Goal: Information Seeking & Learning: Check status

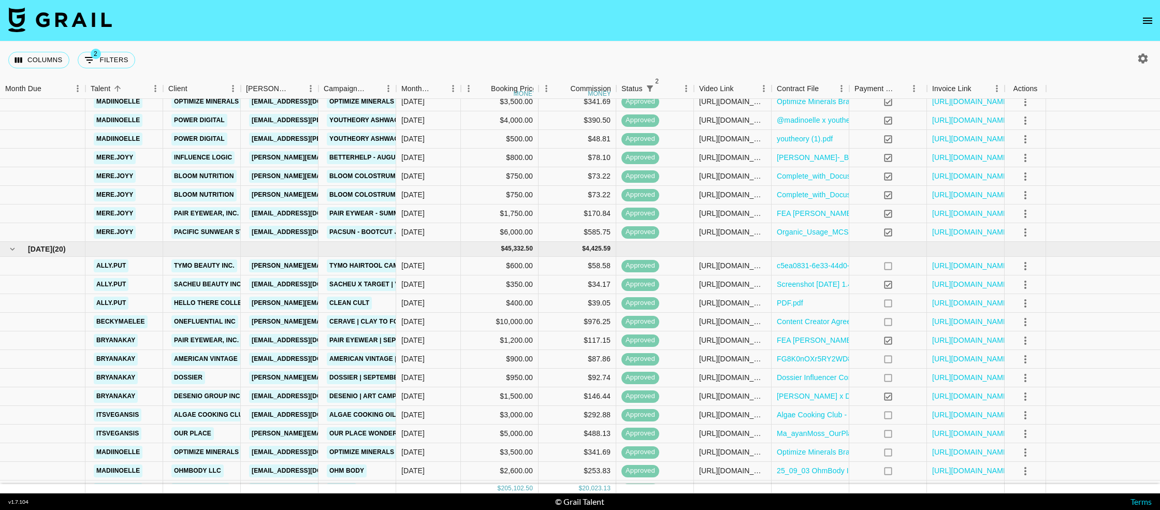
scroll to position [504, 0]
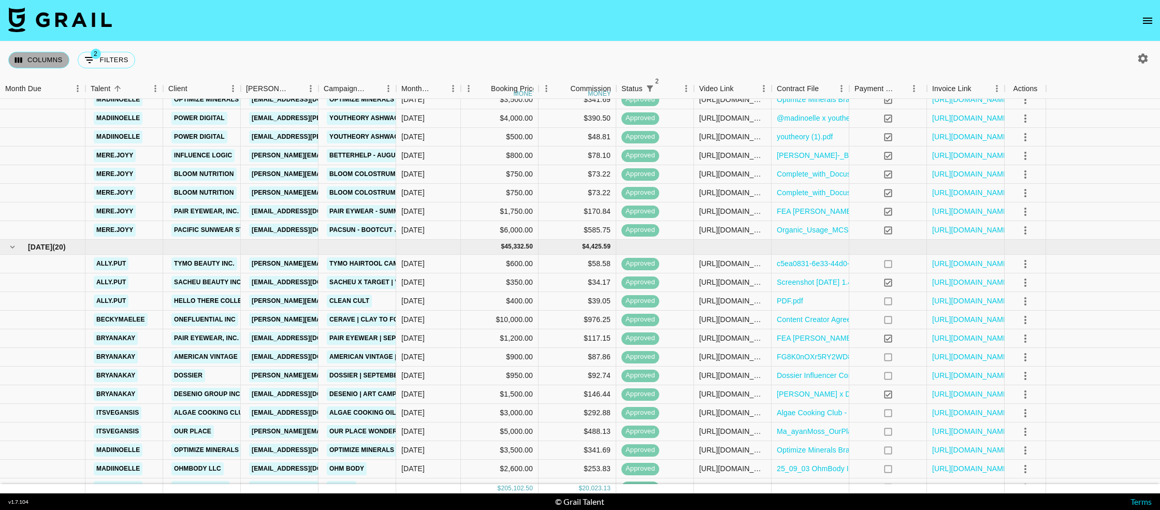
drag, startPoint x: 40, startPoint y: 63, endPoint x: 43, endPoint y: 87, distance: 24.5
click at [40, 63] on button "Columns" at bounding box center [38, 60] width 61 height 17
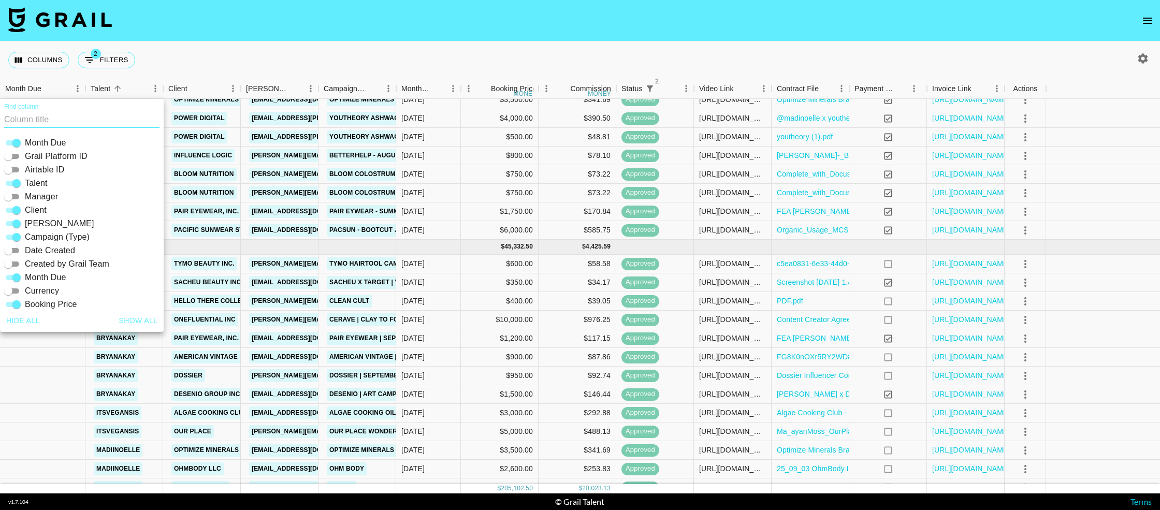
click at [15, 168] on input "Airtable ID" at bounding box center [8, 170] width 37 height 12
checkbox input "true"
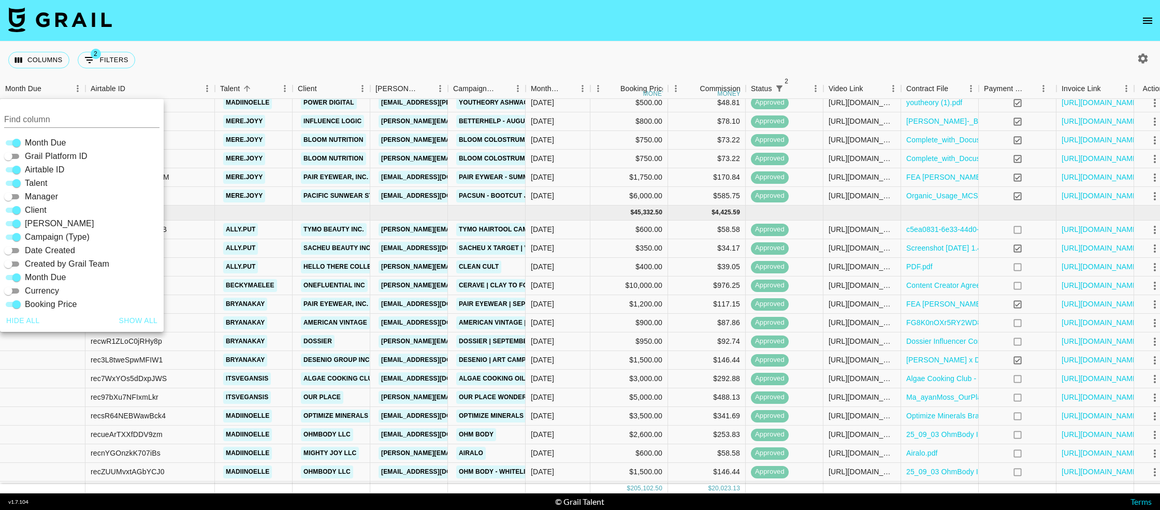
scroll to position [541, 0]
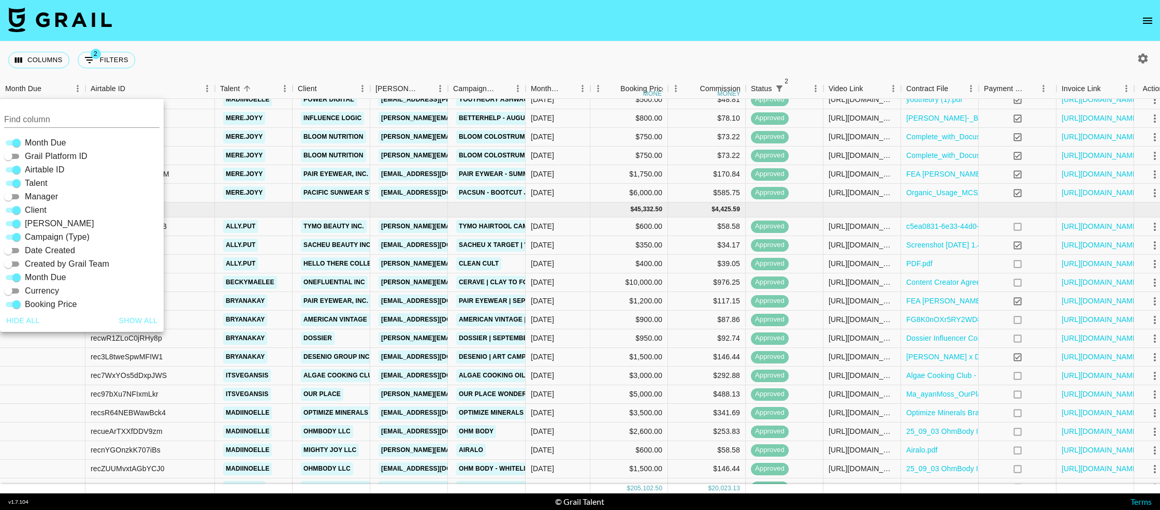
click at [801, 47] on div "Columns 2 Filters + Booking" at bounding box center [580, 59] width 1160 height 37
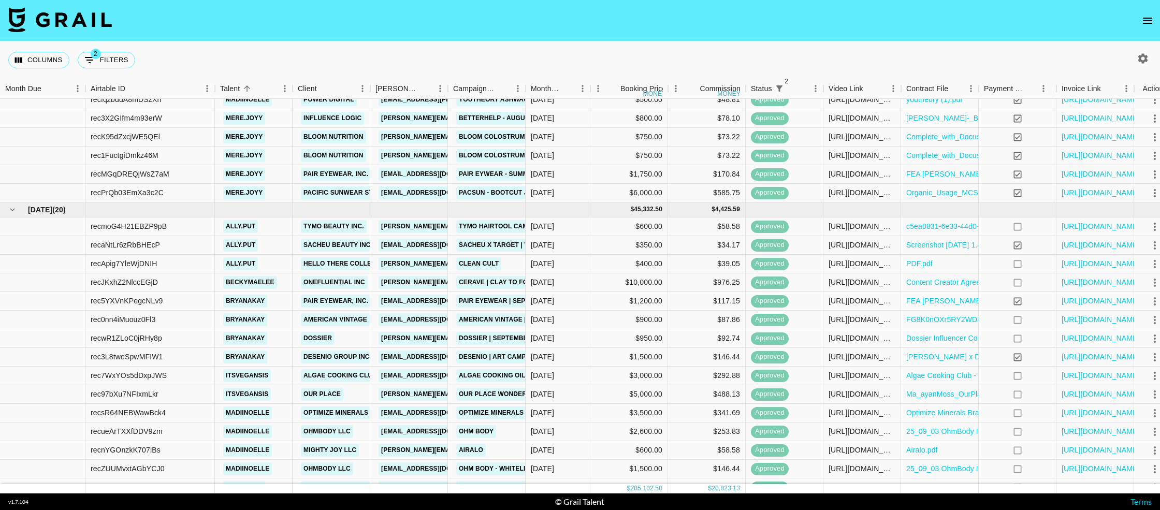
click at [237, 56] on div "Columns 2 Filters + Booking" at bounding box center [580, 59] width 1160 height 37
click at [115, 57] on button "2 Filters" at bounding box center [106, 60] width 57 height 17
select select "status"
select select "not"
select select "cancelled"
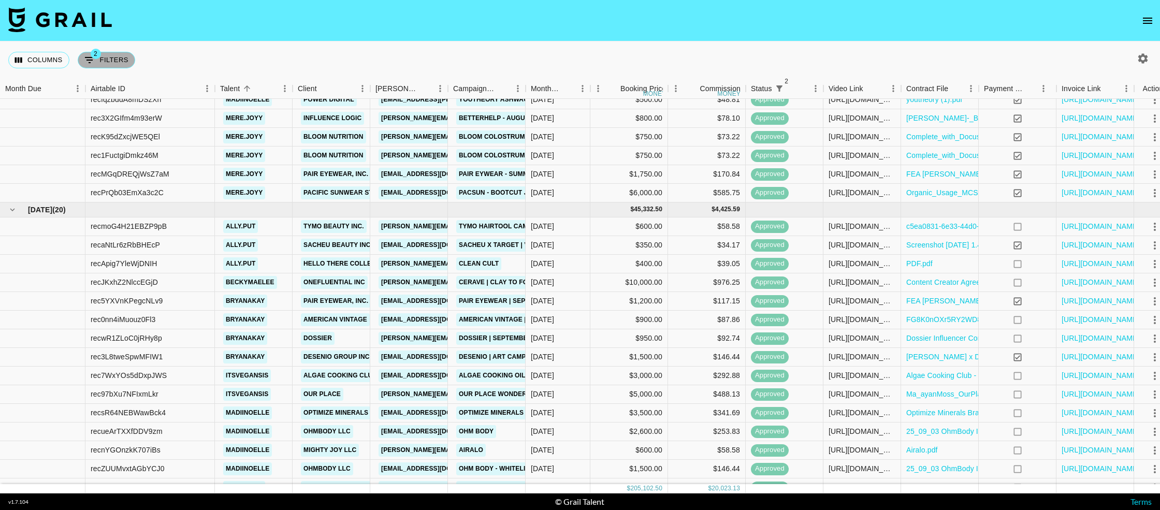
select select "status"
select select "not"
select select "declined"
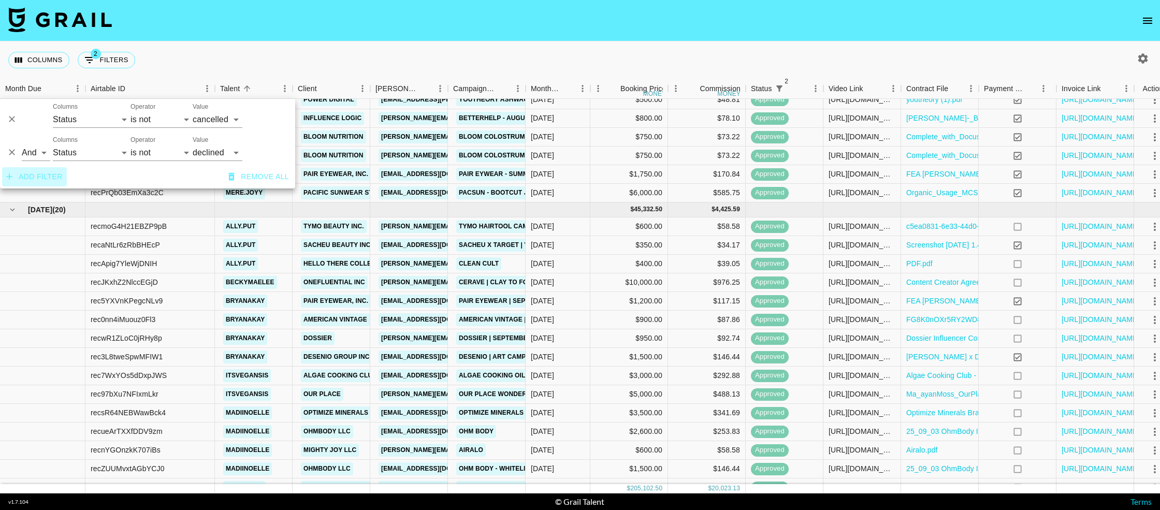
click at [23, 177] on button "Add filter" at bounding box center [34, 176] width 65 height 19
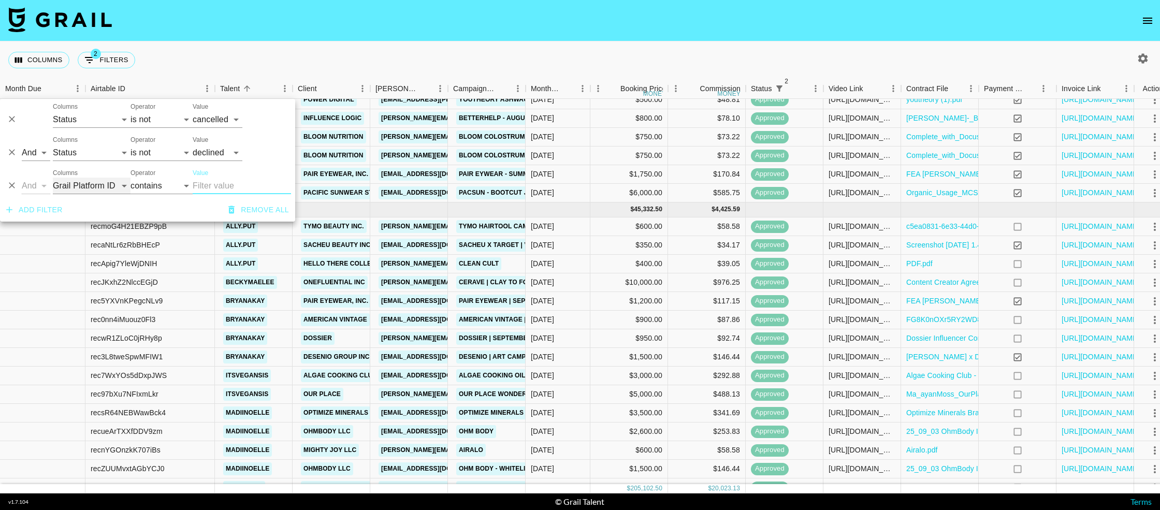
click at [99, 189] on select "Grail Platform ID Airtable ID Talent Manager Client [PERSON_NAME] Campaign (Typ…" at bounding box center [92, 186] width 78 height 17
click at [53, 178] on select "Grail Platform ID Airtable ID Talent Manager Client [PERSON_NAME] Campaign (Typ…" at bounding box center [92, 186] width 78 height 17
click at [92, 193] on select "Grail Platform ID Airtable ID Talent Manager Client [PERSON_NAME] Campaign (Typ…" at bounding box center [92, 186] width 78 height 17
select select "airtableId"
click at [53, 178] on select "Grail Platform ID Airtable ID Talent Manager Client [PERSON_NAME] Campaign (Typ…" at bounding box center [92, 186] width 78 height 17
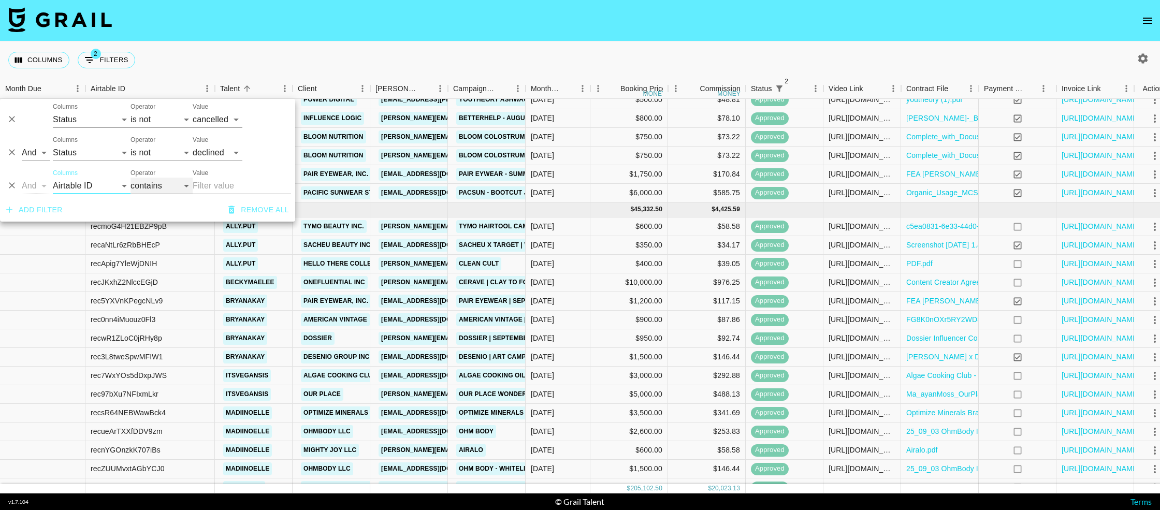
click at [156, 185] on select "contains equals starts with ends with is empty is not empty is any of" at bounding box center [161, 186] width 62 height 17
select select "equals"
click at [130, 178] on select "contains equals starts with ends with is empty is not empty is any of" at bounding box center [161, 186] width 62 height 17
click at [212, 189] on input "Value" at bounding box center [242, 186] width 98 height 17
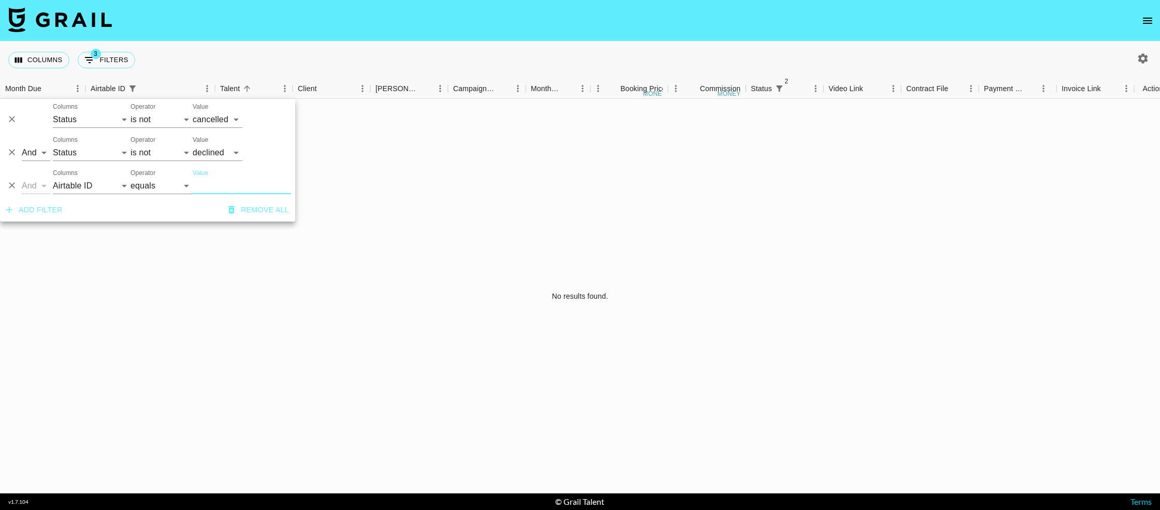
scroll to position [0, 0]
paste input "recRTNkQV3q3QwoaC"
type input "recRTNkQV3q3QwoaC"
click at [352, 203] on div "No results found." at bounding box center [580, 296] width 1160 height 394
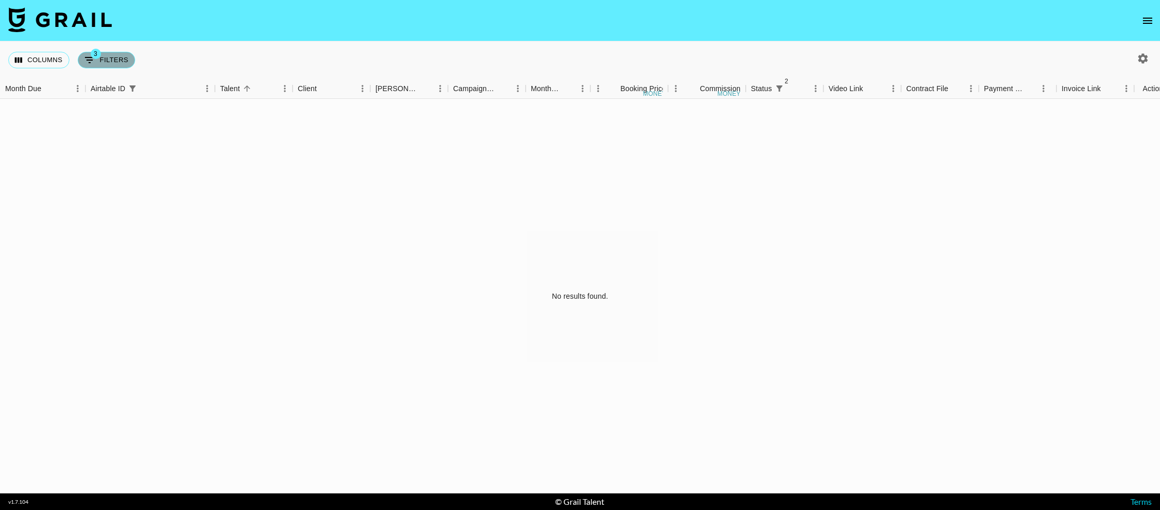
click at [116, 59] on button "3 Filters" at bounding box center [106, 60] width 57 height 17
select select "status"
select select "not"
select select "cancelled"
select select "status"
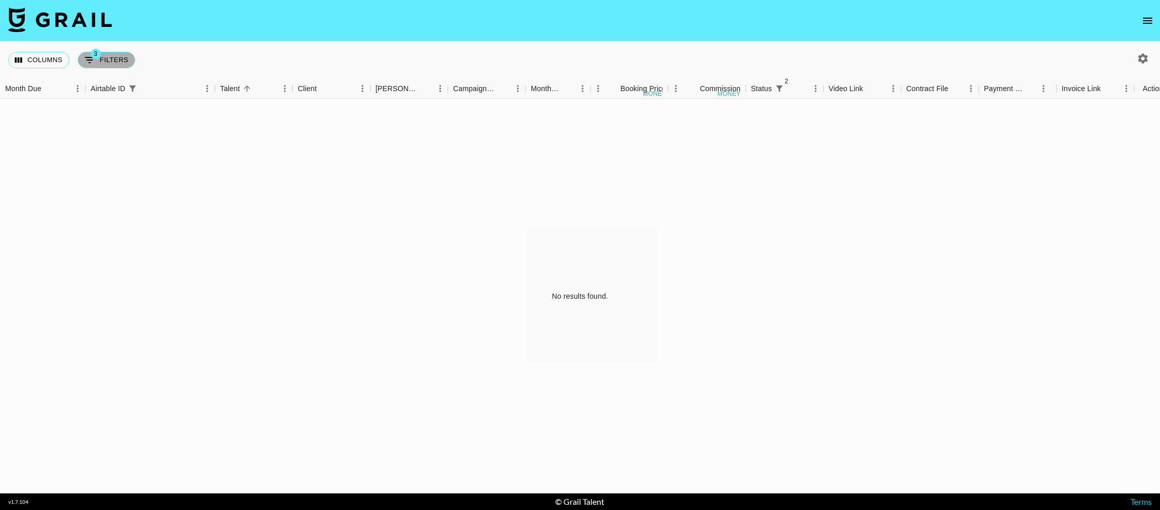
select select "not"
select select "declined"
select select "airtableId"
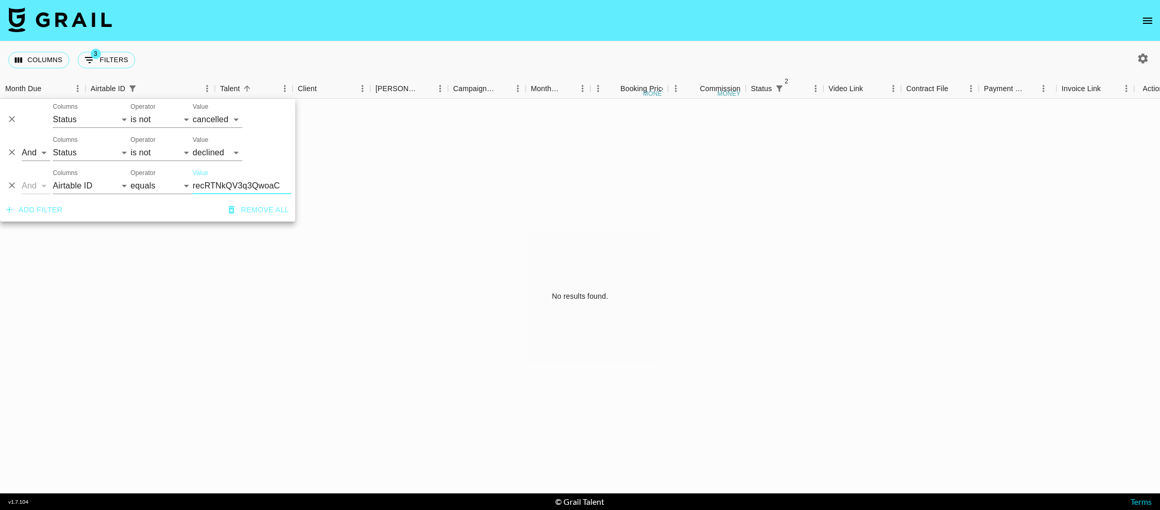
click at [228, 185] on input "recRTNkQV3q3QwoaC" at bounding box center [242, 186] width 98 height 17
click at [166, 187] on select "contains equals starts with ends with is empty is not empty is any of" at bounding box center [161, 186] width 62 height 17
select select "contains"
click at [130, 178] on select "contains equals starts with ends with is empty is not empty is any of" at bounding box center [161, 186] width 62 height 17
click at [106, 186] on select "Grail Platform ID Airtable ID Talent Manager Client [PERSON_NAME] Campaign (Typ…" at bounding box center [92, 186] width 78 height 17
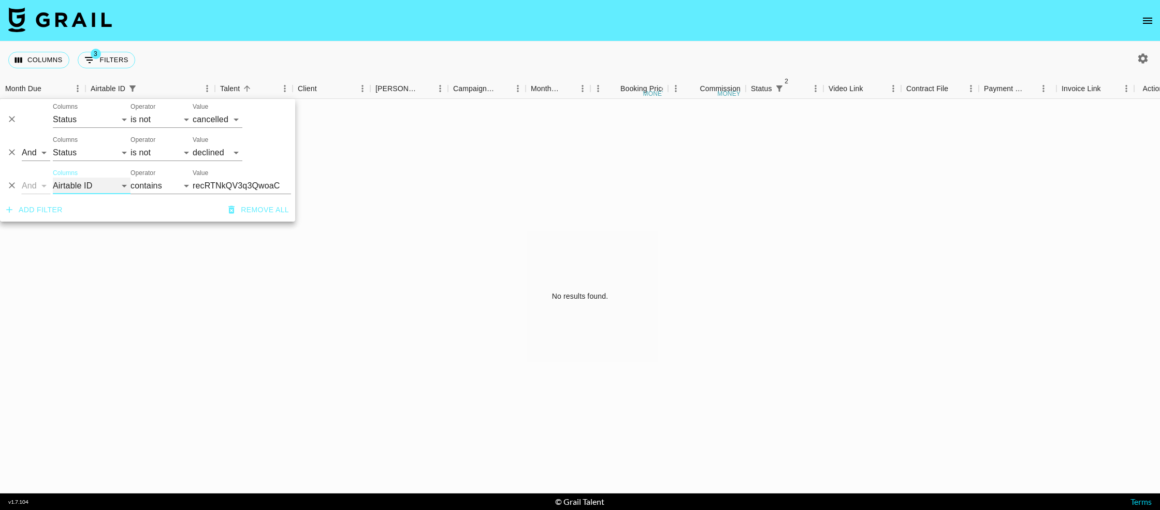
select select "id"
click at [53, 178] on select "Grail Platform ID Airtable ID Talent Manager Client [PERSON_NAME] Campaign (Typ…" at bounding box center [92, 186] width 78 height 17
click at [222, 186] on input "recRTNkQV3q3QwoaC" at bounding box center [242, 186] width 98 height 17
click at [164, 187] on select "contains equals starts with ends with is empty is not empty is any of" at bounding box center [161, 186] width 62 height 17
click at [13, 188] on icon "Delete" at bounding box center [12, 185] width 10 height 10
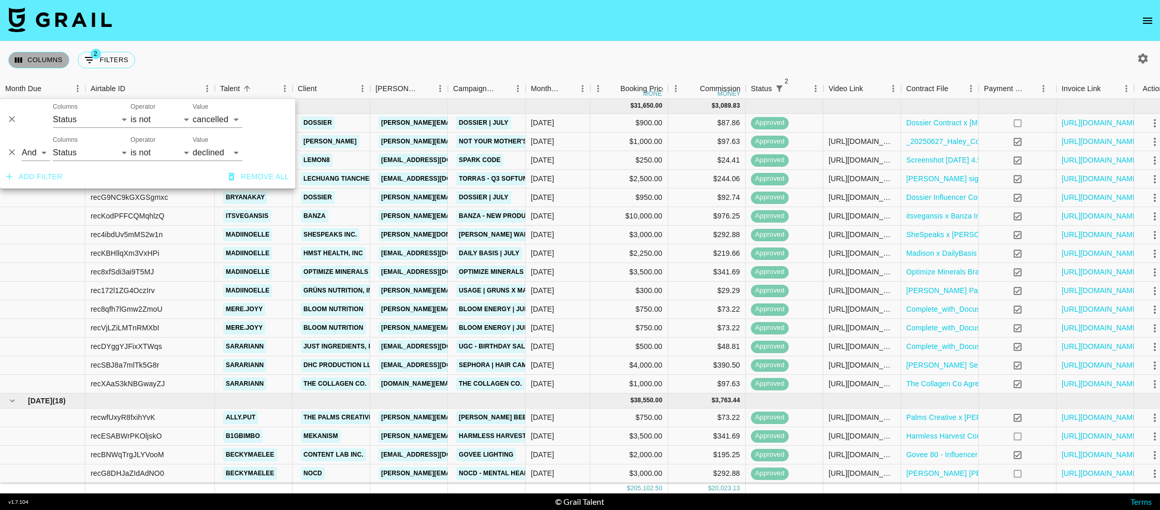
drag, startPoint x: 41, startPoint y: 65, endPoint x: 46, endPoint y: 83, distance: 18.3
click at [41, 65] on button "Columns" at bounding box center [38, 60] width 61 height 17
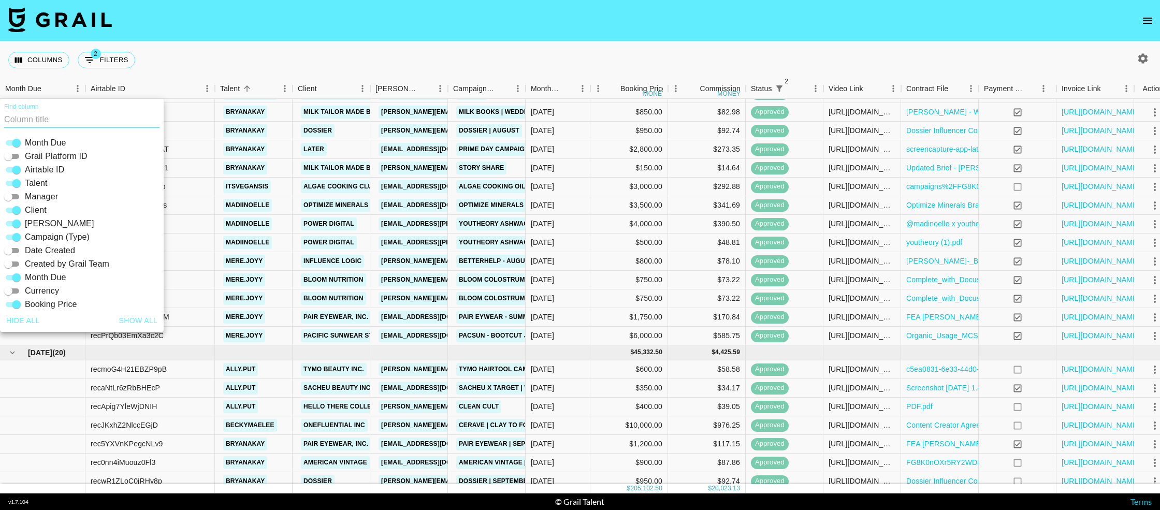
scroll to position [395, 0]
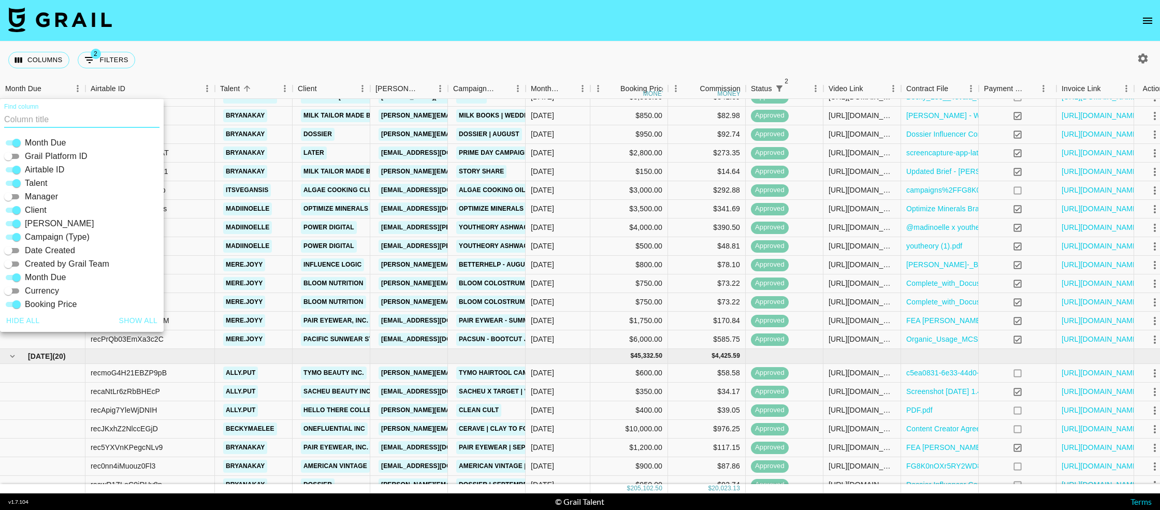
click at [200, 57] on div "Columns 2 Filters + Booking" at bounding box center [580, 59] width 1160 height 37
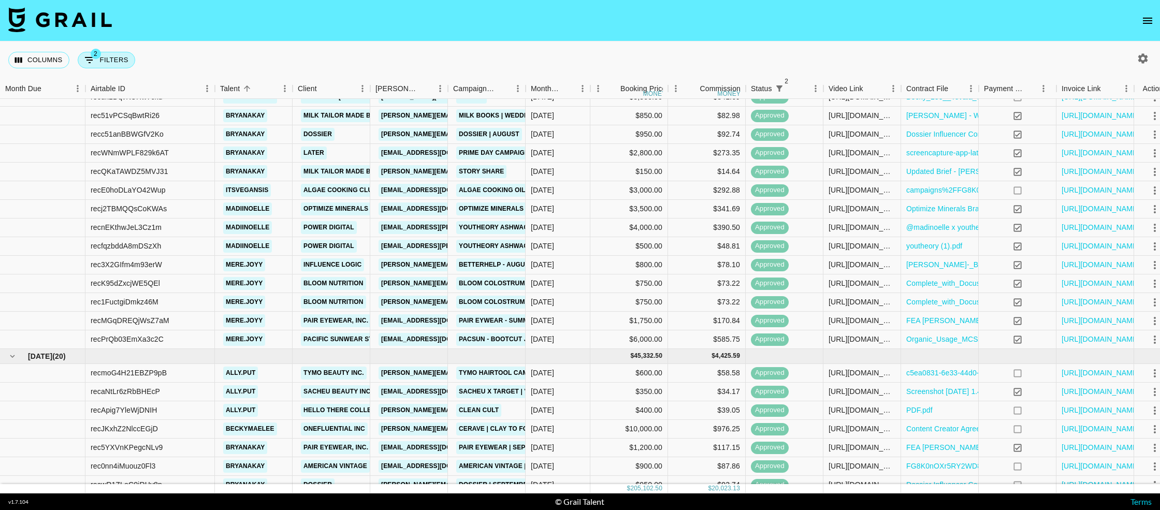
click at [96, 61] on button "2 Filters" at bounding box center [106, 60] width 57 height 17
select select "status"
select select "not"
select select "cancelled"
select select "status"
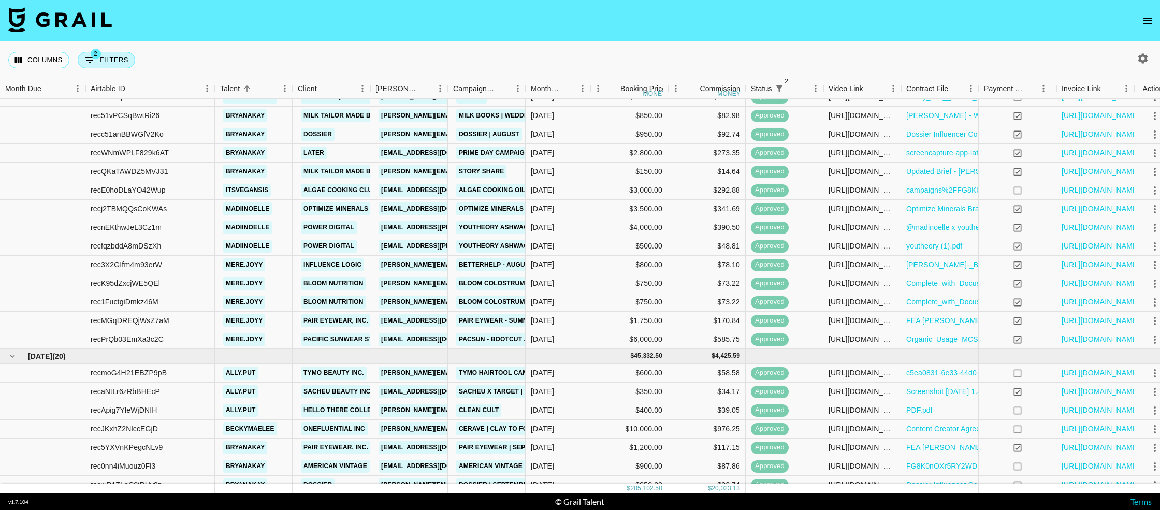
select select "not"
select select "declined"
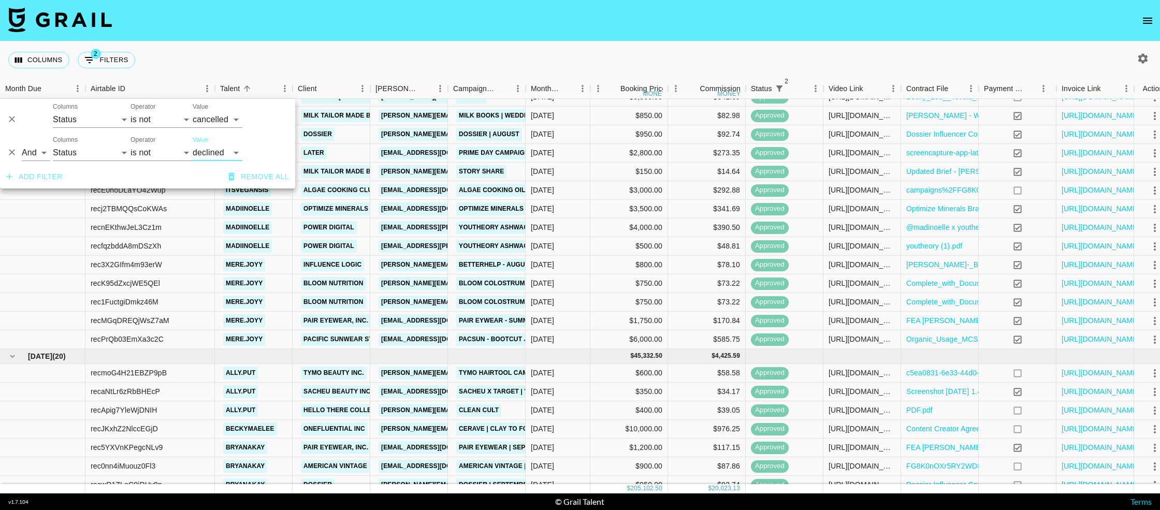
click at [232, 148] on select "confirmed declined draft posted approved cancelled badDebt" at bounding box center [218, 152] width 50 height 17
click at [14, 152] on icon "Delete" at bounding box center [12, 152] width 10 height 10
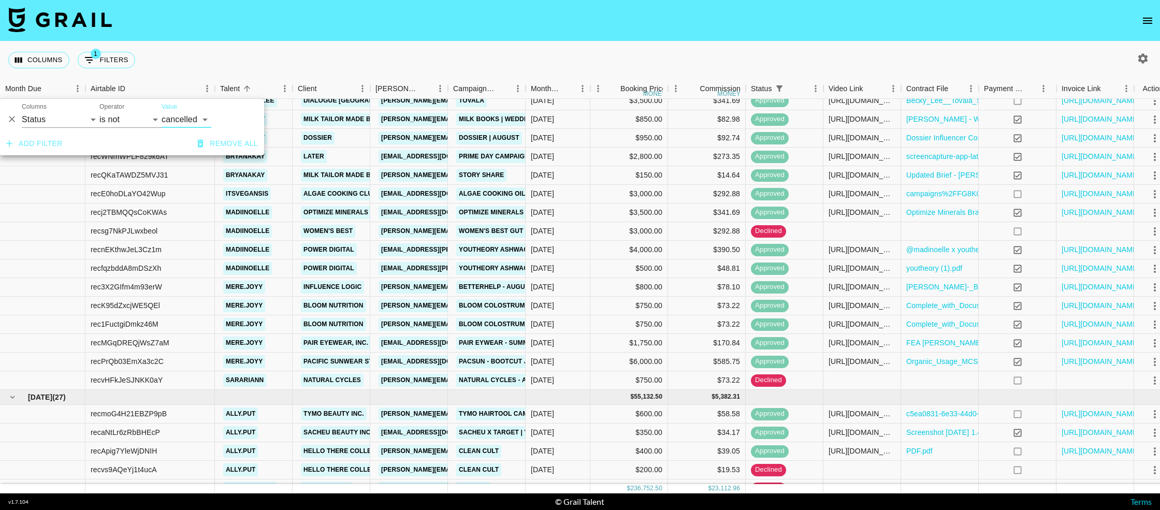
click at [12, 121] on icon "Delete" at bounding box center [12, 119] width 10 height 10
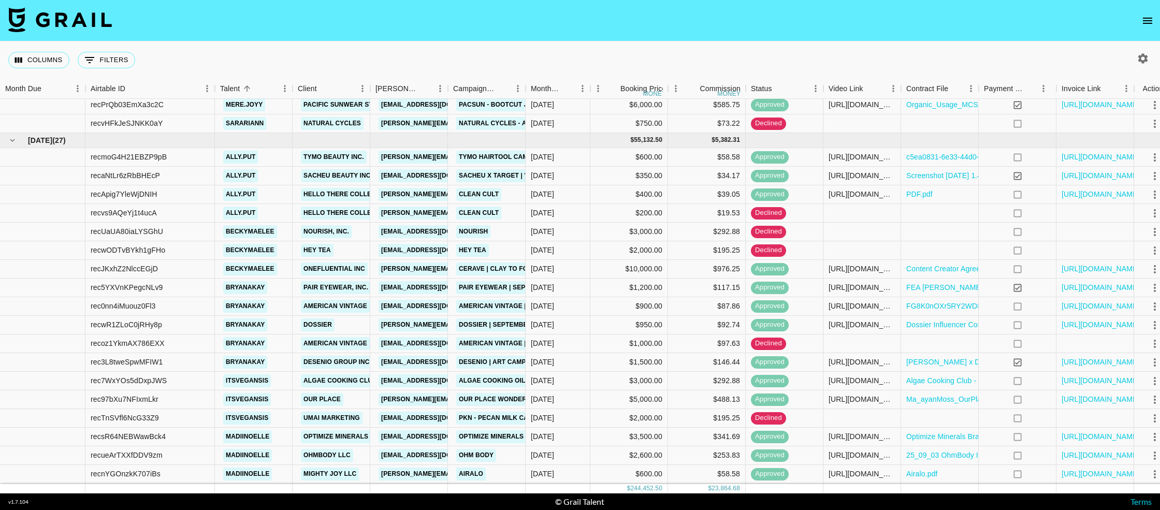
scroll to position [826, 0]
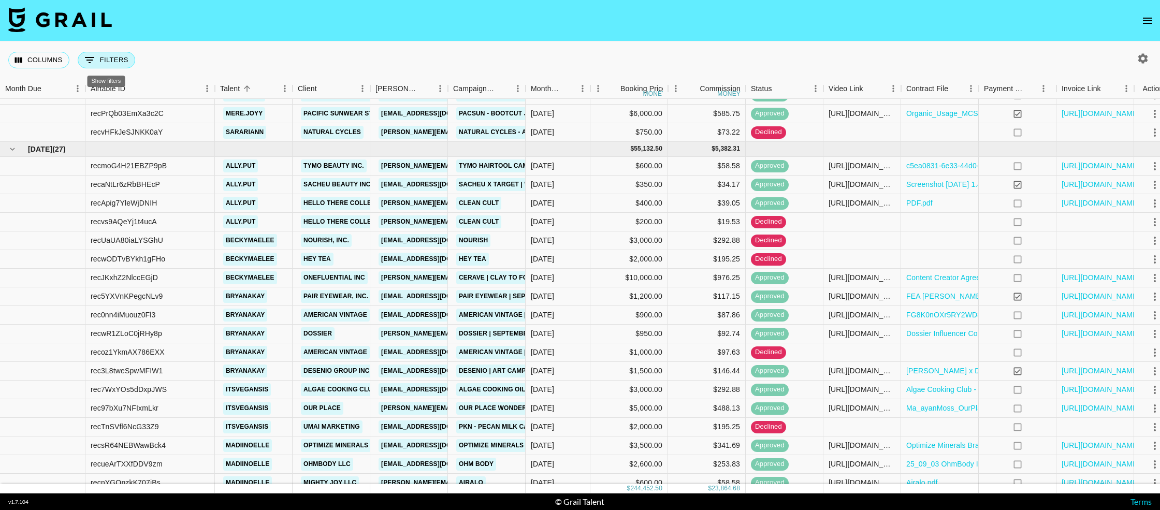
click at [100, 64] on button "0 Filters" at bounding box center [106, 60] width 57 height 17
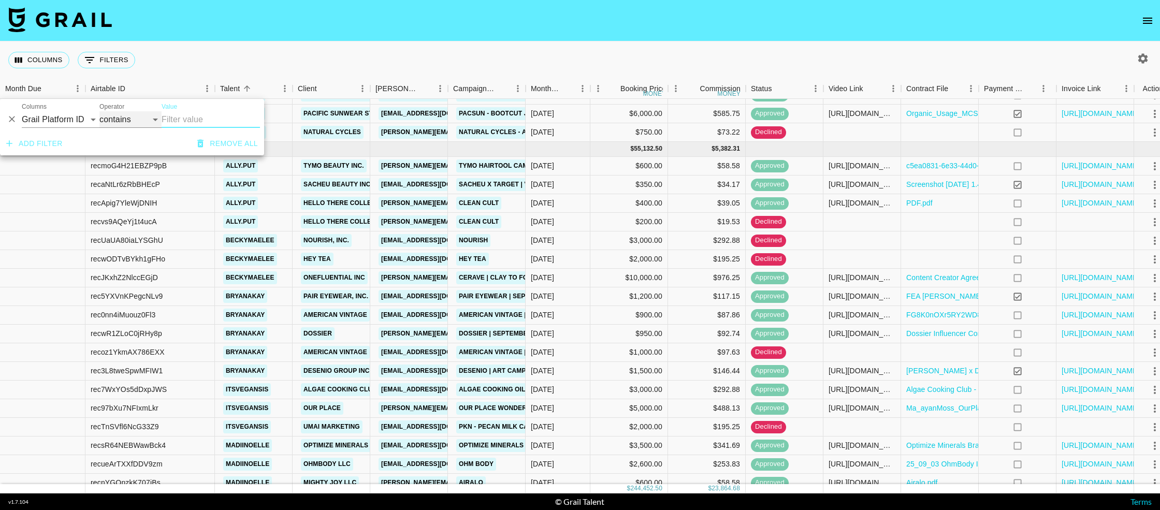
click at [120, 118] on select "contains equals starts with ends with is empty is not empty is any of" at bounding box center [130, 119] width 62 height 17
click at [78, 122] on select "Grail Platform ID Airtable ID Talent Manager Client [PERSON_NAME] Campaign (Typ…" at bounding box center [61, 119] width 78 height 17
select select "status"
click at [22, 111] on select "Grail Platform ID Airtable ID Talent Manager Client [PERSON_NAME] Campaign (Typ…" at bounding box center [61, 119] width 78 height 17
click at [122, 125] on select "is is not is any of is not any of" at bounding box center [130, 119] width 62 height 17
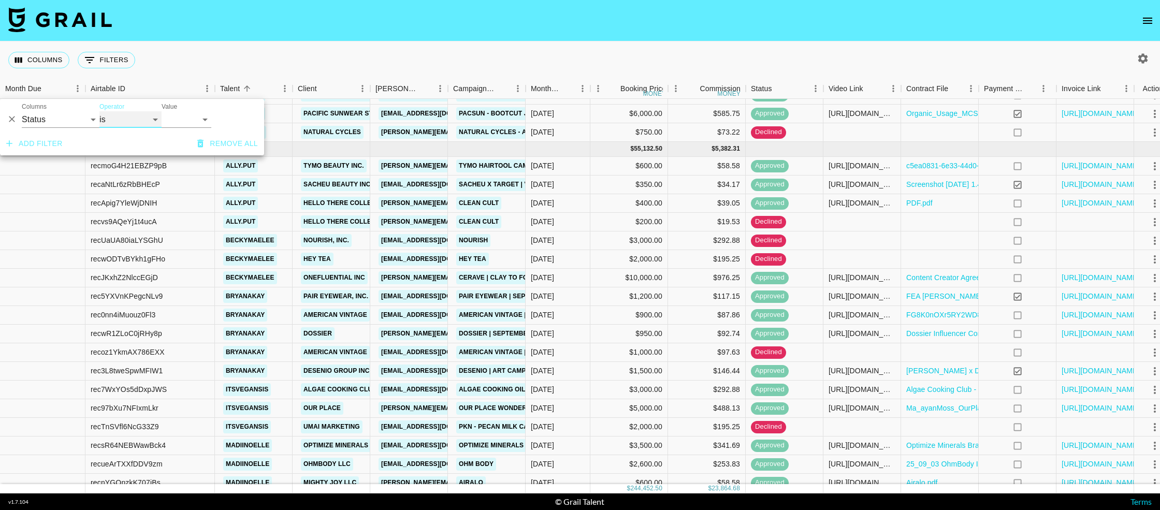
select select "not"
click at [99, 111] on select "is is not is any of is not any of" at bounding box center [130, 119] width 62 height 17
click at [186, 116] on select "confirmed declined draft posted approved cancelled badDebt" at bounding box center [187, 119] width 50 height 17
select select "declined"
click at [162, 111] on select "confirmed declined draft posted approved cancelled badDebt" at bounding box center [187, 119] width 50 height 17
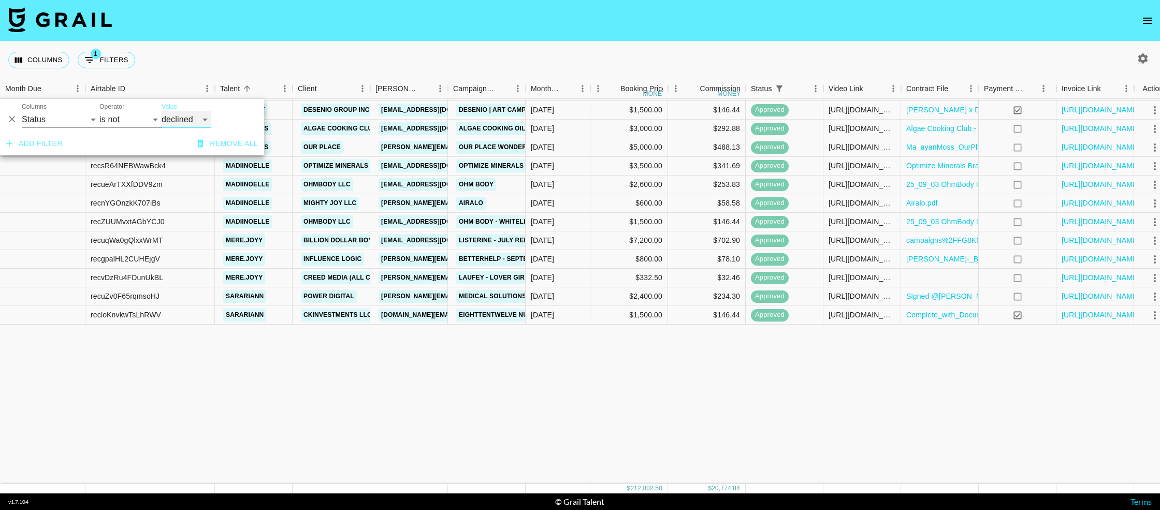
scroll to position [587, 0]
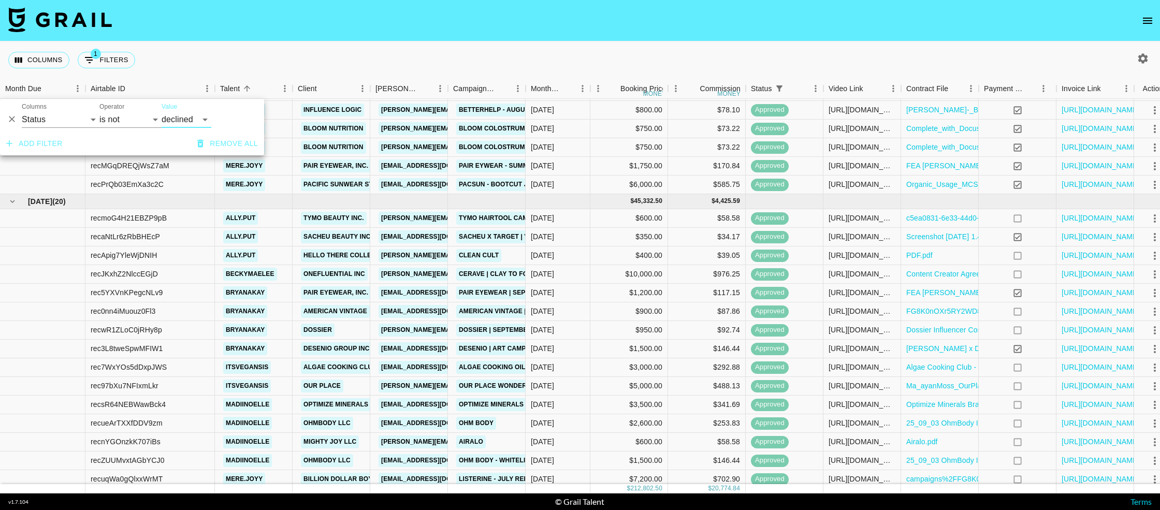
click at [22, 142] on button "Add filter" at bounding box center [34, 143] width 65 height 19
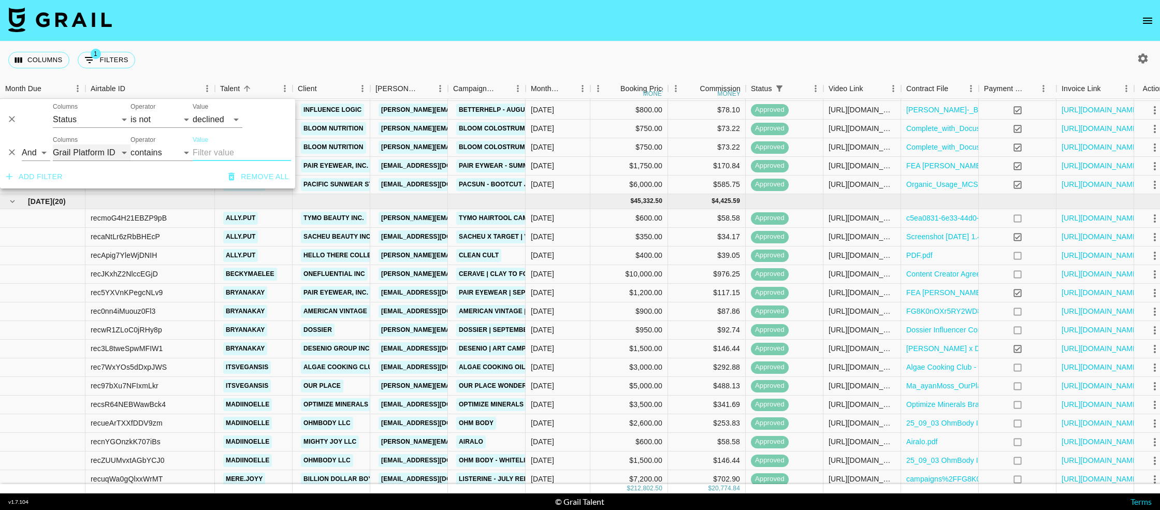
click at [77, 149] on select "Grail Platform ID Airtable ID Talent Manager Client [PERSON_NAME] Campaign (Typ…" at bounding box center [92, 152] width 78 height 17
select select "status"
click at [53, 144] on select "Grail Platform ID Airtable ID Talent Manager Client [PERSON_NAME] Campaign (Typ…" at bounding box center [92, 152] width 78 height 17
click at [152, 154] on select "is is not is any of is not any of" at bounding box center [161, 152] width 62 height 17
select select "not"
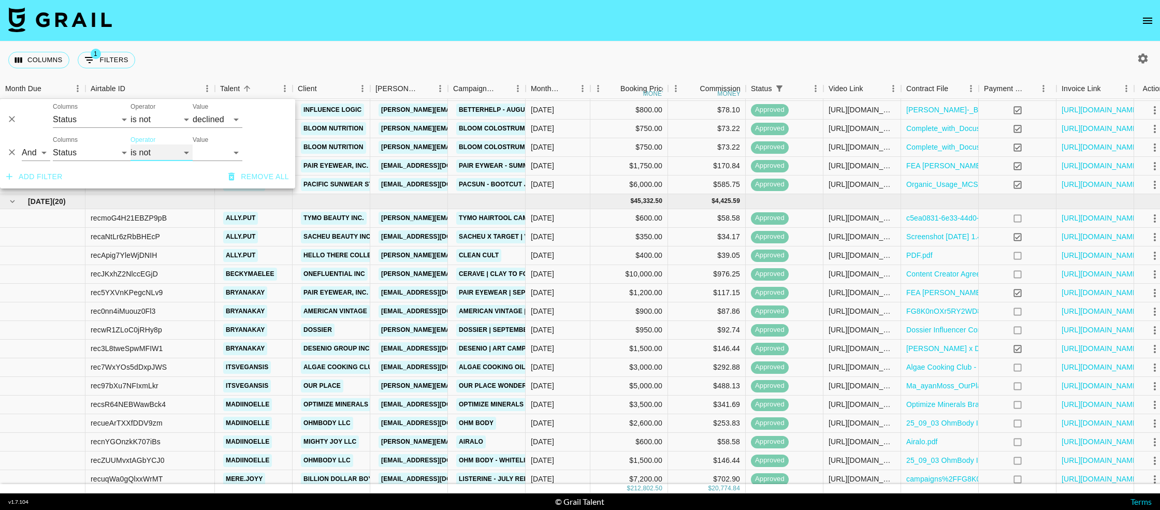
click at [130, 144] on select "is is not is any of is not any of" at bounding box center [161, 152] width 62 height 17
click at [217, 154] on select "confirmed declined draft posted approved cancelled badDebt" at bounding box center [218, 152] width 50 height 17
select select "cancelled"
click at [193, 144] on select "confirmed declined draft posted approved cancelled badDebt" at bounding box center [218, 152] width 50 height 17
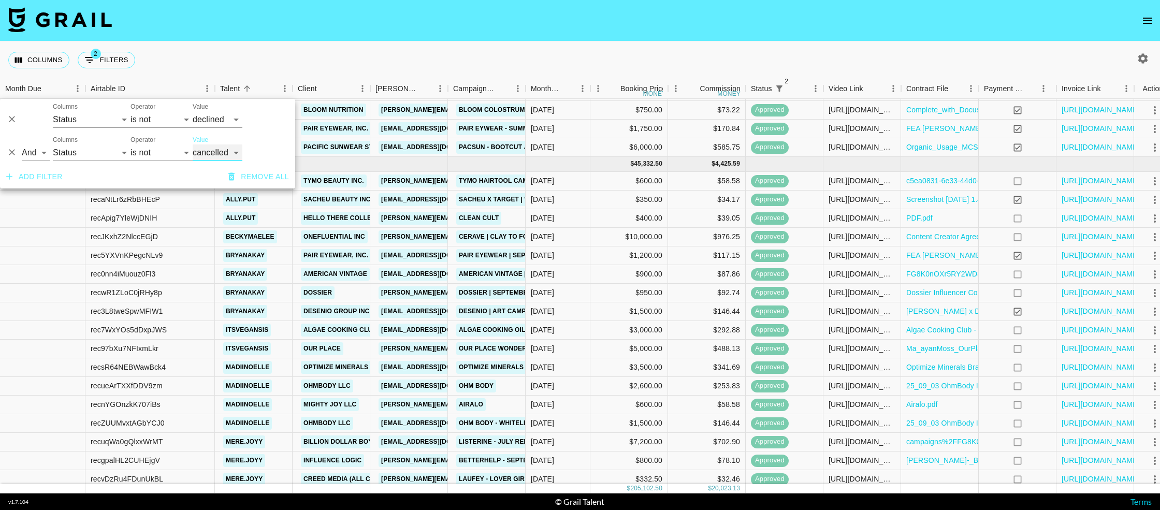
scroll to position [550, 0]
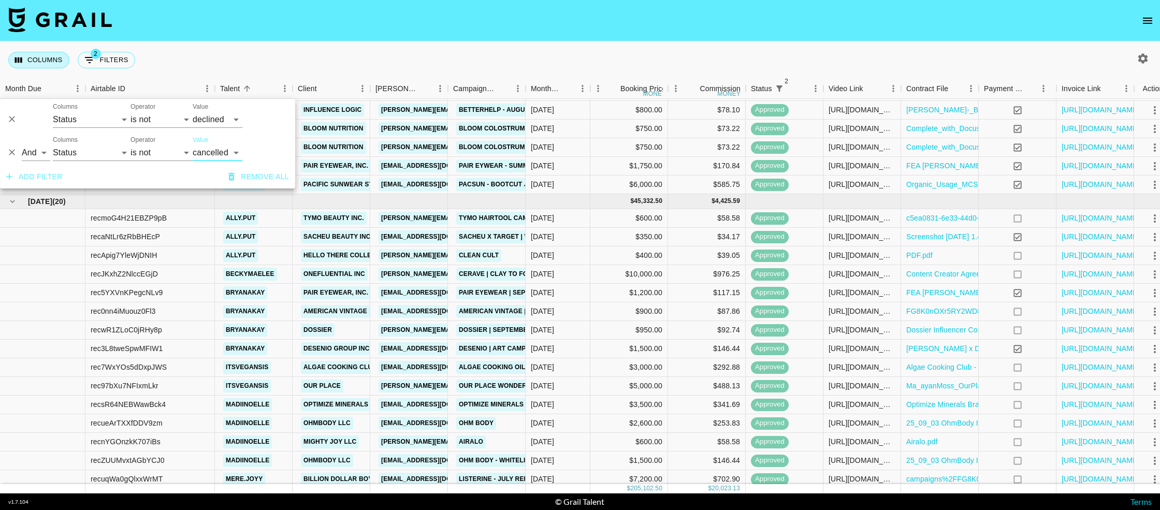
click at [43, 65] on button "Columns" at bounding box center [38, 60] width 61 height 17
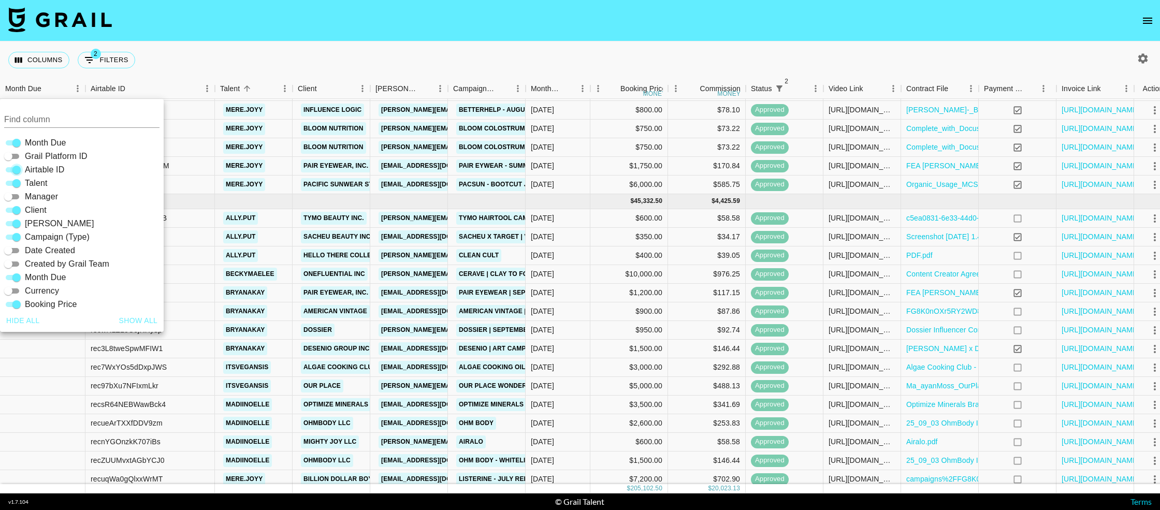
click at [14, 173] on input "Airtable ID" at bounding box center [16, 170] width 37 height 12
checkbox input "false"
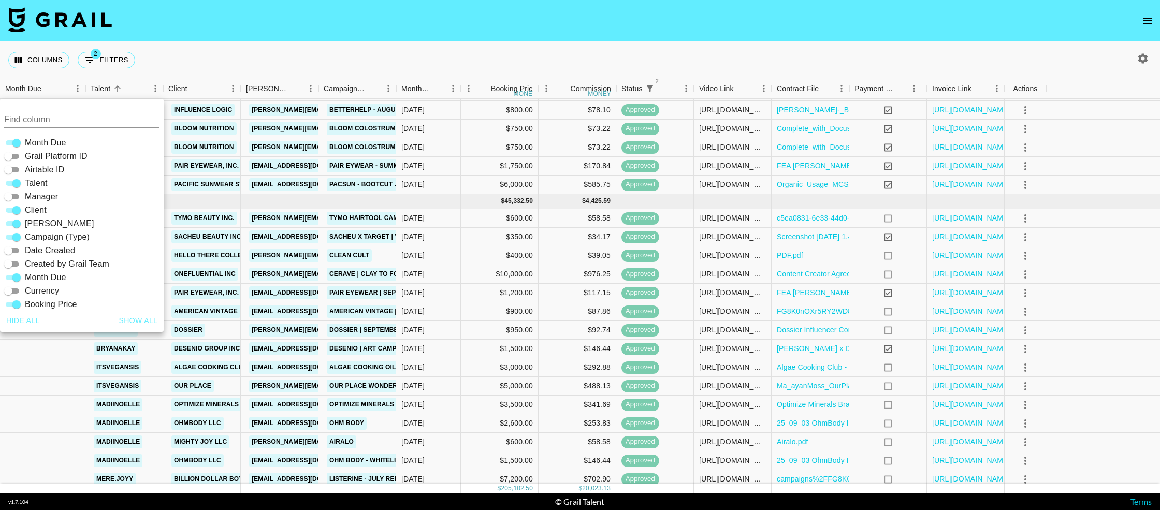
click at [360, 65] on div "Columns 2 Filters + Booking" at bounding box center [580, 59] width 1160 height 37
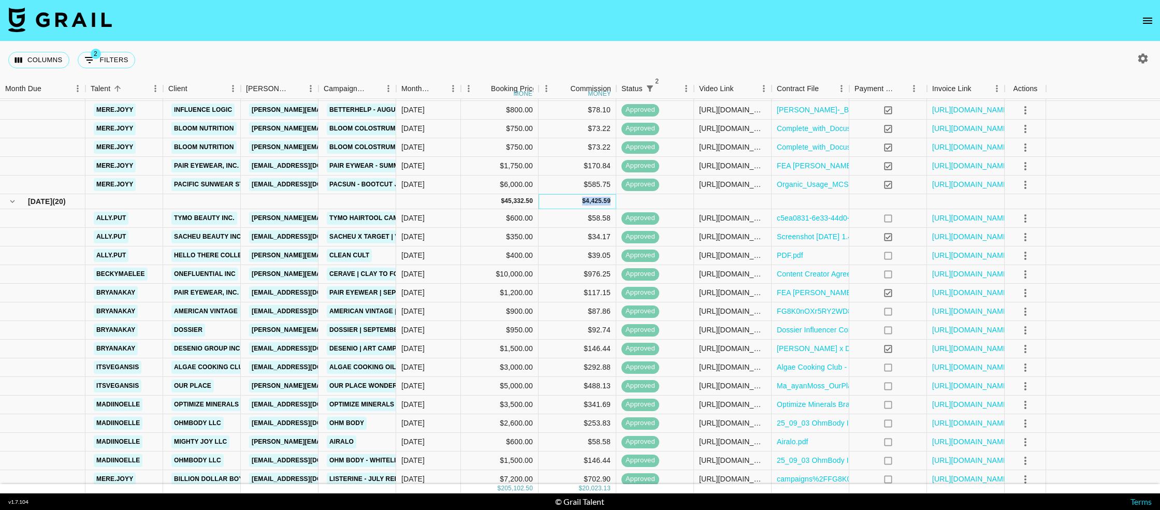
drag, startPoint x: 574, startPoint y: 201, endPoint x: 627, endPoint y: 199, distance: 53.3
click at [627, 199] on div "[DATE] ( 20 ) $ 45,332.50 $ 4,425.59" at bounding box center [580, 201] width 1160 height 15
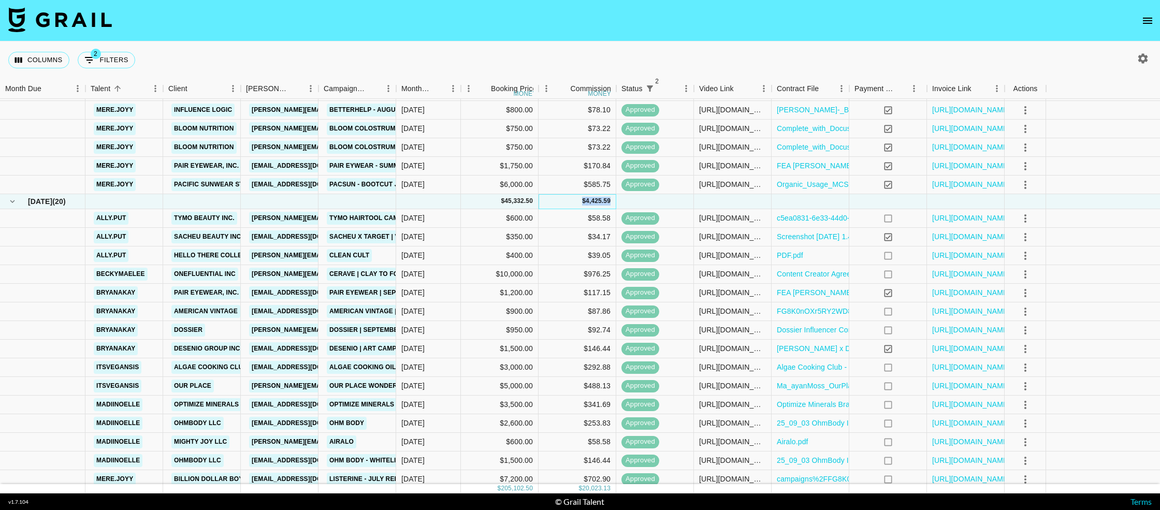
copy div "$ 4,425.59"
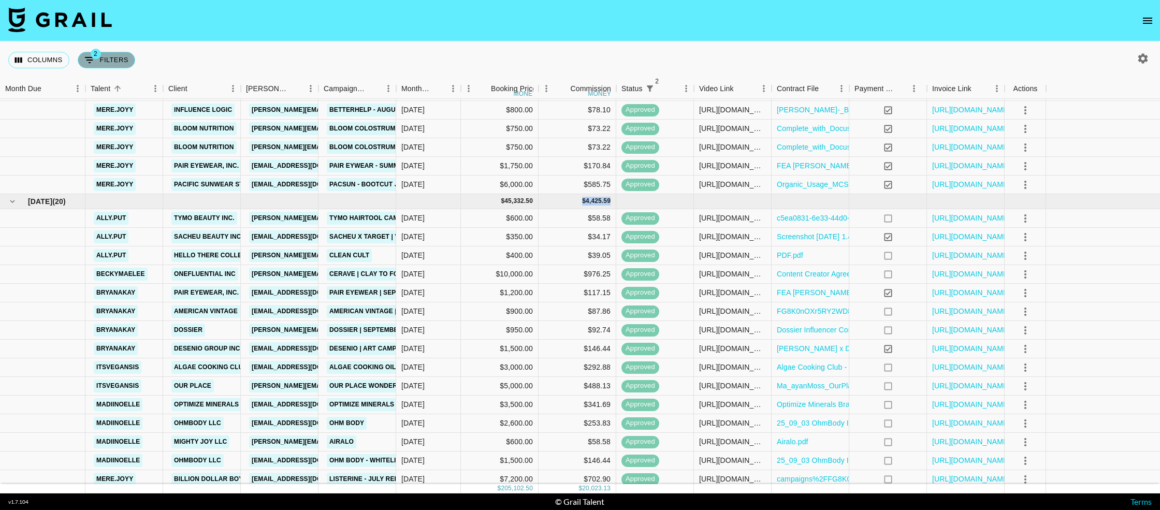
click at [103, 53] on button "2 Filters" at bounding box center [106, 60] width 57 height 17
select select "status"
select select "not"
select select "declined"
select select "status"
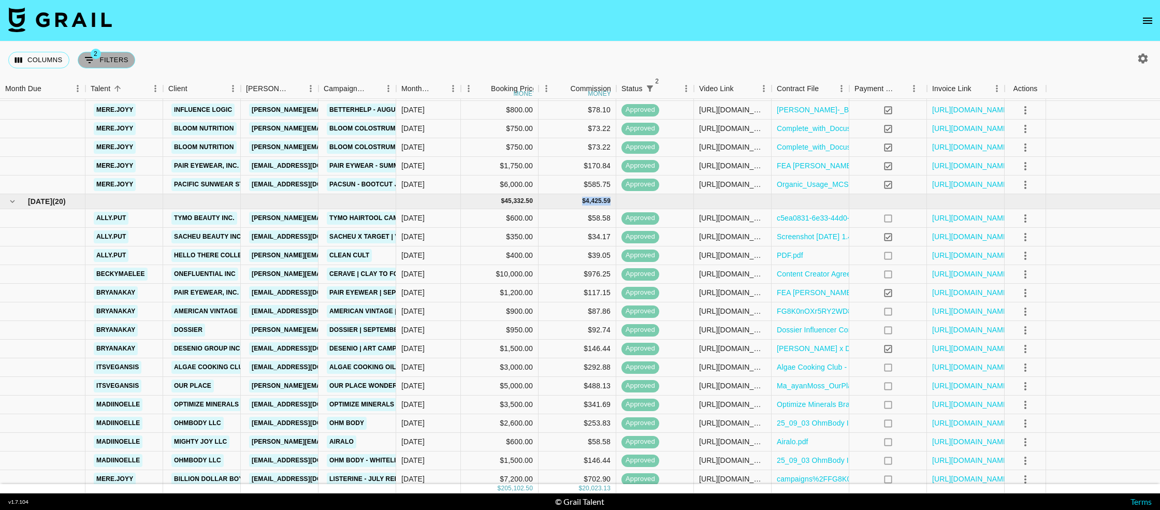
select select "not"
select select "cancelled"
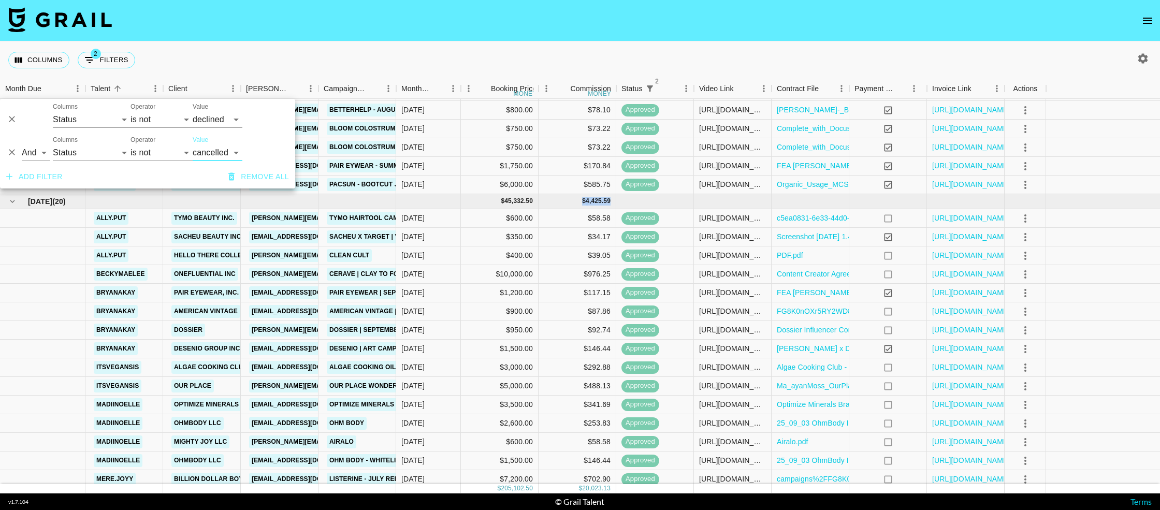
click at [14, 154] on icon "Delete" at bounding box center [12, 152] width 10 height 10
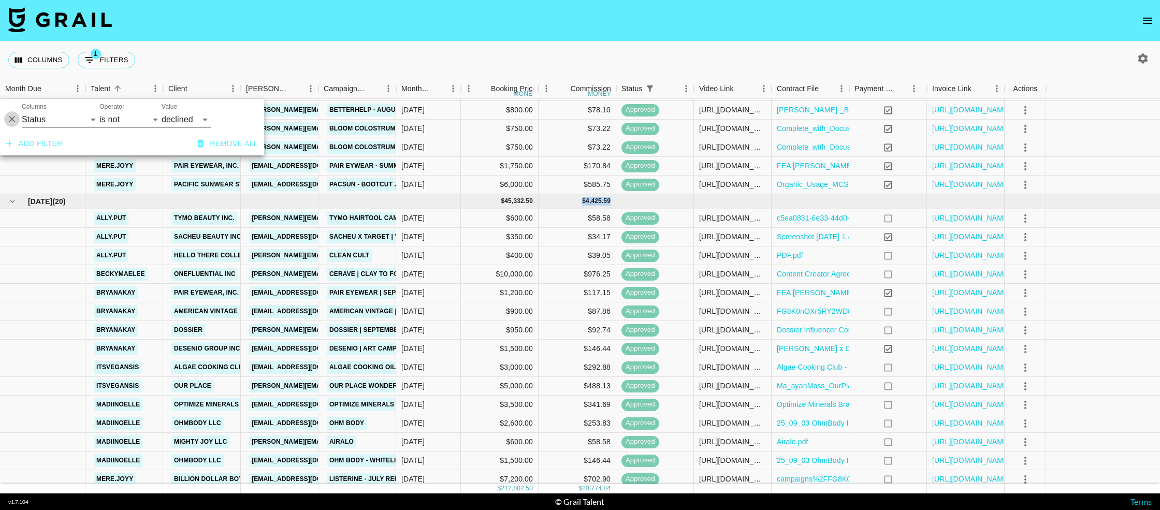
click at [11, 122] on icon "Delete" at bounding box center [12, 119] width 10 height 10
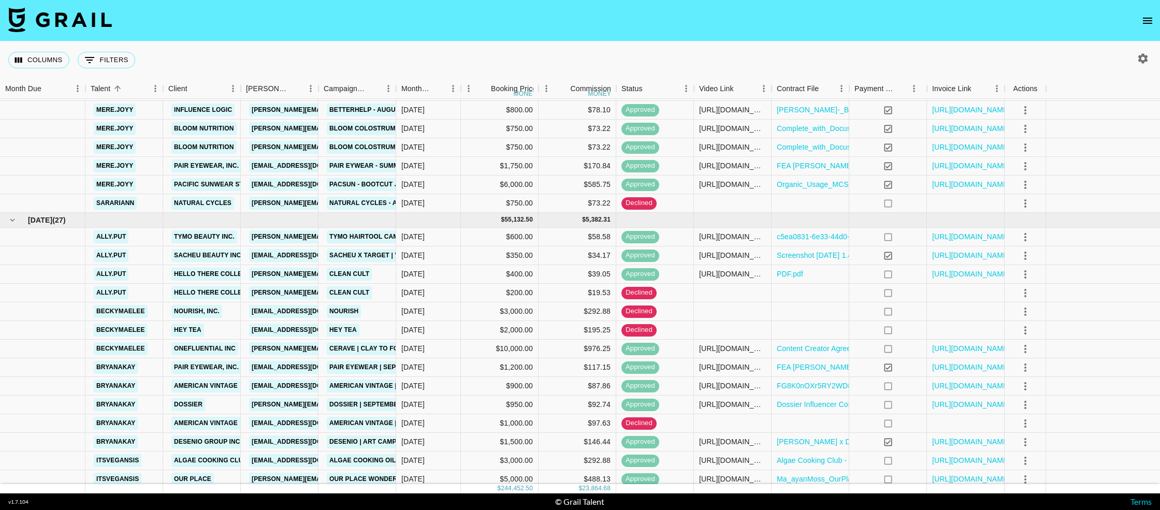
click at [374, 49] on div "Columns 0 Filters + Booking" at bounding box center [580, 59] width 1160 height 37
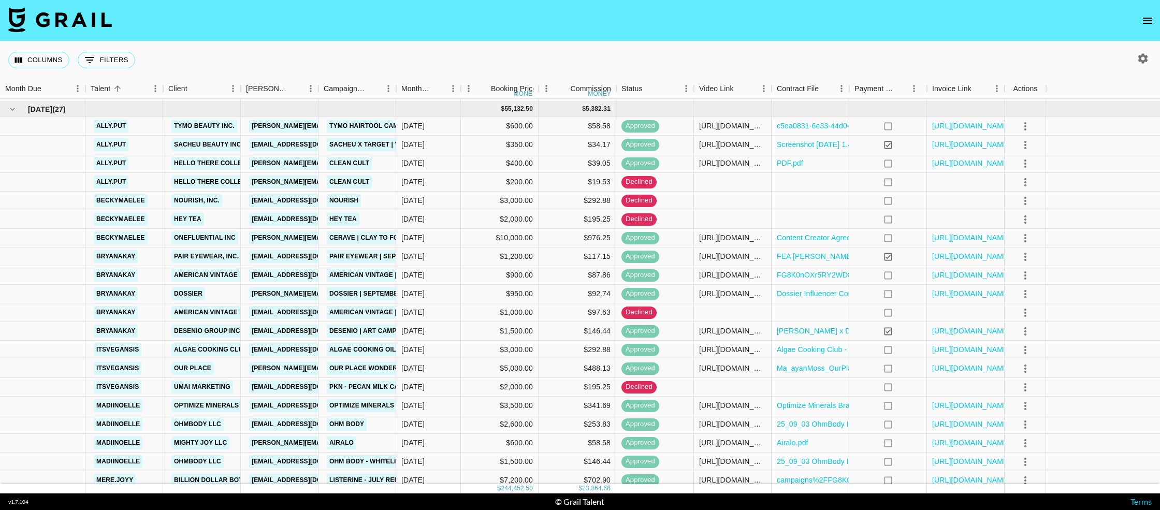
scroll to position [867, 0]
click at [43, 58] on button "Columns" at bounding box center [38, 60] width 61 height 17
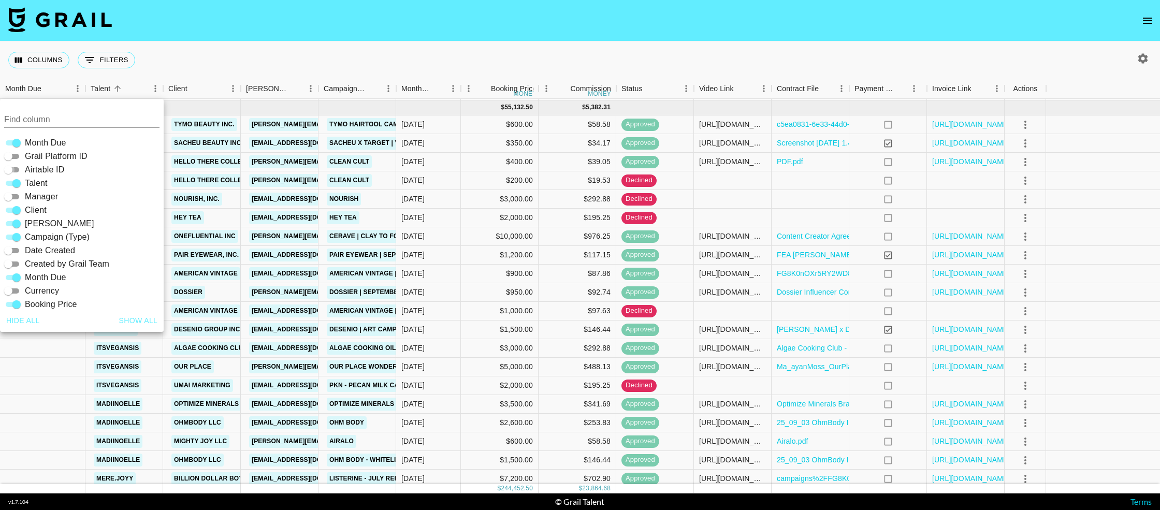
click at [10, 171] on input "Airtable ID" at bounding box center [8, 170] width 37 height 12
checkbox input "true"
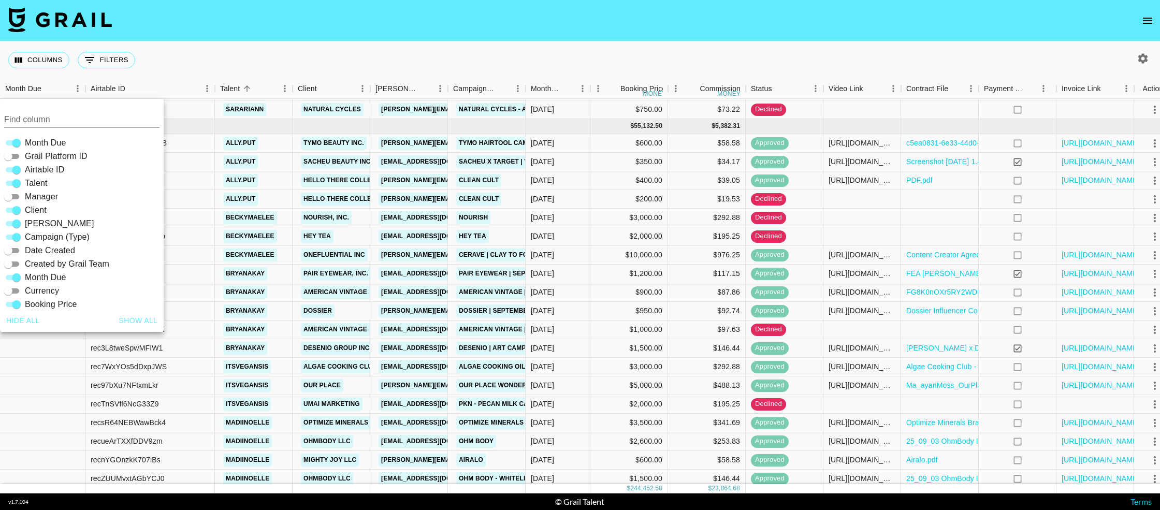
click at [270, 57] on div "Columns 0 Filters + Booking" at bounding box center [580, 59] width 1160 height 37
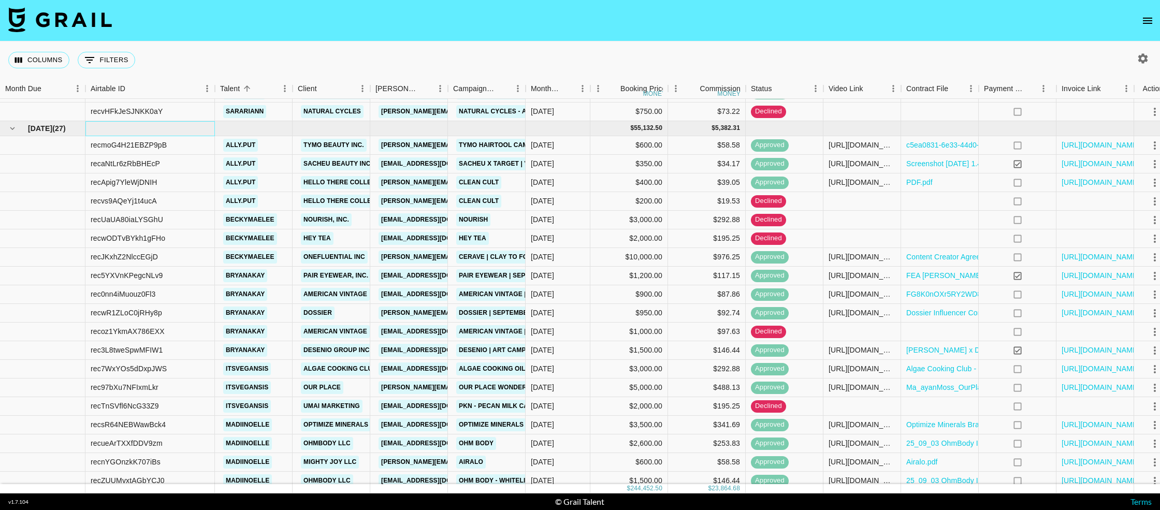
scroll to position [844, 0]
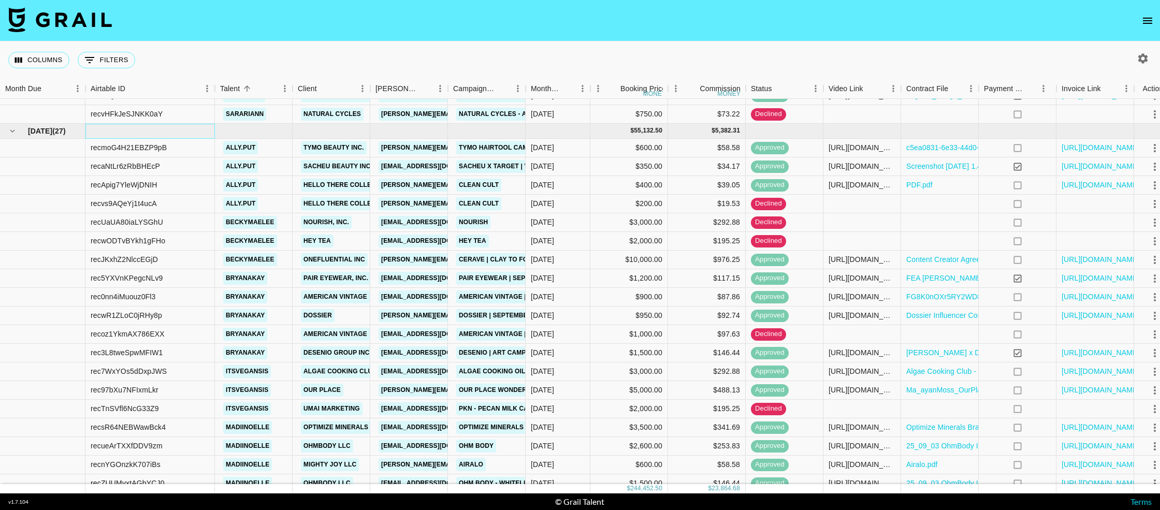
drag, startPoint x: 92, startPoint y: 137, endPoint x: 557, endPoint y: 402, distance: 535.6
click at [557, 402] on div "rec1FuctgiDmkz46M mere.[PERSON_NAME] Nutrition [PERSON_NAME][EMAIL_ADDRESS][DOM…" at bounding box center [587, 308] width 1175 height 518
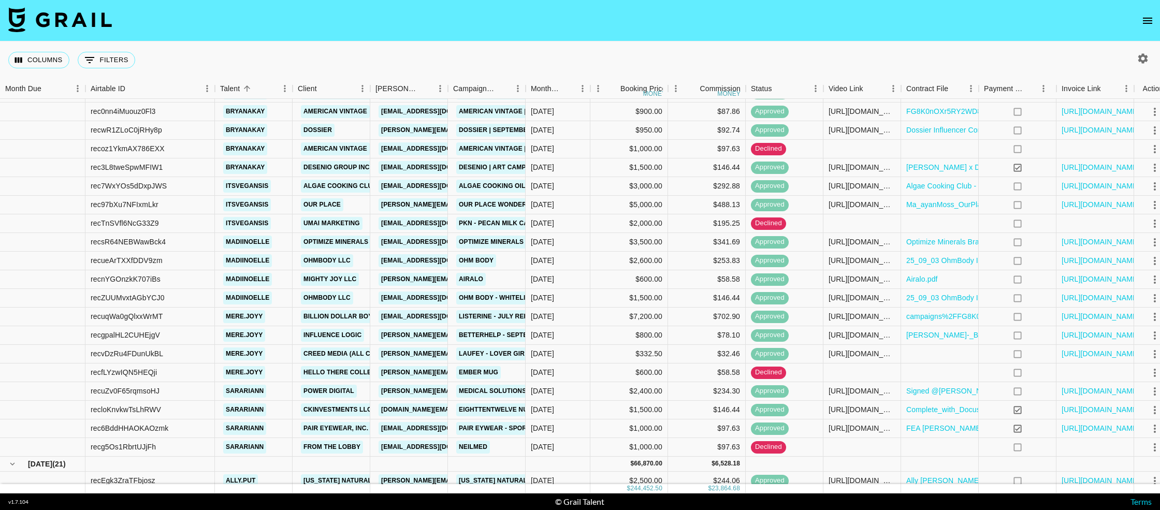
scroll to position [1013, 0]
drag, startPoint x: 216, startPoint y: 186, endPoint x: 737, endPoint y: 450, distance: 584.6
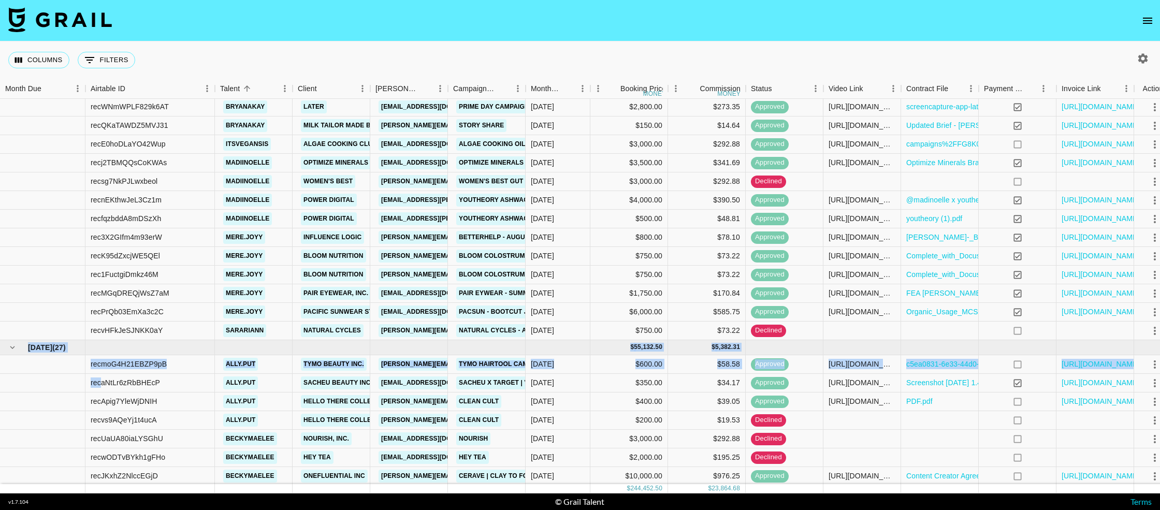
scroll to position [627, 2]
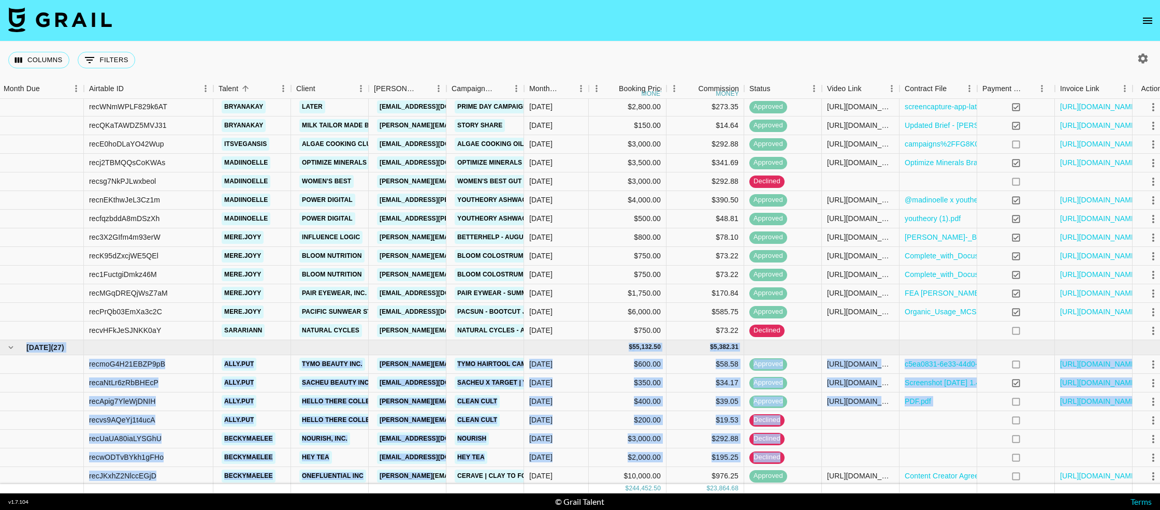
drag, startPoint x: 739, startPoint y: 448, endPoint x: 409, endPoint y: 466, distance: 329.7
drag, startPoint x: 211, startPoint y: 378, endPoint x: 115, endPoint y: 368, distance: 96.3
click at [208, 378] on div "recaNtLr6zRbBHEcP" at bounding box center [148, 383] width 129 height 19
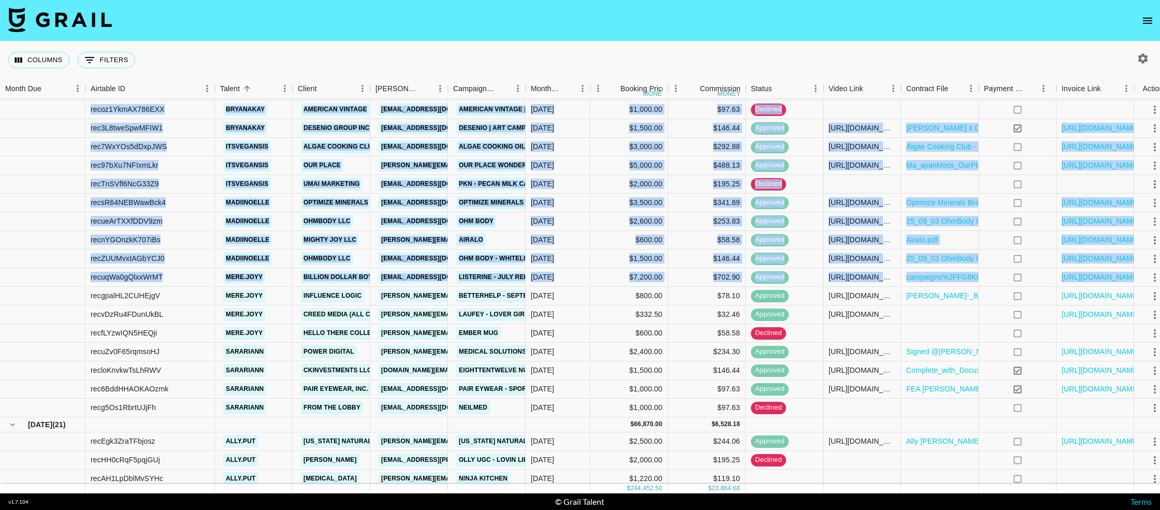
scroll to position [1097, 0]
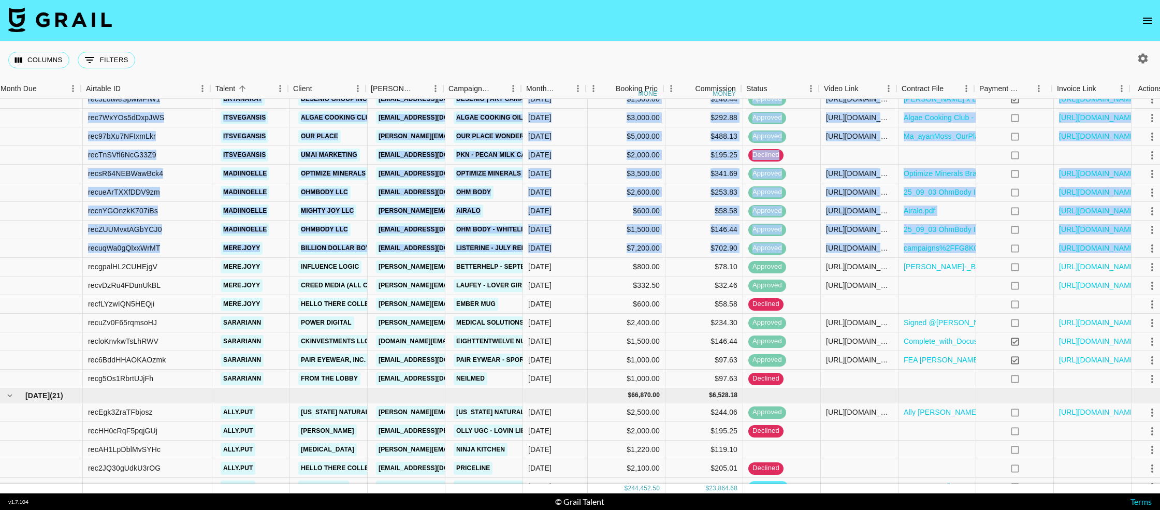
drag, startPoint x: 89, startPoint y: 363, endPoint x: 739, endPoint y: 379, distance: 650.4
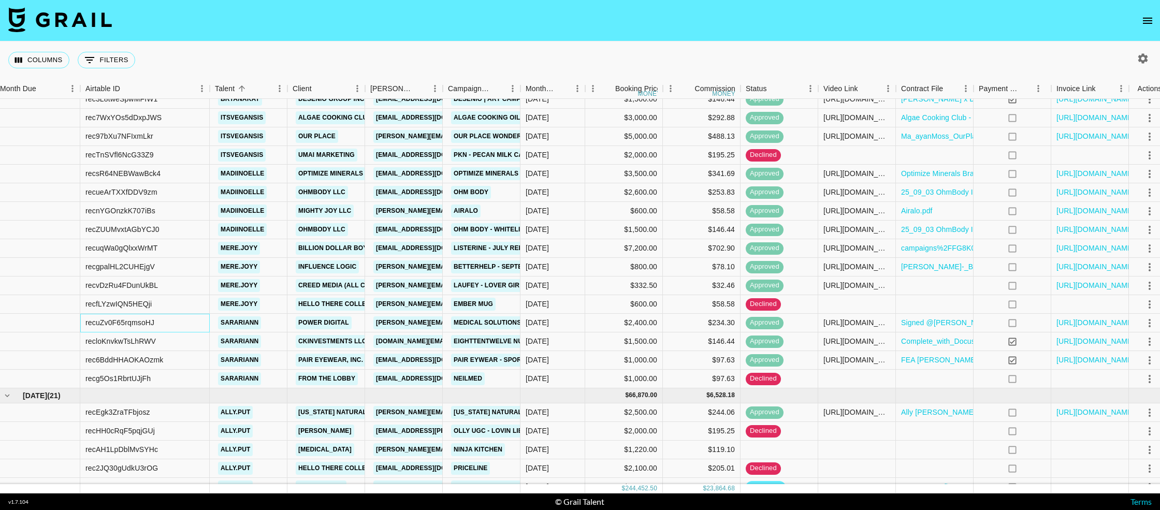
click at [114, 325] on div "recuZv0F65rqmsoHJ" at bounding box center [119, 322] width 69 height 10
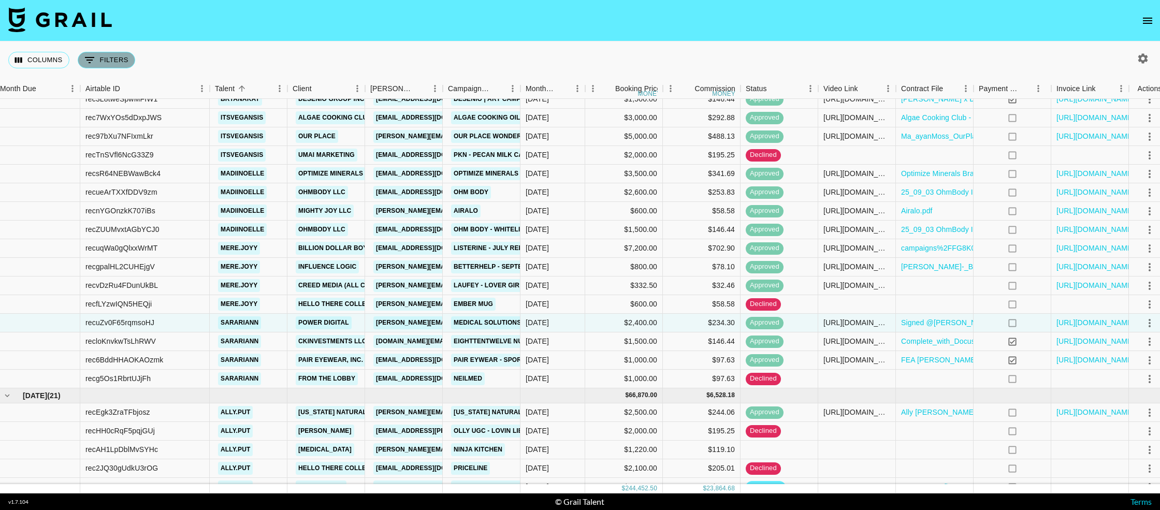
click at [113, 63] on button "0 Filters" at bounding box center [106, 60] width 57 height 17
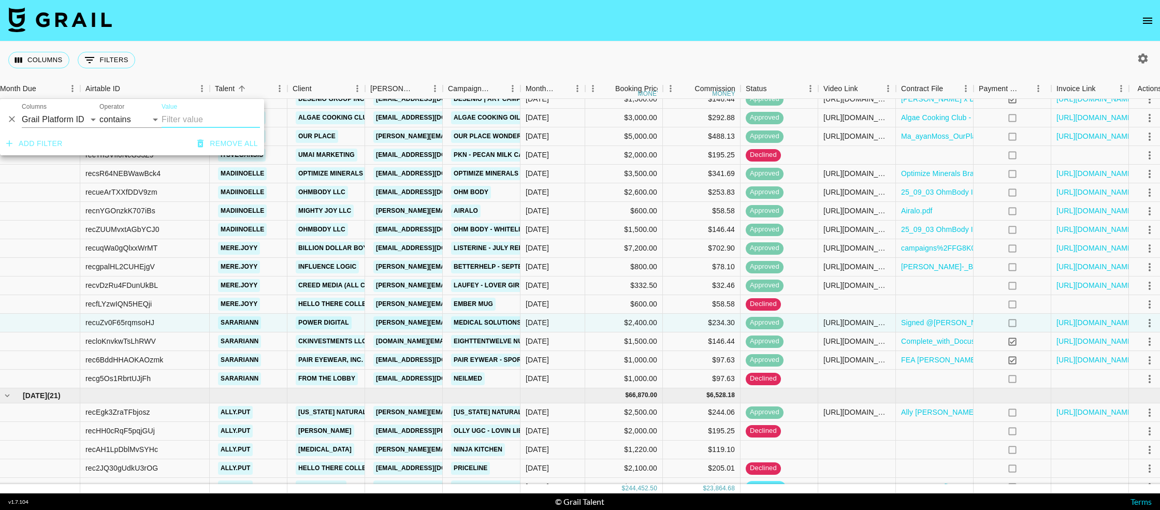
click at [39, 141] on button "Add filter" at bounding box center [34, 143] width 65 height 19
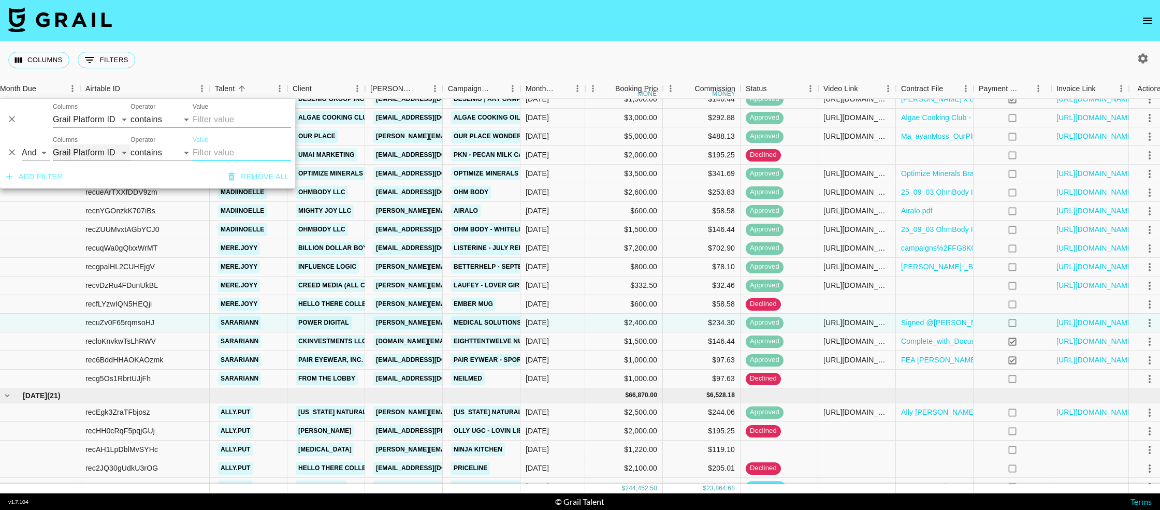
click at [64, 155] on select "Grail Platform ID Airtable ID Talent Manager Client [PERSON_NAME] Campaign (Typ…" at bounding box center [92, 152] width 78 height 17
select select "airtableId"
click at [53, 144] on select "Grail Platform ID Airtable ID Talent Manager Client [PERSON_NAME] Campaign (Typ…" at bounding box center [92, 152] width 78 height 17
click at [152, 156] on select "contains equals starts with ends with is empty is not empty is any of" at bounding box center [161, 152] width 62 height 17
select select "equals"
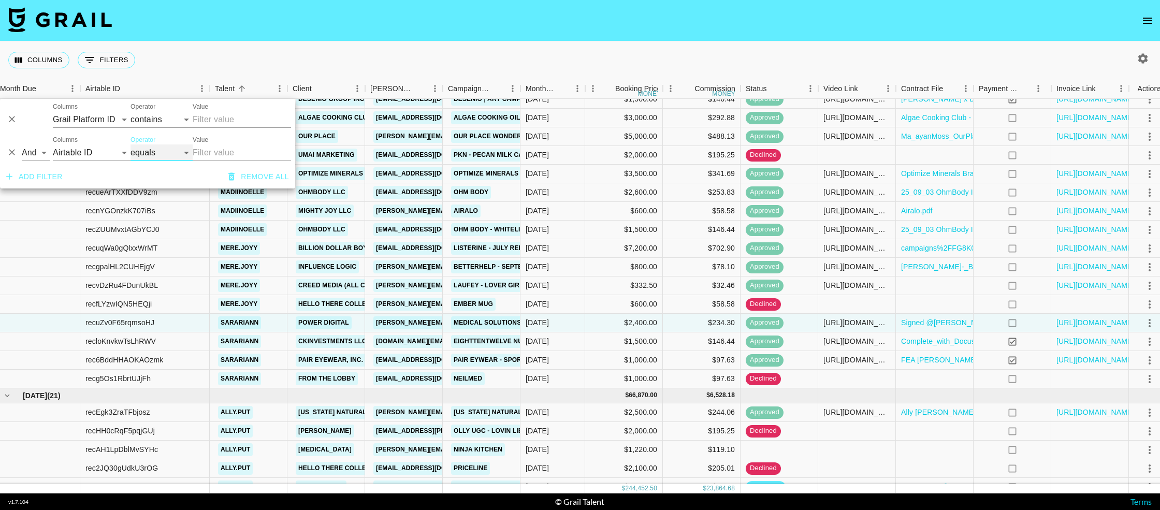
click at [130, 144] on select "contains equals starts with ends with is empty is not empty is any of" at bounding box center [161, 152] width 62 height 17
click at [236, 156] on input "Value" at bounding box center [242, 152] width 98 height 17
paste input "recvDzRu4FDunUkBL"
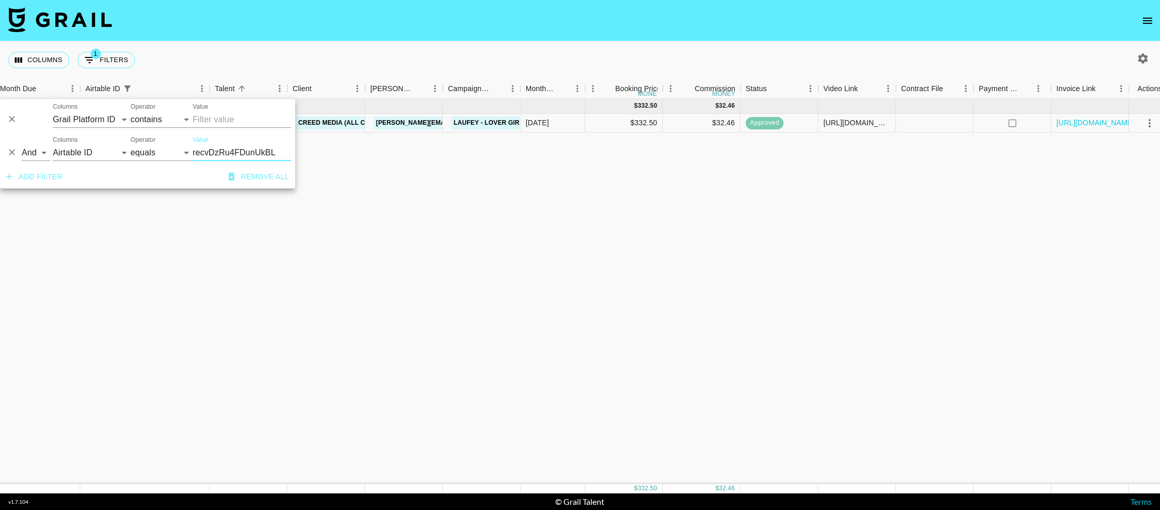
scroll to position [0, 5]
type input "recvDzRu4FDunUkBL"
drag, startPoint x: 981, startPoint y: 166, endPoint x: 649, endPoint y: 166, distance: 331.8
click at [981, 166] on div "[DATE] ( 1 ) $ 332.50 $ 32.46 recvDzRu4FDunUkBL mere.joyy Creed Media (All Camp…" at bounding box center [582, 291] width 1175 height 385
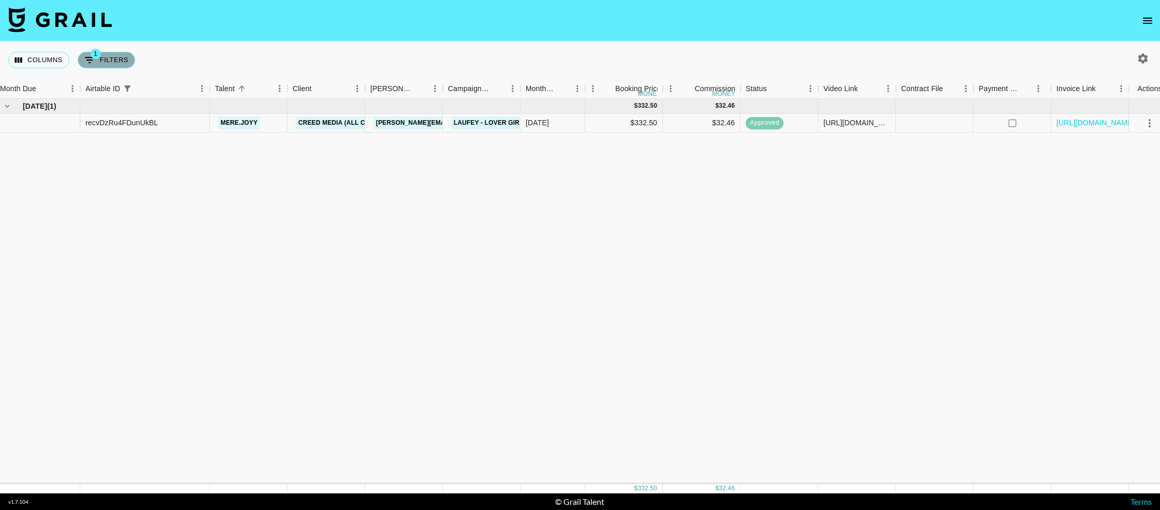
click at [100, 54] on button "1 Filters" at bounding box center [106, 60] width 57 height 17
select select "airtableId"
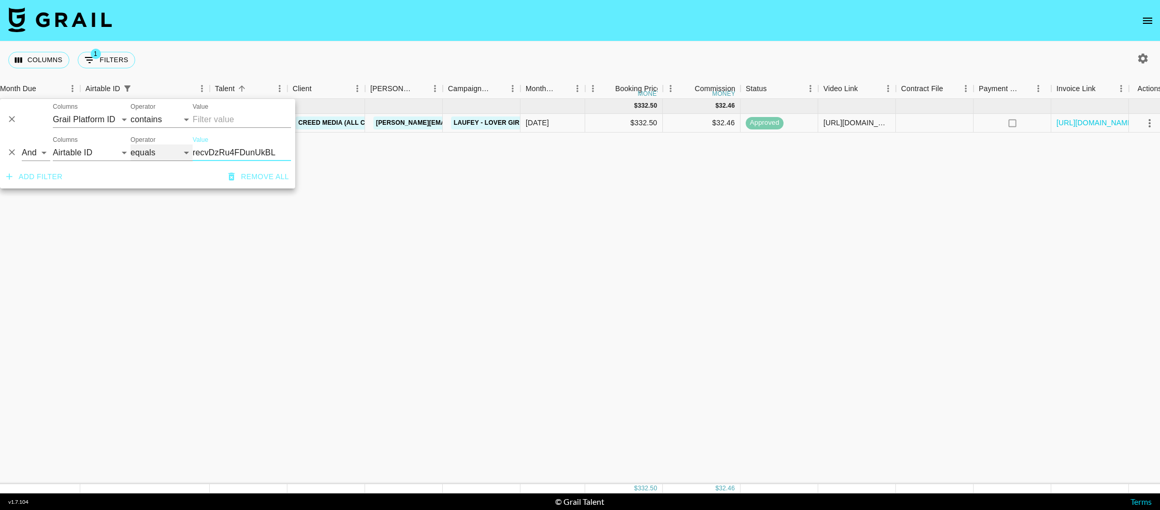
click at [158, 148] on select "contains equals starts with ends with is empty is not empty is any of" at bounding box center [161, 152] width 62 height 17
select select "contains"
click at [130, 144] on select "contains equals starts with ends with is empty is not empty is any of" at bounding box center [161, 152] width 62 height 17
click at [163, 156] on select "contains equals starts with ends with is empty is not empty is any of" at bounding box center [161, 152] width 62 height 17
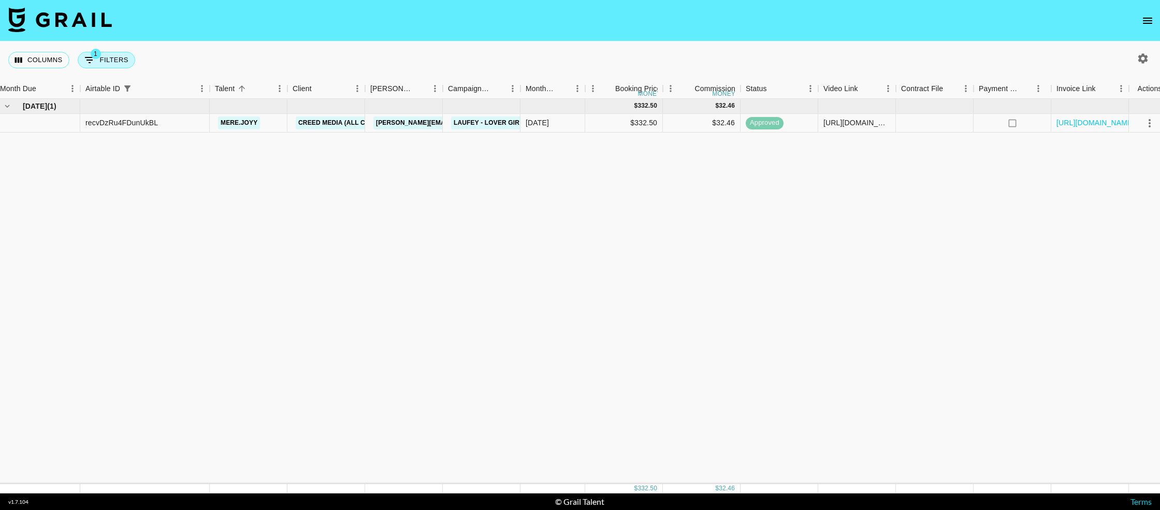
click at [105, 57] on button "1 Filters" at bounding box center [106, 60] width 57 height 17
select select "airtableId"
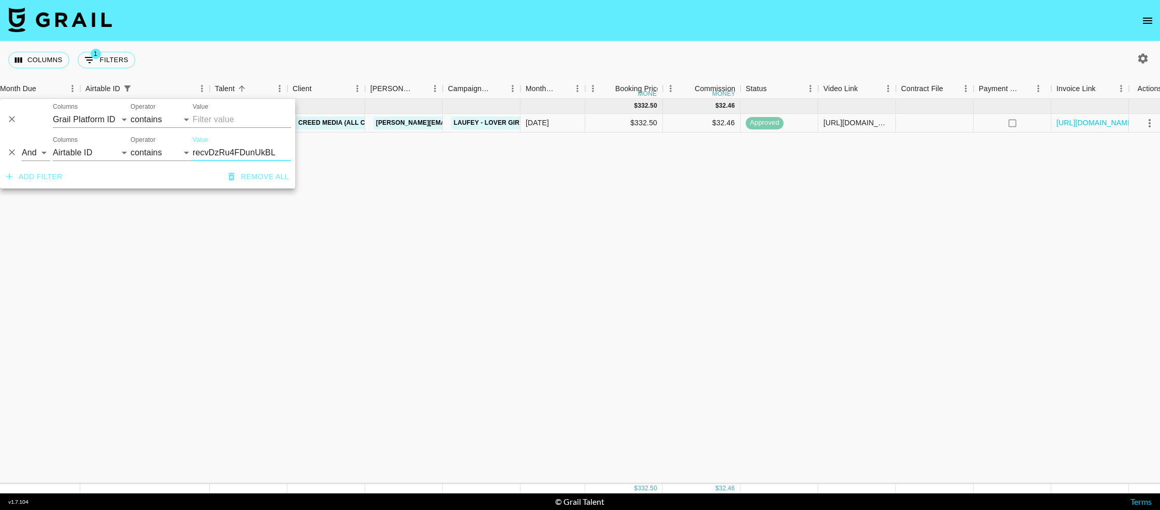
click at [13, 149] on icon "Delete" at bounding box center [12, 152] width 10 height 10
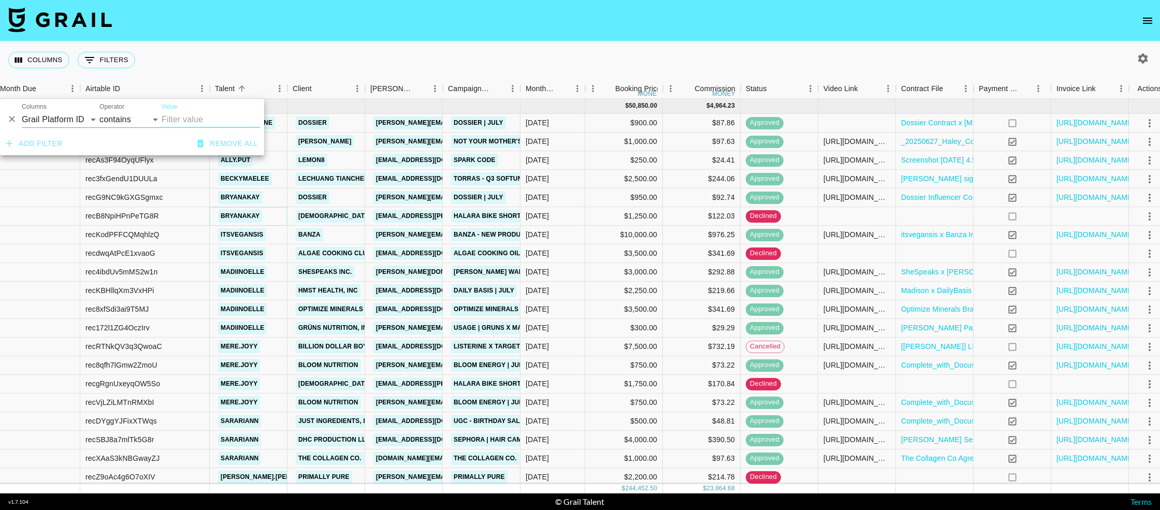
click at [240, 219] on link "bryanakay" at bounding box center [240, 216] width 44 height 13
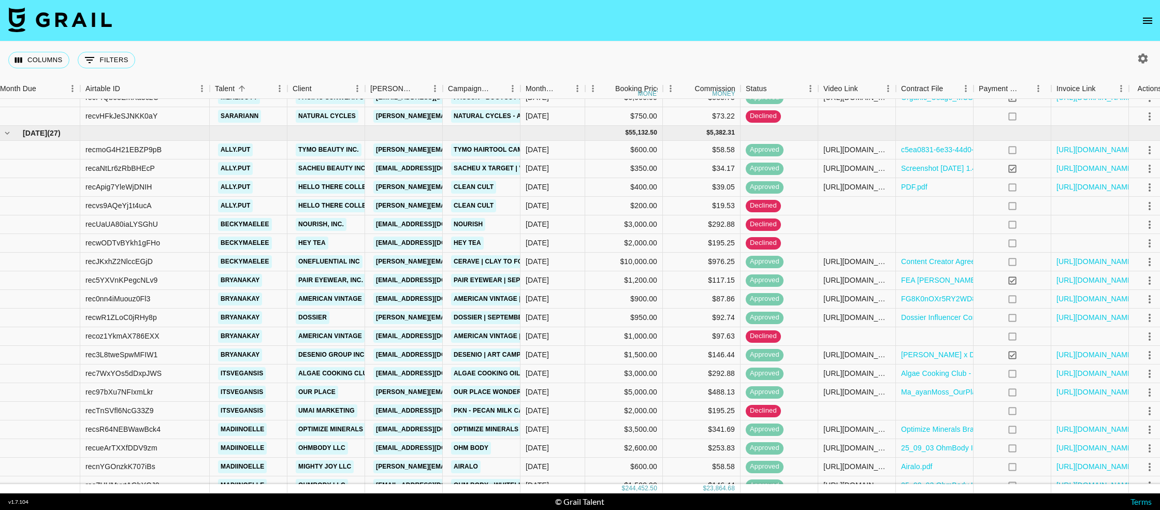
scroll to position [825, 5]
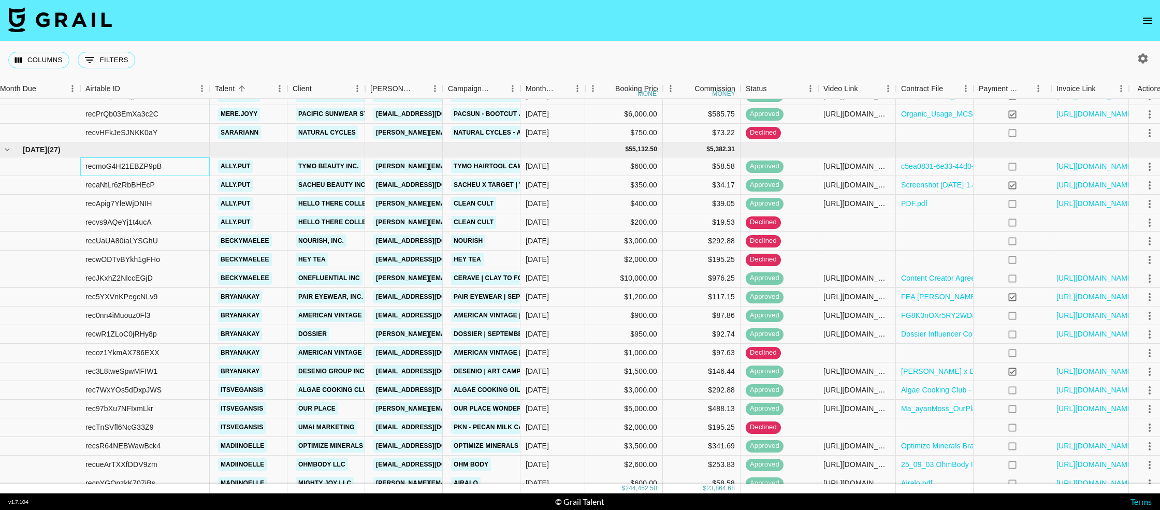
click at [124, 159] on div "recmoG4H21EBZP9pB" at bounding box center [144, 166] width 129 height 19
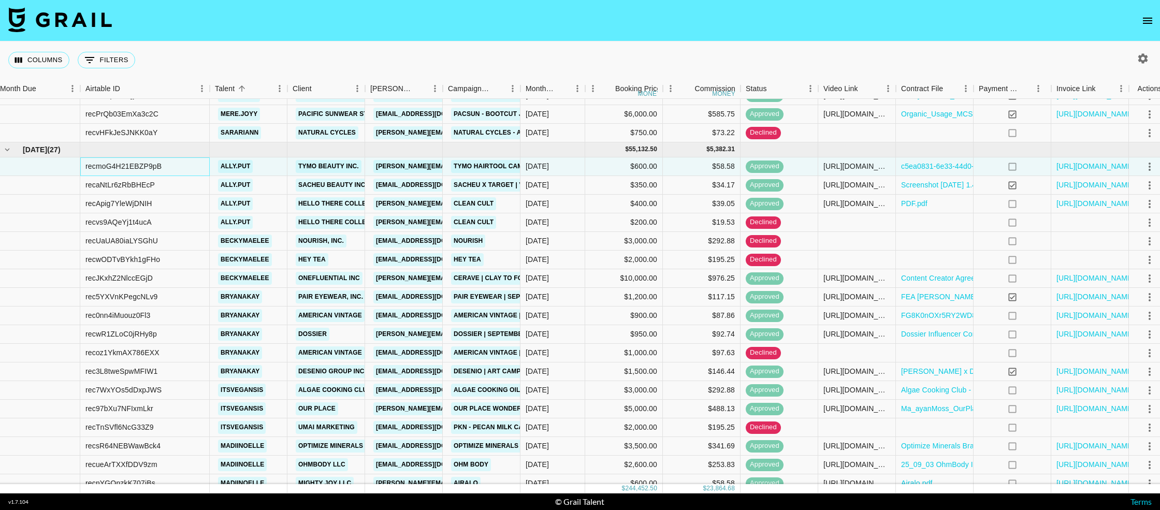
click at [122, 165] on div "recmoG4H21EBZP9pB" at bounding box center [123, 166] width 76 height 10
copy div "recmoG4H21EBZP9pB"
click at [149, 185] on div "recaNtLr6zRbBHEcP" at bounding box center [119, 185] width 69 height 10
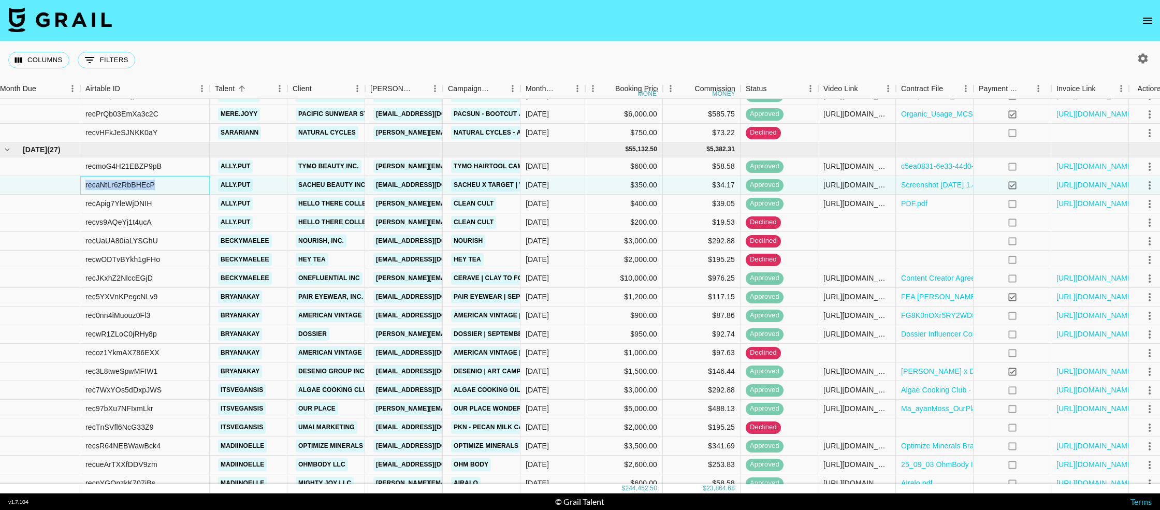
click at [149, 185] on div "recaNtLr6zRbBHEcP" at bounding box center [119, 185] width 69 height 10
copy div "recaNtLr6zRbBHEcP"
click at [109, 201] on div "recApig7YleWjDNIH" at bounding box center [118, 203] width 67 height 10
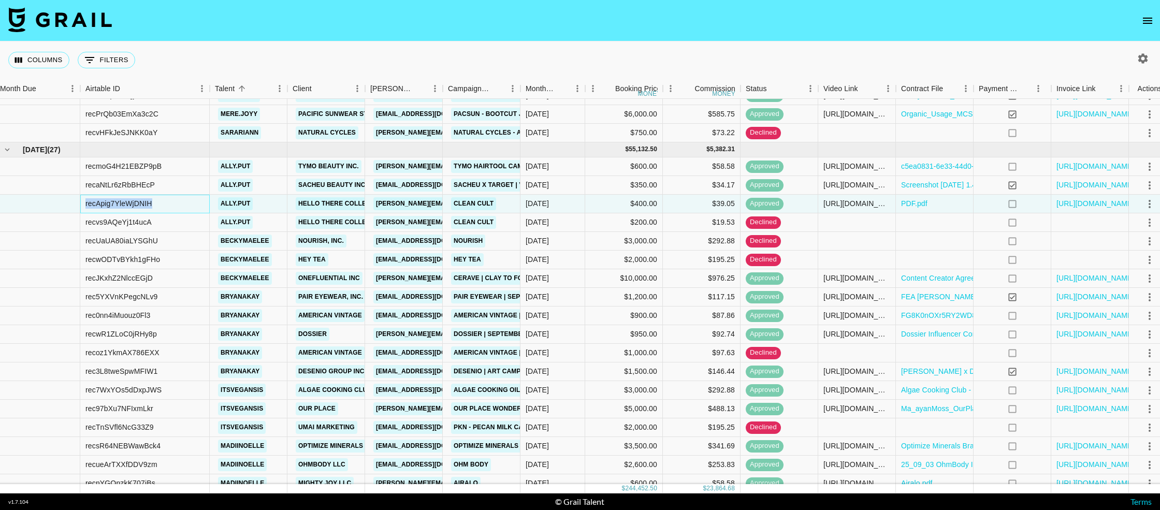
click at [109, 201] on div "recApig7YleWjDNIH" at bounding box center [118, 203] width 67 height 10
copy div "recApig7YleWjDNIH"
click at [135, 221] on div "recvs9AQeYj1t4ucA" at bounding box center [118, 222] width 66 height 10
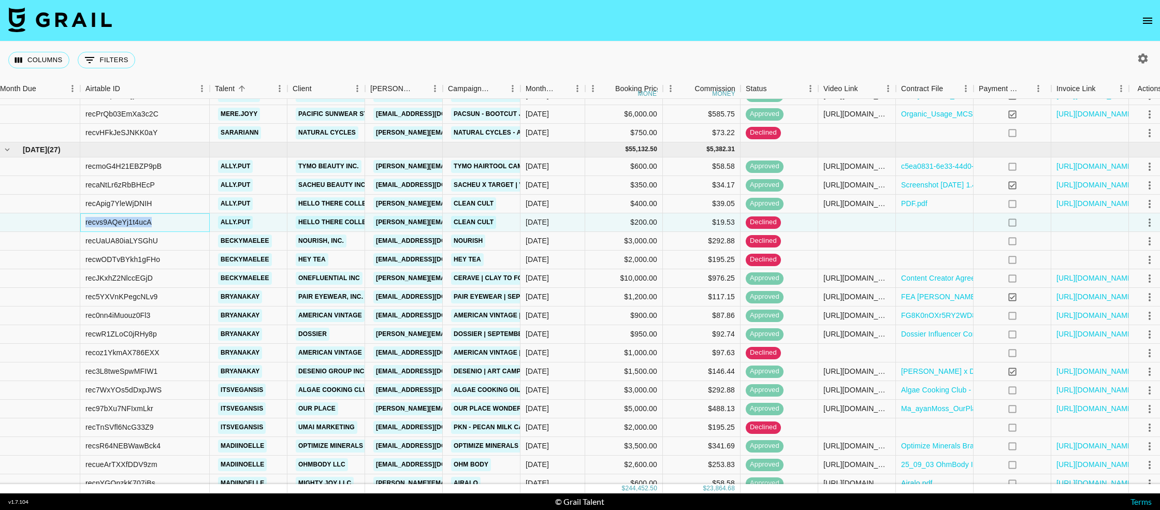
click at [135, 221] on div "recvs9AQeYj1t4ucA" at bounding box center [118, 222] width 66 height 10
copy div "recvs9AQeYj1t4ucA"
click at [145, 240] on div "recUaUA80iaLYSGhU" at bounding box center [121, 241] width 72 height 10
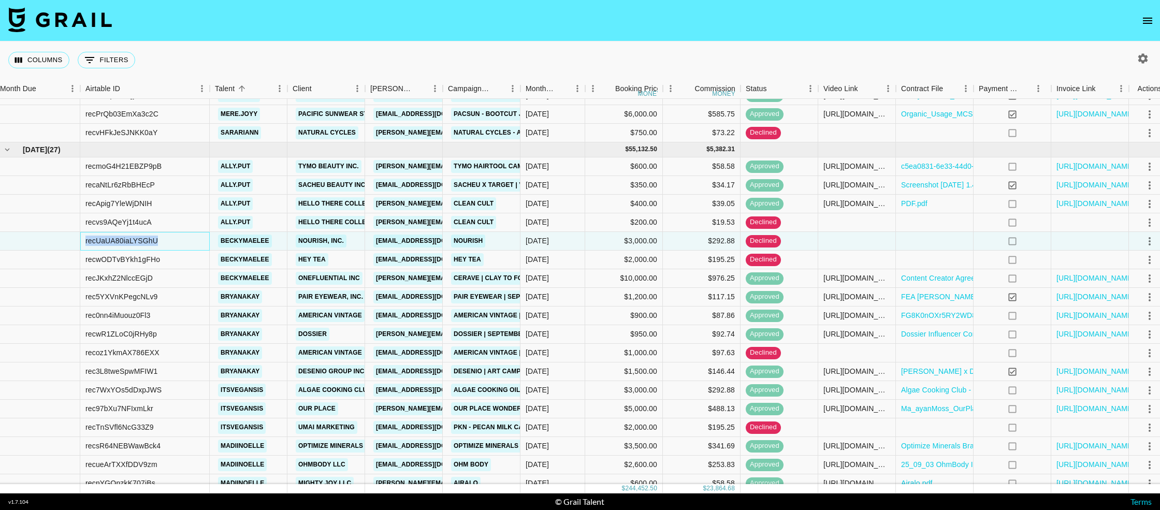
click at [145, 240] on div "recUaUA80iaLYSGhU" at bounding box center [121, 241] width 72 height 10
copy div "recUaUA80iaLYSGhU"
click at [138, 259] on div "recwODTvBYkh1gFHo" at bounding box center [122, 259] width 75 height 10
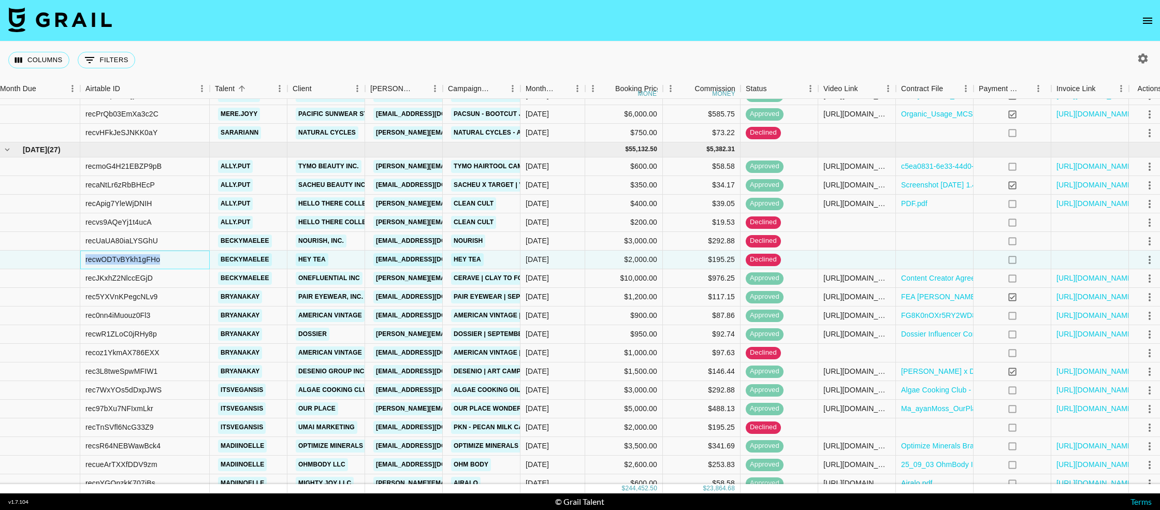
click at [138, 259] on div "recwODTvBYkh1gFHo" at bounding box center [122, 259] width 75 height 10
copy div "recwODTvBYkh1gFHo"
click at [118, 277] on div "recJKxhZ2NlccEGjD" at bounding box center [118, 278] width 67 height 10
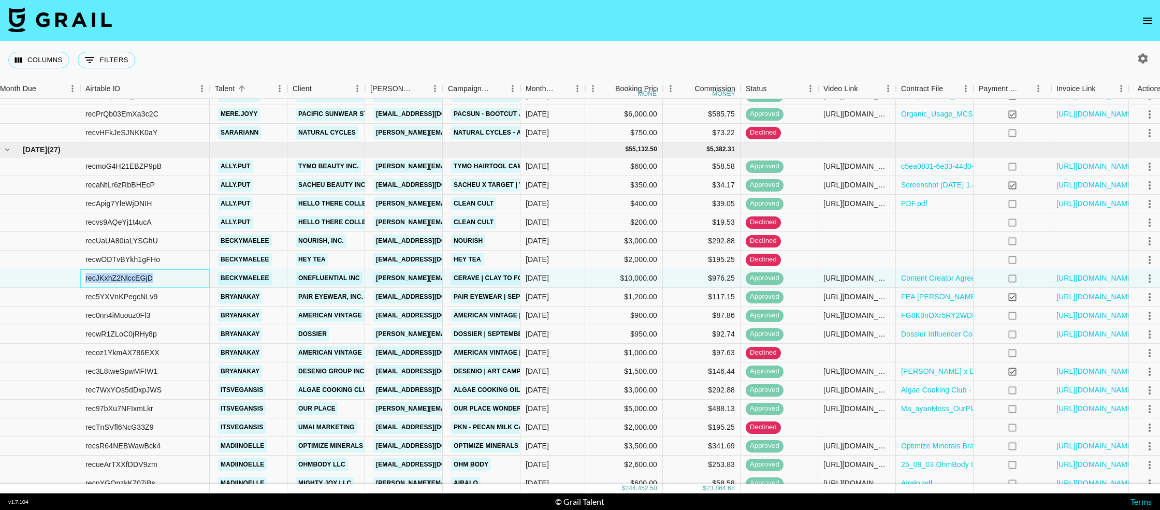
copy div "recJKxhZ2NlccEGjD"
click at [126, 298] on div "rec5YXVnKPegcNLv9" at bounding box center [121, 296] width 72 height 10
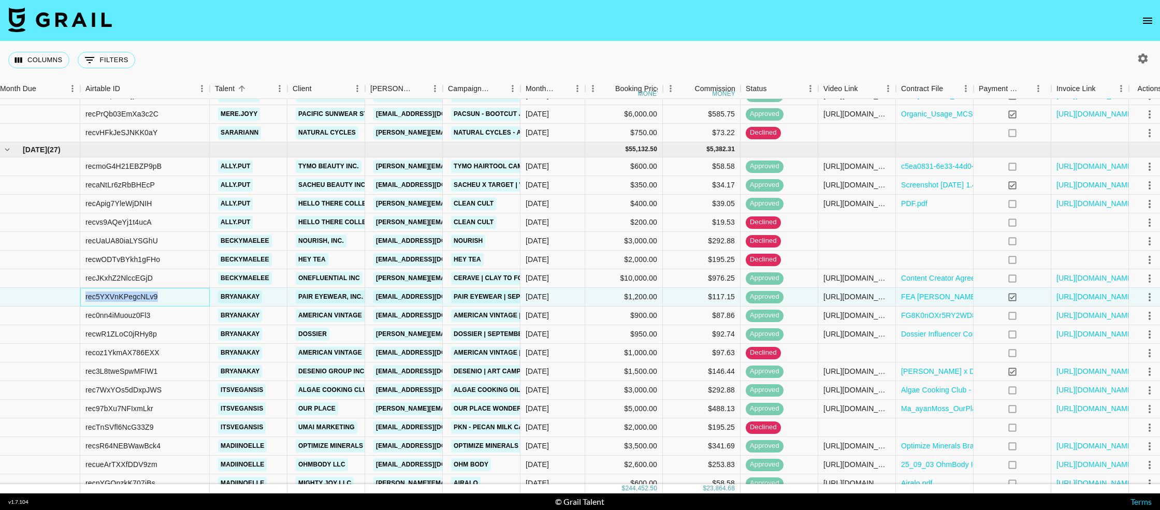
click at [126, 298] on div "rec5YXVnKPegcNLv9" at bounding box center [121, 296] width 72 height 10
copy div "rec5YXVnKPegcNLv9"
click at [120, 315] on div "rec0nn4iMuouz0Fl3" at bounding box center [117, 315] width 65 height 10
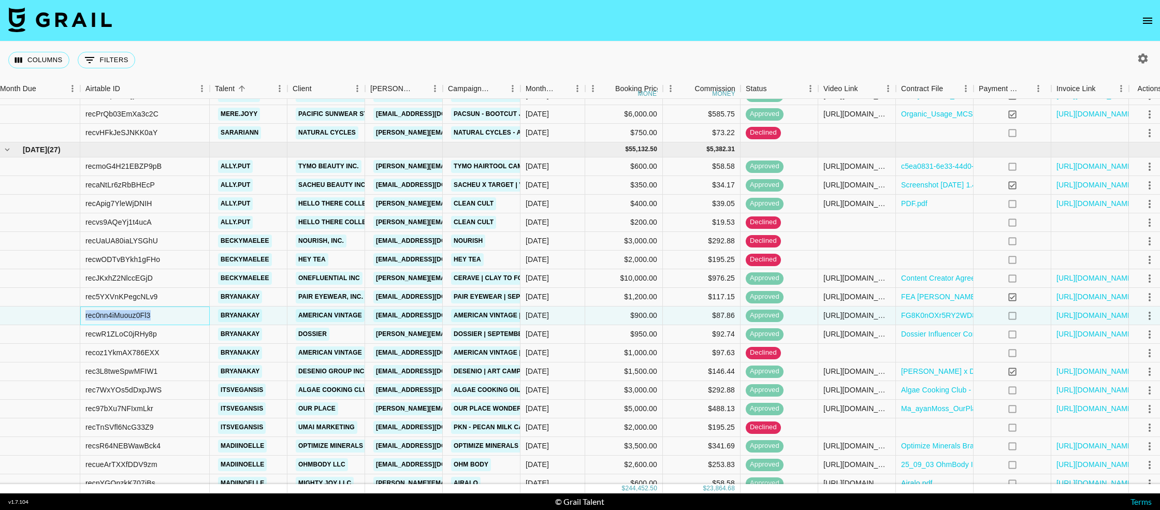
click at [120, 315] on div "rec0nn4iMuouz0Fl3" at bounding box center [117, 315] width 65 height 10
click at [132, 335] on div "recwR1ZLoC0jRHy8p" at bounding box center [120, 334] width 71 height 10
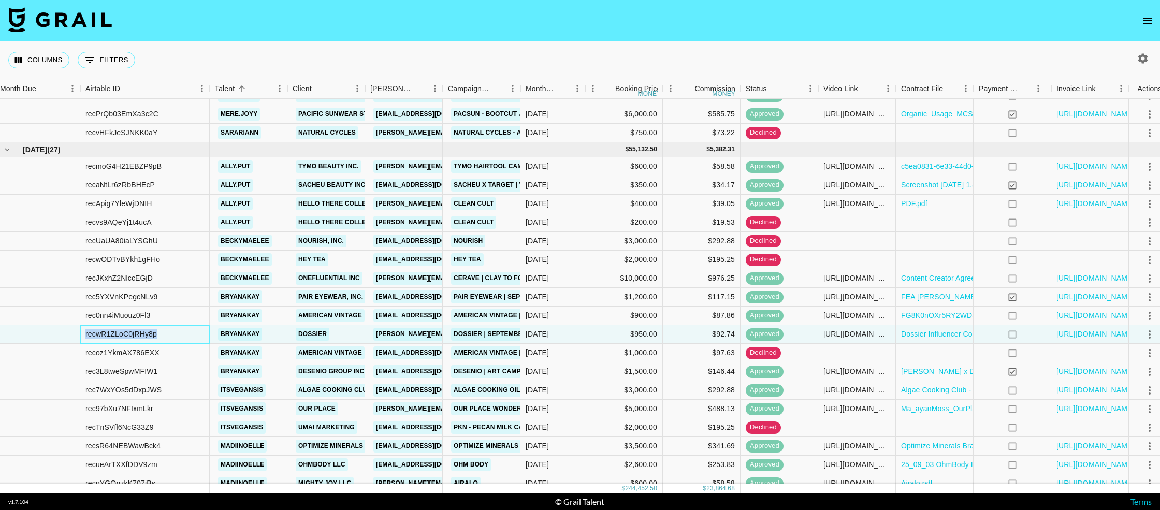
click at [132, 335] on div "recwR1ZLoC0jRHy8p" at bounding box center [120, 334] width 71 height 10
click at [142, 354] on div "recoz1YkmAX786EXX" at bounding box center [122, 352] width 74 height 10
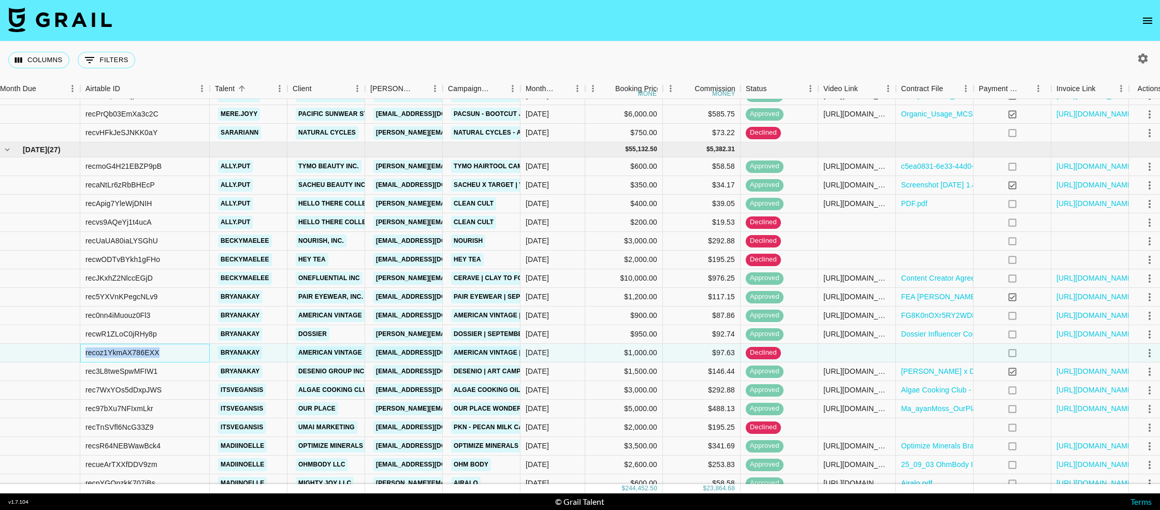
click at [142, 354] on div "recoz1YkmAX786EXX" at bounding box center [122, 352] width 74 height 10
click at [140, 369] on div "rec3L8tweSpwMFIW1" at bounding box center [121, 371] width 72 height 10
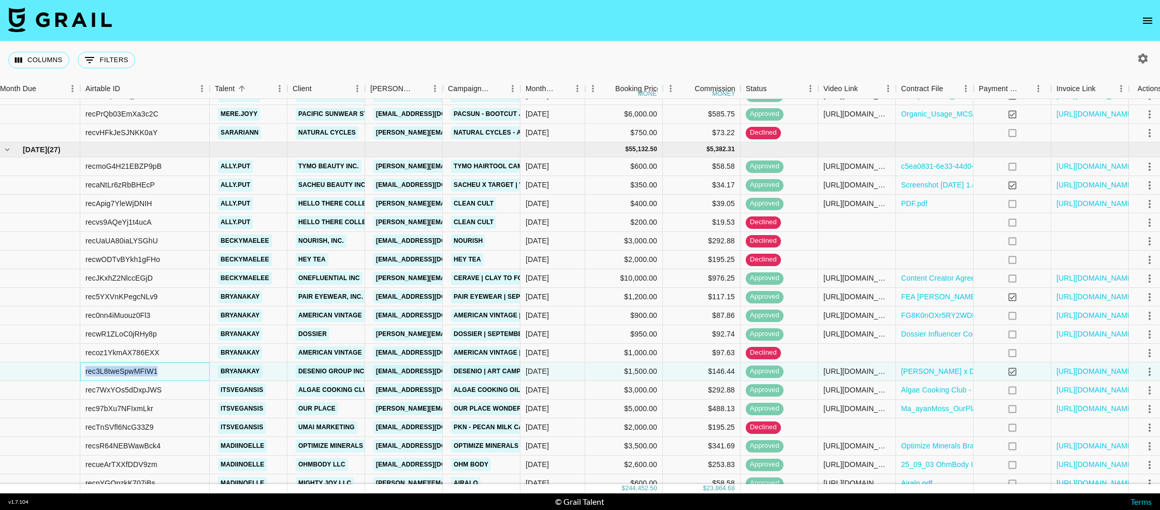
click at [140, 369] on div "rec3L8tweSpwMFIW1" at bounding box center [121, 371] width 72 height 10
click at [109, 390] on div "rec7WxYOs5dDxpJWS" at bounding box center [123, 390] width 76 height 10
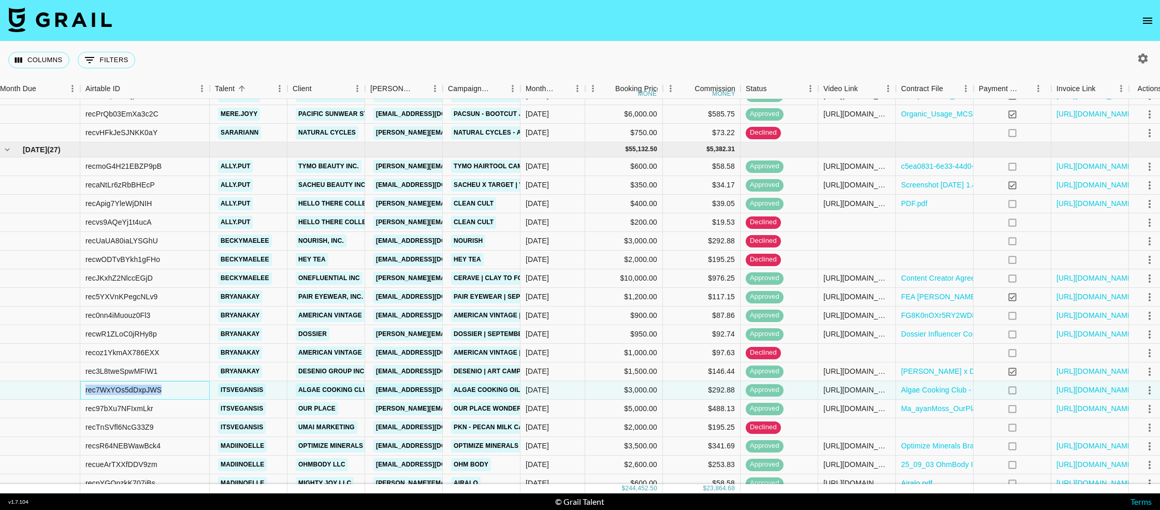
click at [109, 390] on div "rec7WxYOs5dDxpJWS" at bounding box center [123, 390] width 76 height 10
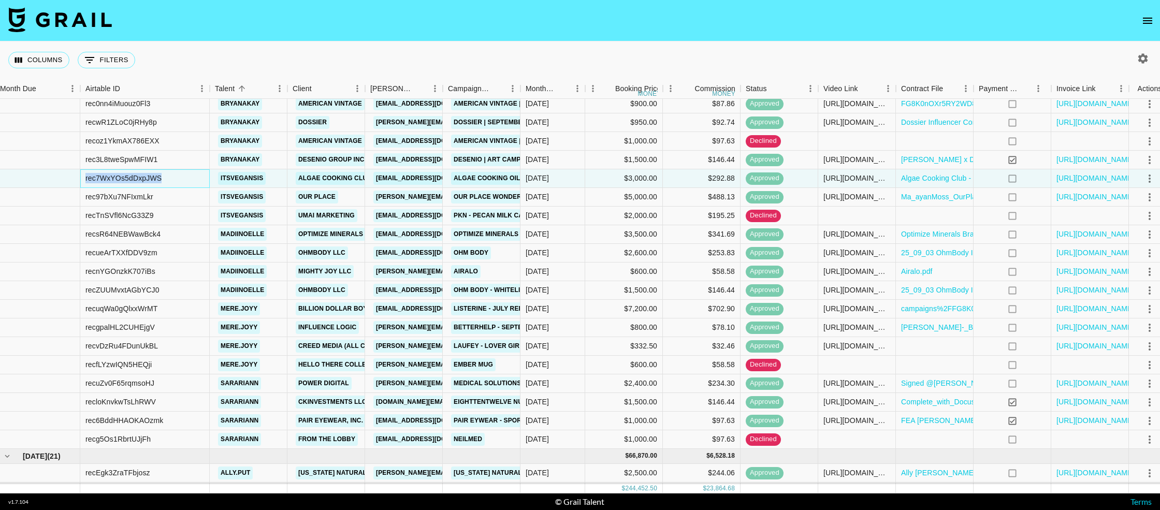
scroll to position [1038, 5]
click at [125, 198] on div "rec97bXu7NFIxmLkr" at bounding box center [119, 196] width 68 height 10
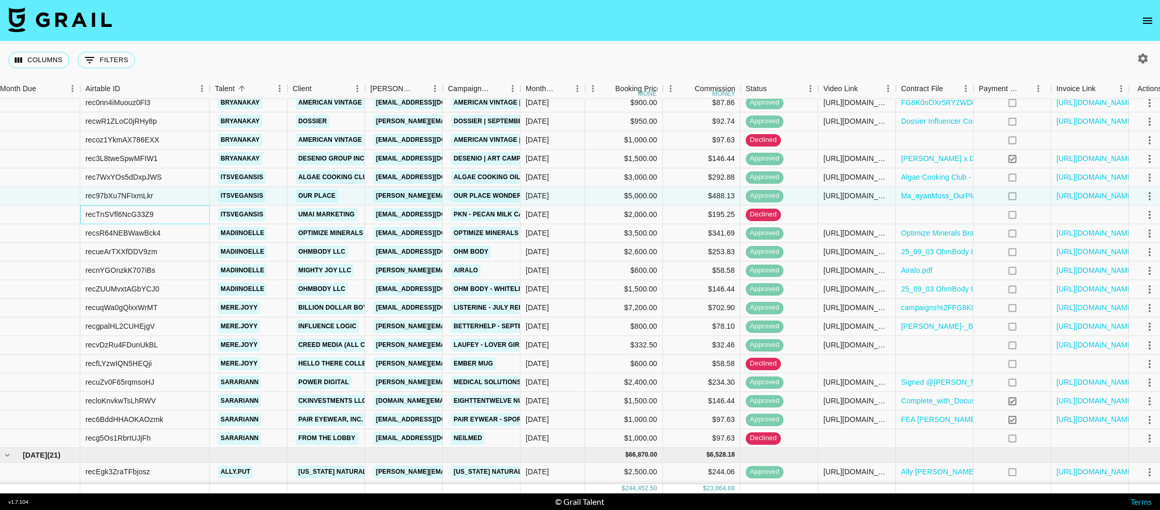
click at [114, 216] on div "recTnSVfl6NcG33Z9" at bounding box center [119, 214] width 68 height 10
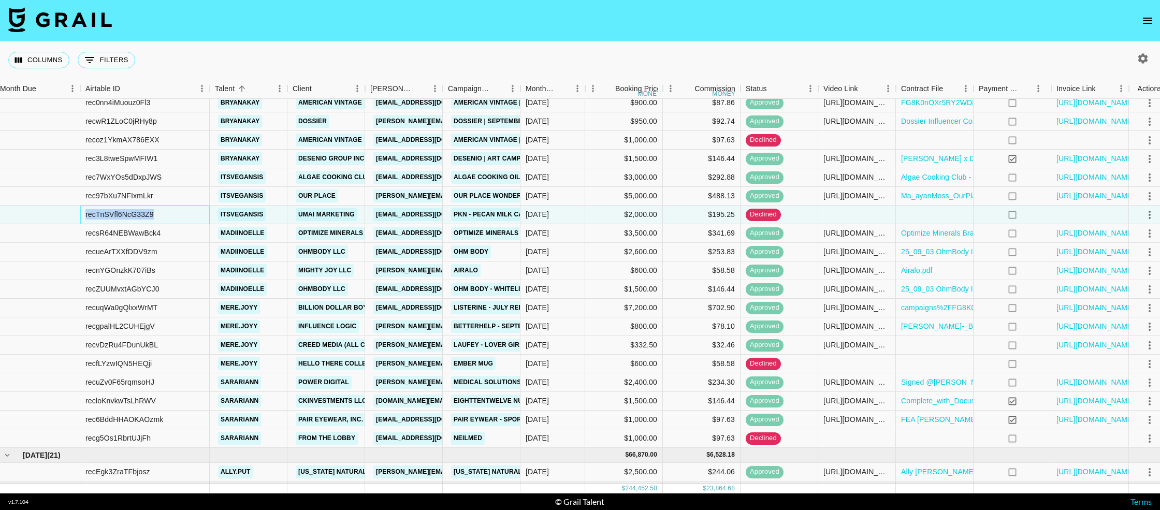
click at [114, 216] on div "recTnSVfl6NcG33Z9" at bounding box center [119, 214] width 68 height 10
click at [125, 232] on div "recsR64NEBWawBck4" at bounding box center [122, 233] width 75 height 10
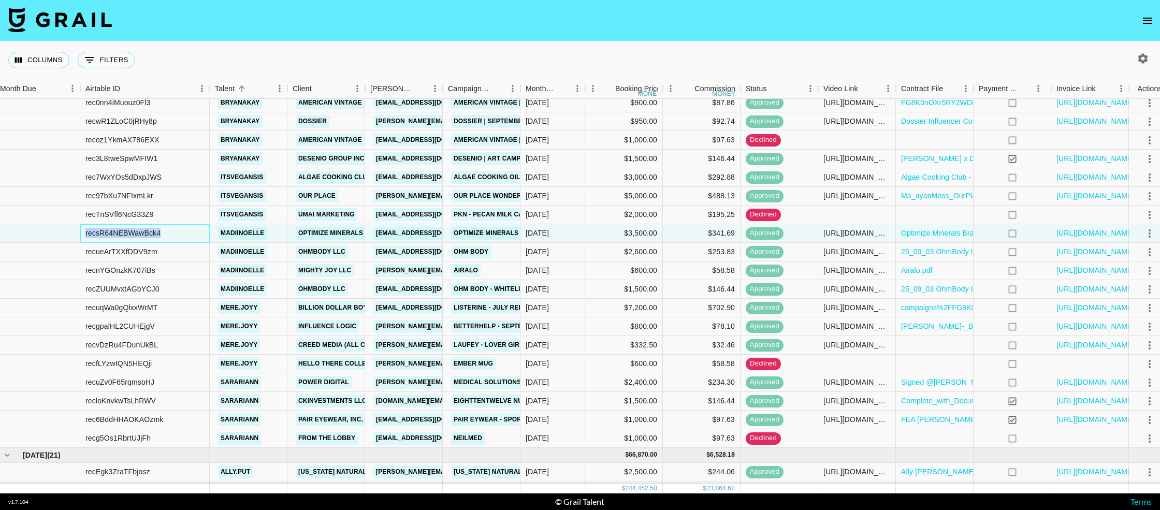
click at [125, 232] on div "recsR64NEBWawBck4" at bounding box center [122, 233] width 75 height 10
click at [134, 251] on div "recueArTXXfDDV9zm" at bounding box center [121, 251] width 72 height 10
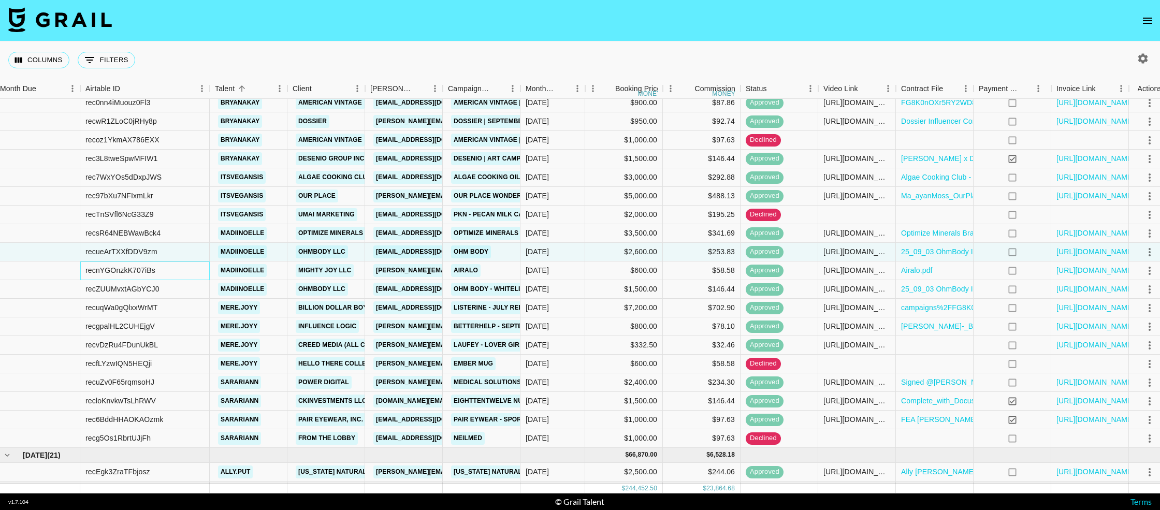
click at [124, 269] on div "recnYGOnzkK707iBs" at bounding box center [120, 270] width 70 height 10
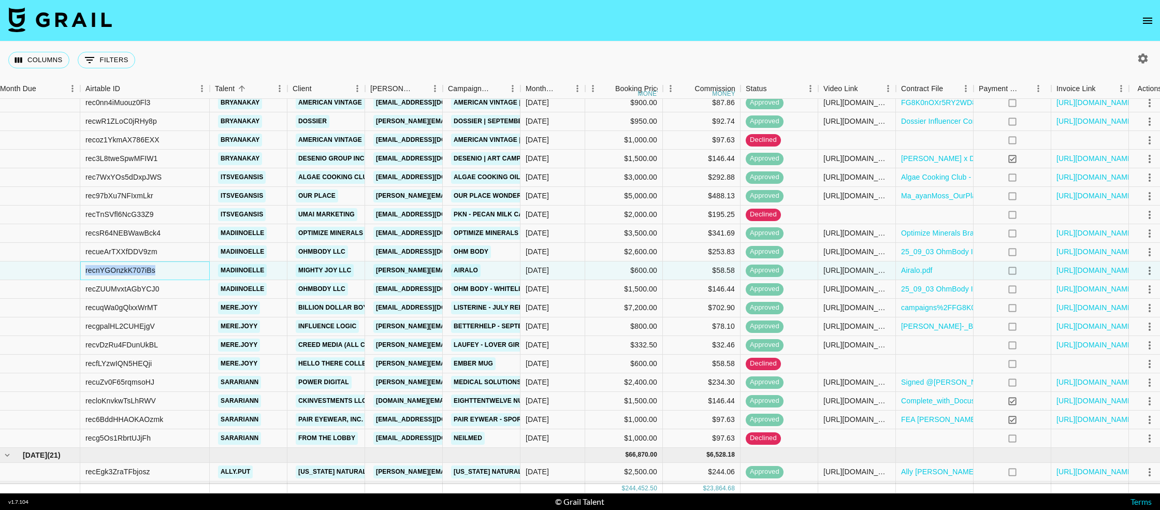
click at [124, 269] on div "recnYGOnzkK707iBs" at bounding box center [120, 270] width 70 height 10
click at [112, 287] on div "recZUUMvxtAGbYCJ0" at bounding box center [122, 289] width 74 height 10
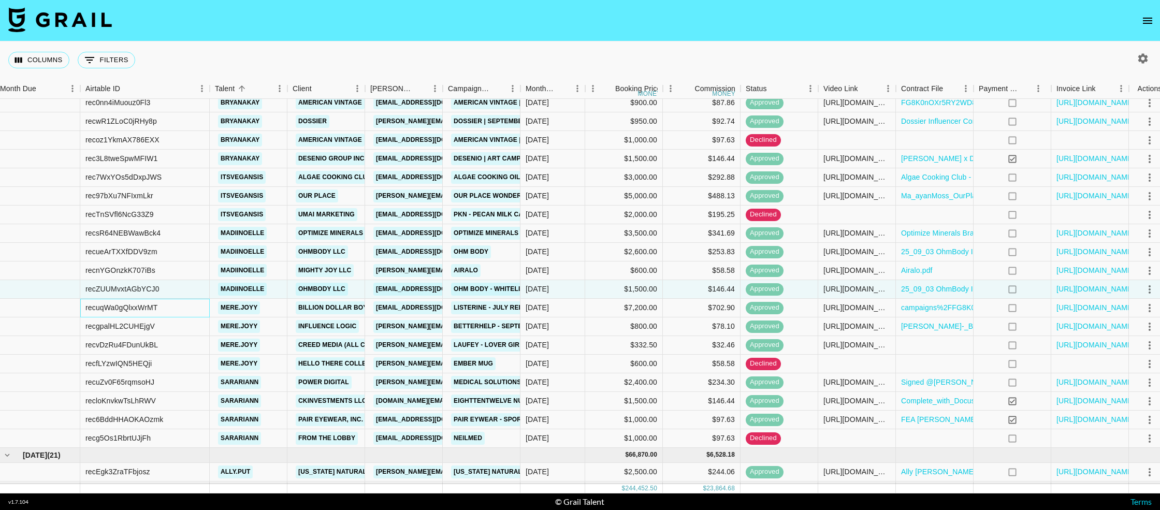
click at [124, 307] on div "recuqWa0gQlxxWrMT" at bounding box center [121, 307] width 72 height 10
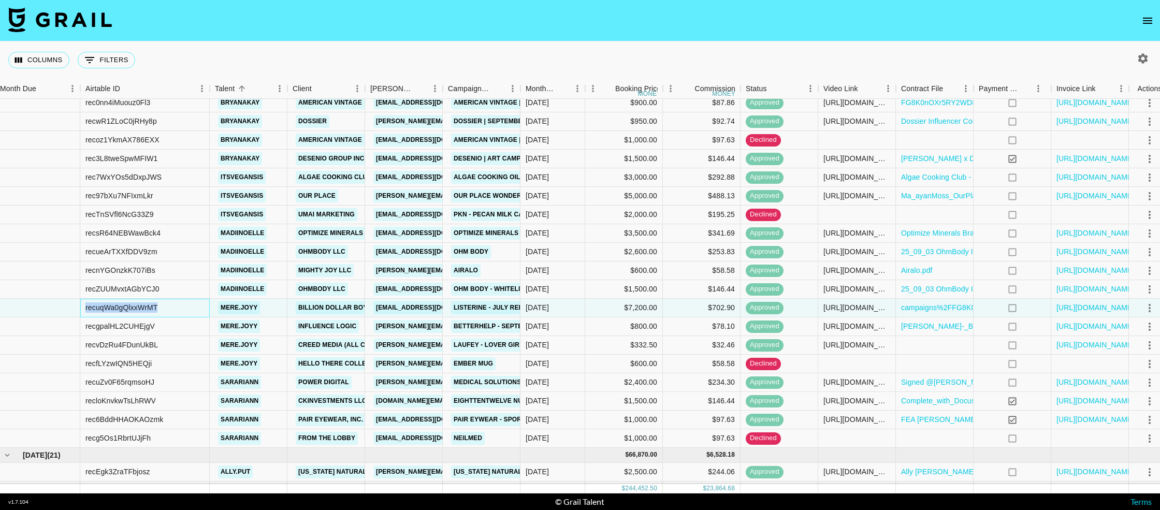
click at [124, 307] on div "recuqWa0gQlxxWrMT" at bounding box center [121, 307] width 72 height 10
click at [117, 324] on div "recgpalHL2CUHEjgV" at bounding box center [119, 326] width 69 height 10
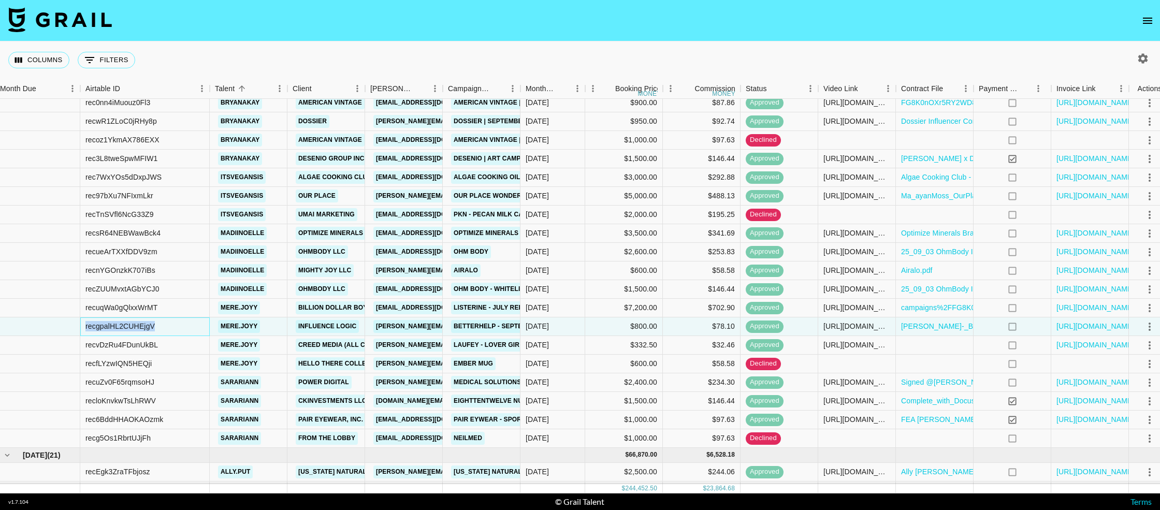
click at [117, 324] on div "recgpalHL2CUHEjgV" at bounding box center [119, 326] width 69 height 10
click at [134, 341] on div "recvDzRu4FDunUkBL" at bounding box center [121, 345] width 72 height 10
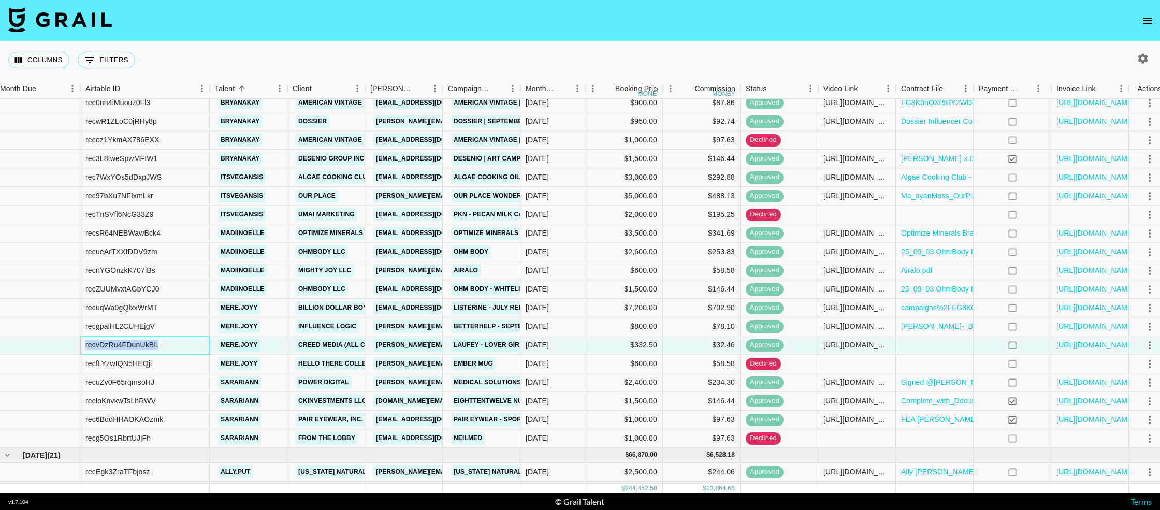
click at [134, 341] on div "recvDzRu4FDunUkBL" at bounding box center [121, 345] width 72 height 10
click at [141, 364] on div "recfLYzwIQN5HEQji" at bounding box center [118, 363] width 66 height 10
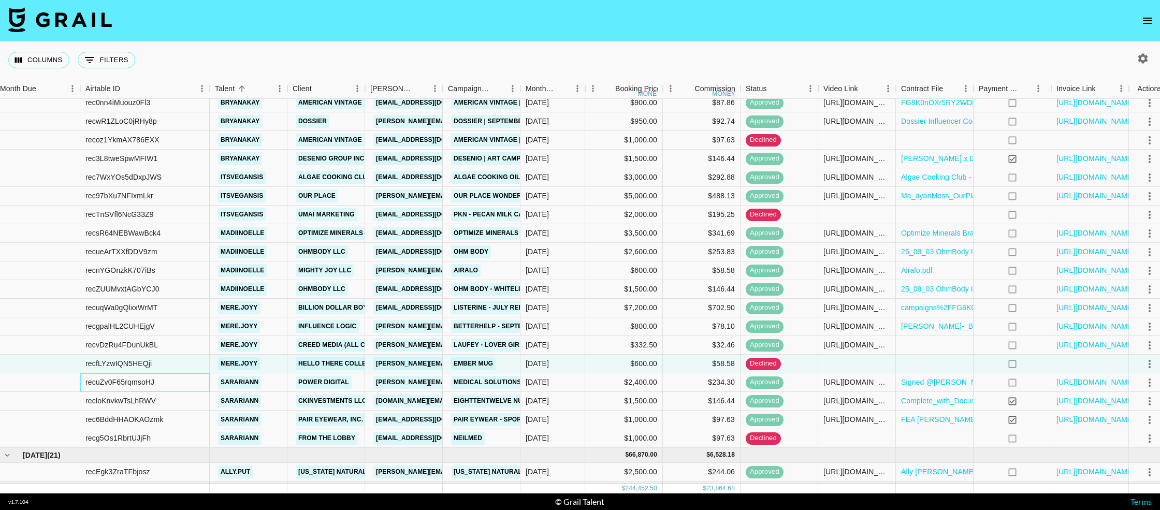
click at [116, 382] on div "recuZv0F65rqmsoHJ" at bounding box center [119, 382] width 69 height 10
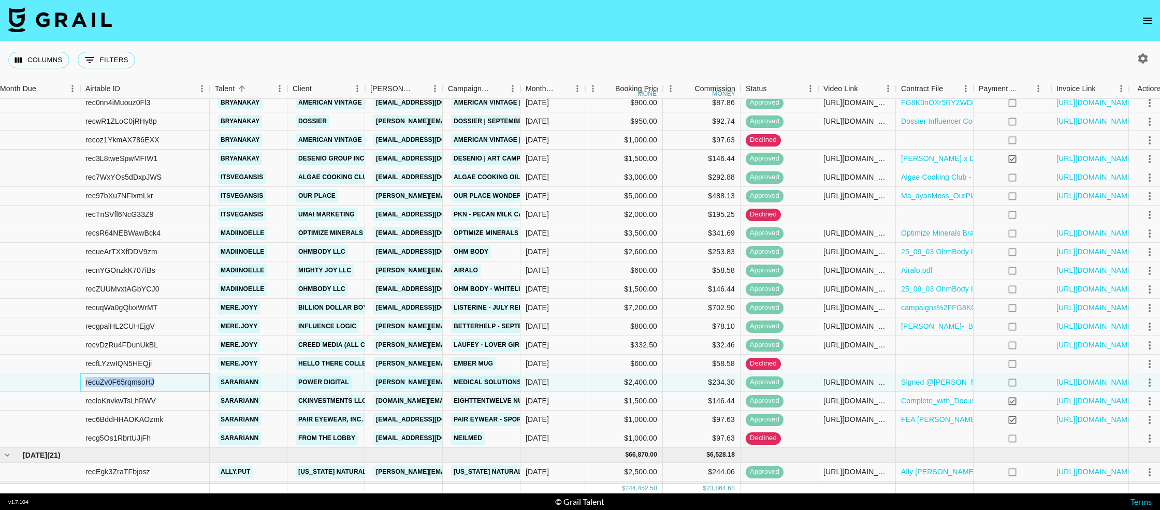
click at [116, 382] on div "recuZv0F65rqmsoHJ" at bounding box center [119, 382] width 69 height 10
click at [144, 400] on div "recloKnvkwTsLhRWV" at bounding box center [120, 401] width 70 height 10
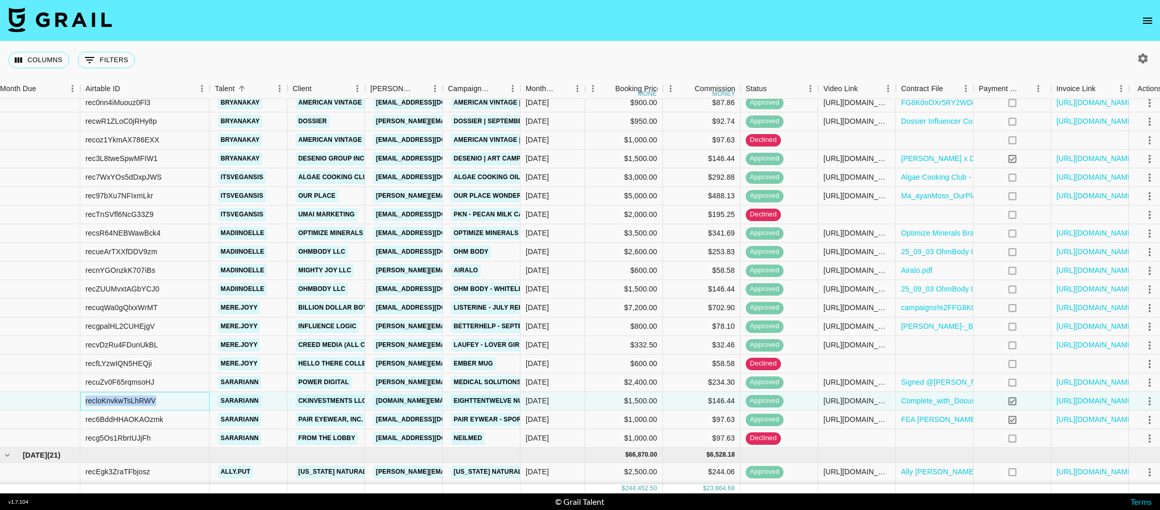
click at [144, 400] on div "recloKnvkwTsLhRWV" at bounding box center [120, 401] width 70 height 10
click at [151, 417] on div "rec6BddHHAOKAOzmk" at bounding box center [124, 419] width 78 height 10
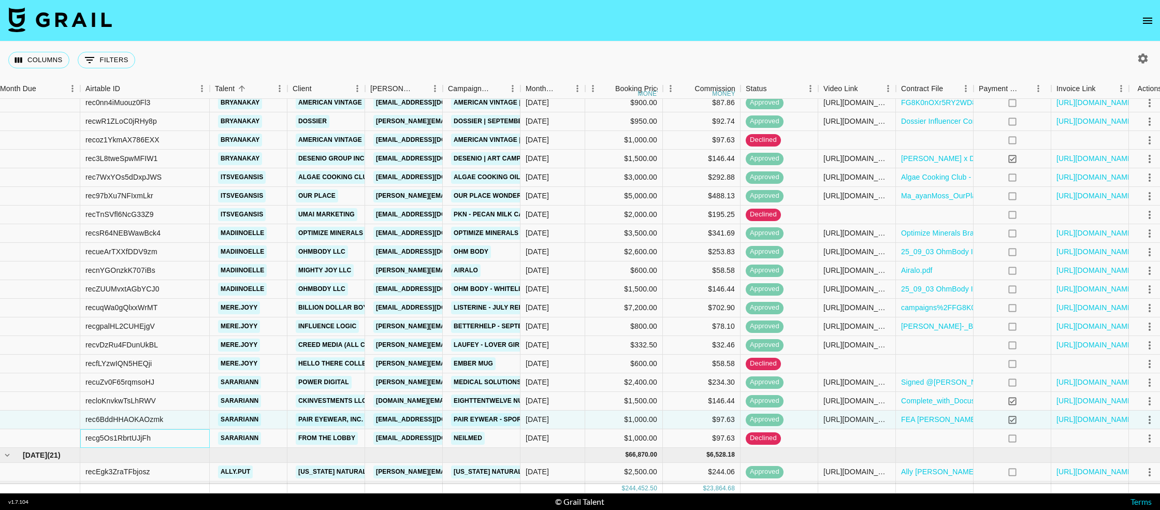
click at [138, 433] on div "recg5Os1RbrtUJjFh" at bounding box center [117, 438] width 65 height 10
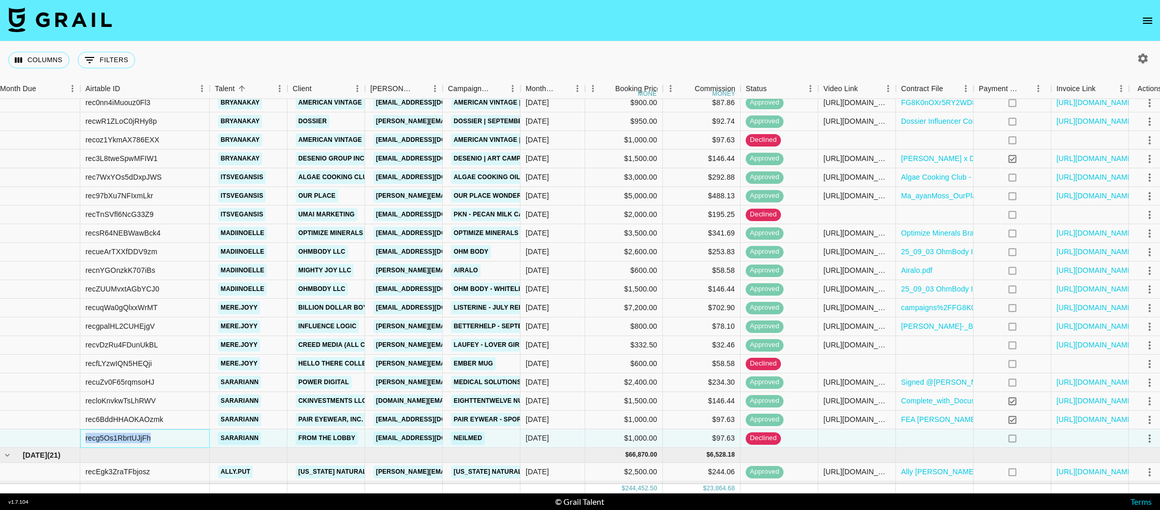
click at [138, 433] on div "recg5Os1RbrtUJjFh" at bounding box center [117, 438] width 65 height 10
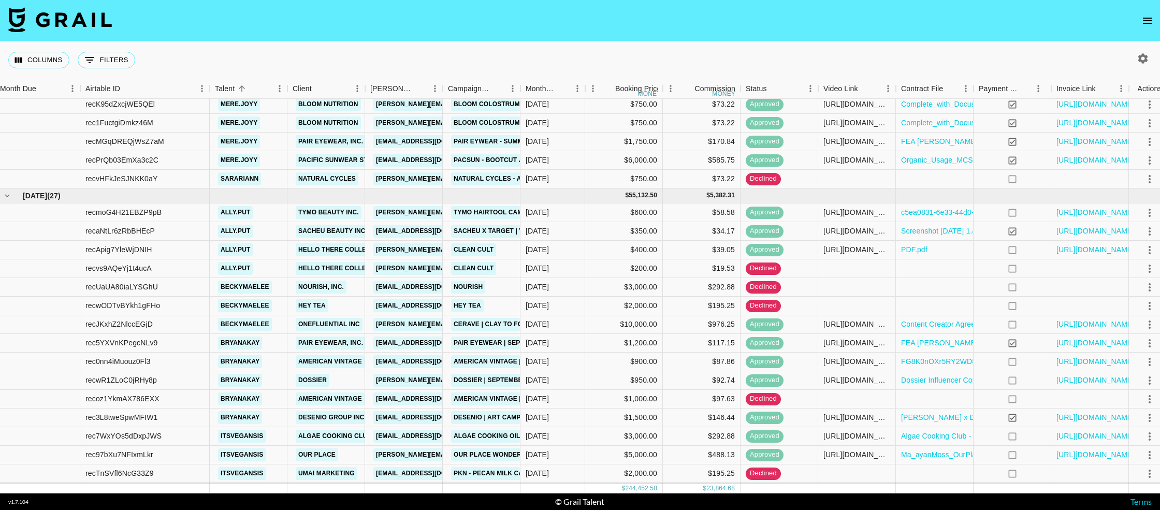
scroll to position [785, 2]
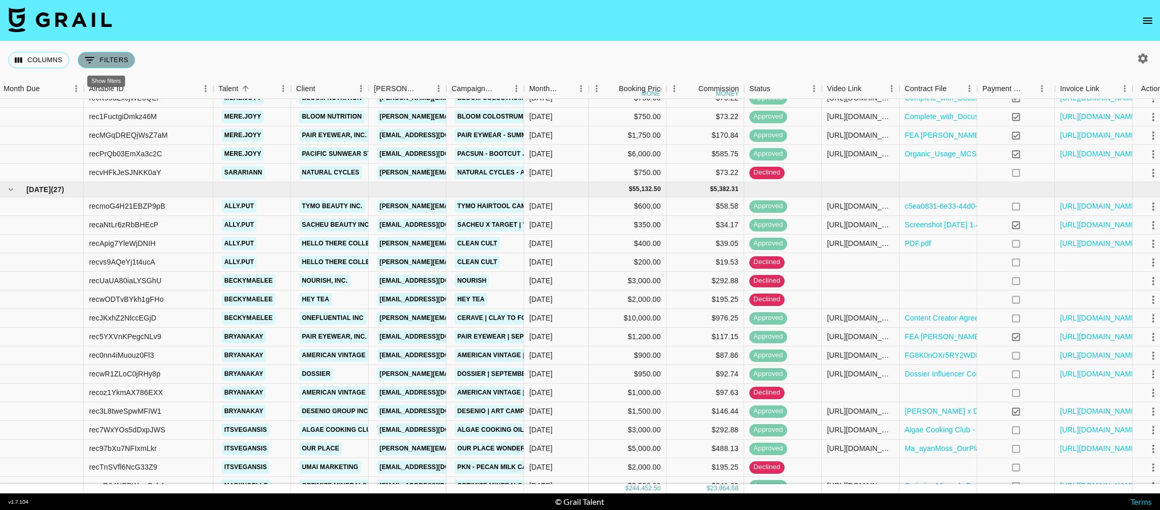
click at [91, 64] on icon "Show filters" at bounding box center [89, 60] width 12 height 12
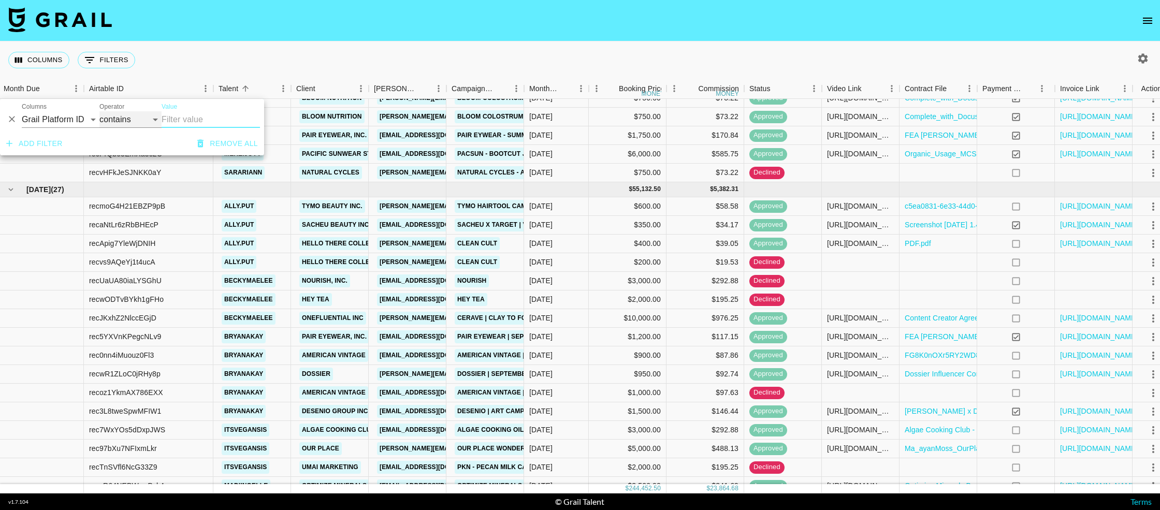
click at [112, 123] on select "contains equals starts with ends with is empty is not empty is any of" at bounding box center [130, 119] width 62 height 17
click at [51, 121] on select "Grail Platform ID Airtable ID Talent Manager Client [PERSON_NAME] Campaign (Typ…" at bounding box center [61, 119] width 78 height 17
select select "status"
click at [22, 111] on select "Grail Platform ID Airtable ID Talent Manager Client [PERSON_NAME] Campaign (Typ…" at bounding box center [61, 119] width 78 height 17
click at [130, 116] on select "is is not is any of is not any of" at bounding box center [130, 119] width 62 height 17
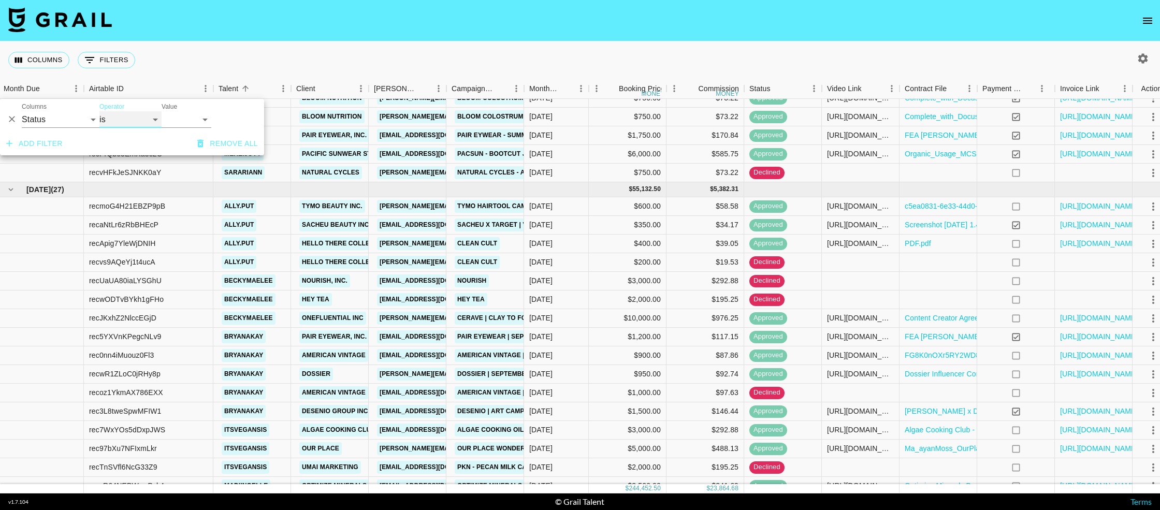
select select "not"
click at [99, 111] on select "is is not is any of is not any of" at bounding box center [130, 119] width 62 height 17
click at [175, 126] on select "confirmed declined draft posted approved cancelled badDebt" at bounding box center [187, 119] width 50 height 17
select select "declined"
click at [162, 111] on select "confirmed declined draft posted approved cancelled badDebt" at bounding box center [187, 119] width 50 height 17
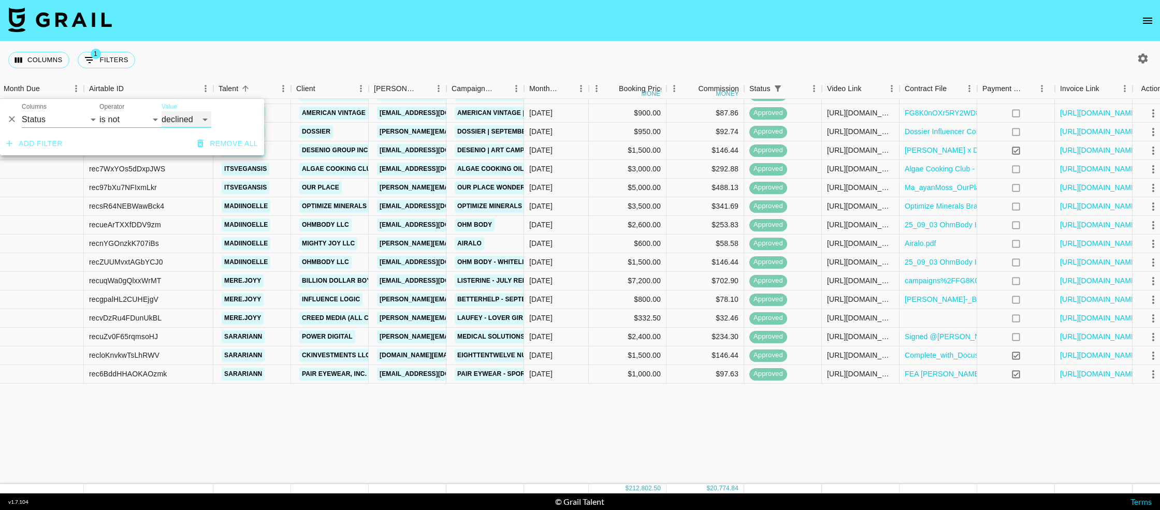
scroll to position [603, 2]
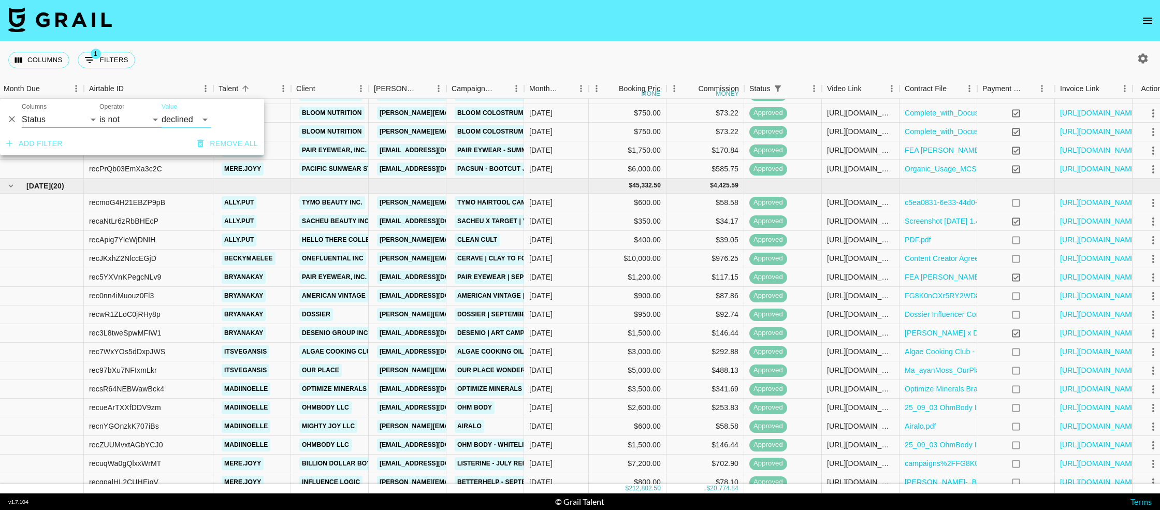
click at [28, 144] on button "Add filter" at bounding box center [34, 143] width 65 height 19
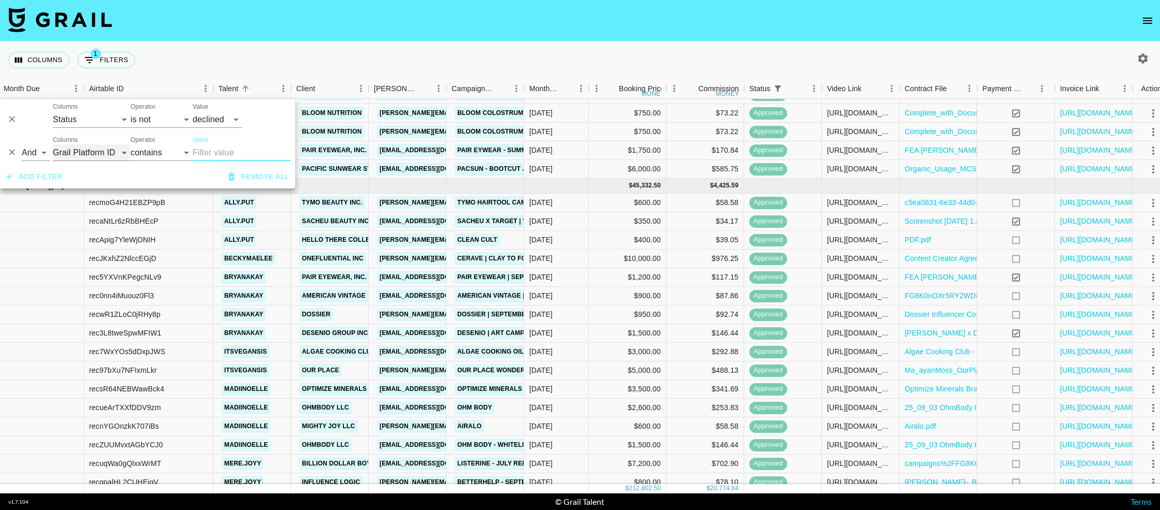
click at [72, 155] on select "Grail Platform ID Airtable ID Talent Manager Client [PERSON_NAME] Campaign (Typ…" at bounding box center [92, 152] width 78 height 17
select select "status"
click at [53, 144] on select "Grail Platform ID Airtable ID Talent Manager Client [PERSON_NAME] Campaign (Typ…" at bounding box center [92, 152] width 78 height 17
click at [173, 153] on select "is is not is any of is not any of" at bounding box center [161, 152] width 62 height 17
select select "not"
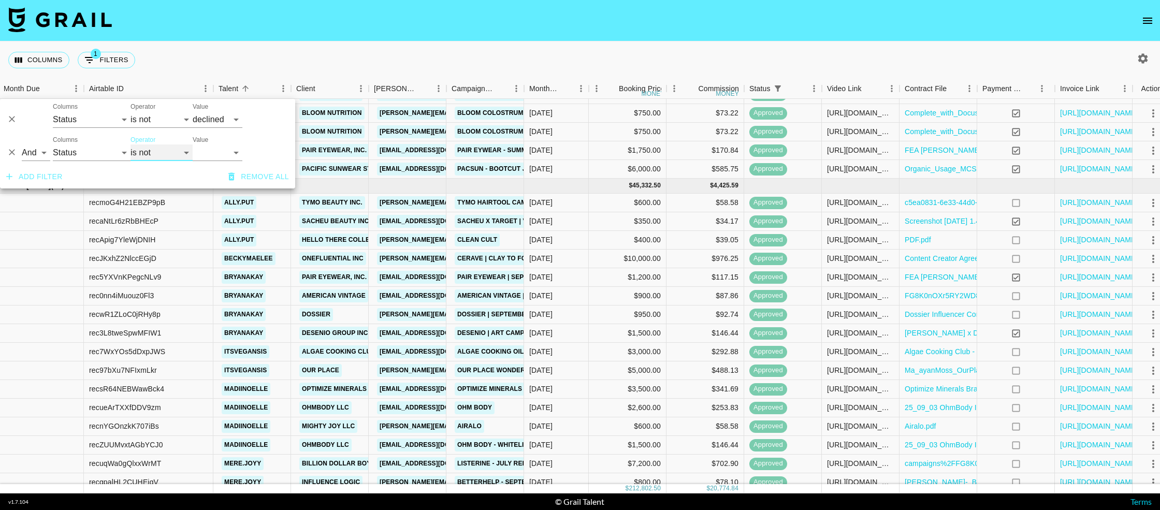
click at [130, 144] on select "is is not is any of is not any of" at bounding box center [161, 152] width 62 height 17
click at [213, 156] on select "confirmed declined draft posted approved cancelled badDebt" at bounding box center [218, 152] width 50 height 17
select select "cancelled"
click at [193, 144] on select "confirmed declined draft posted approved cancelled badDebt" at bounding box center [218, 152] width 50 height 17
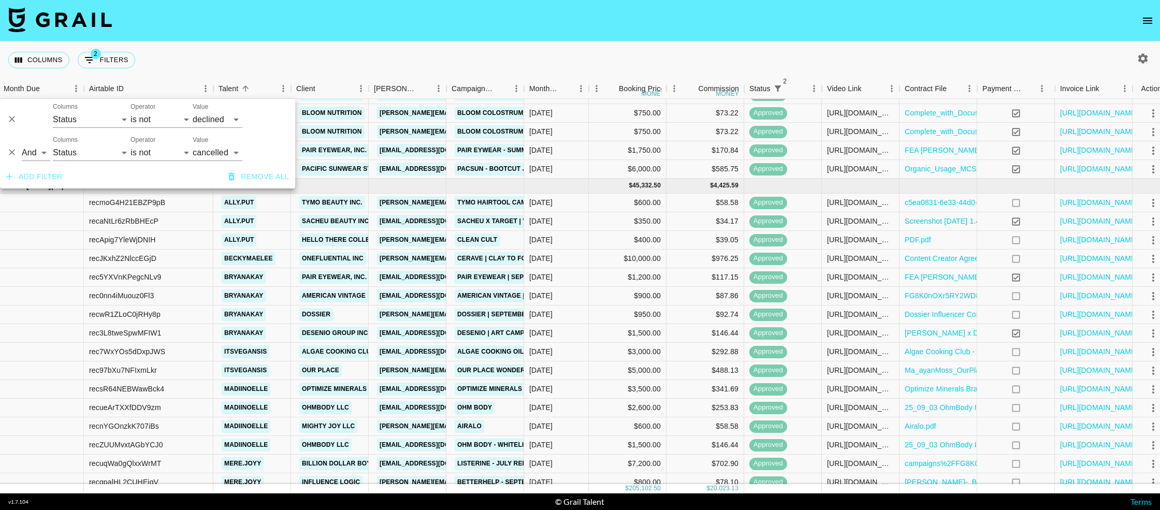
click at [385, 62] on div "Columns 2 Filters + Booking" at bounding box center [580, 59] width 1160 height 37
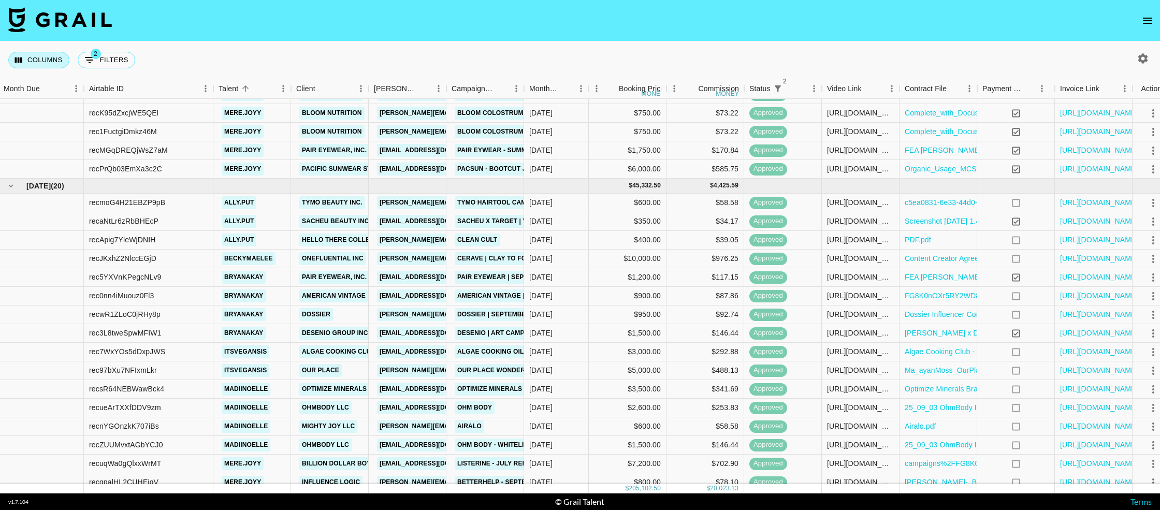
click at [43, 64] on button "Columns" at bounding box center [38, 60] width 61 height 17
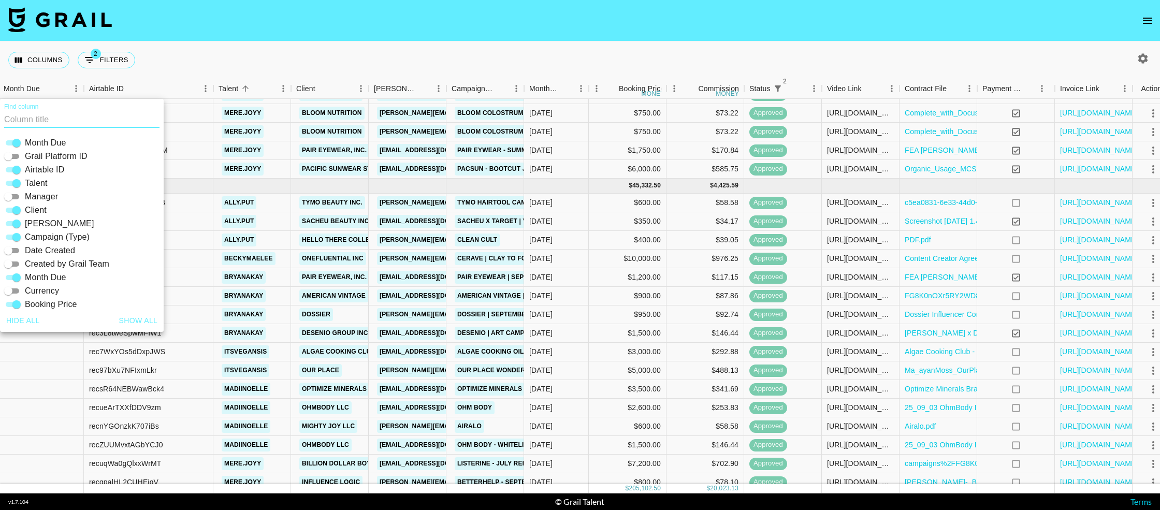
drag, startPoint x: 96, startPoint y: 64, endPoint x: 89, endPoint y: 89, distance: 25.4
click at [95, 64] on button "2 Filters" at bounding box center [106, 60] width 57 height 17
select select "status"
select select "not"
select select "declined"
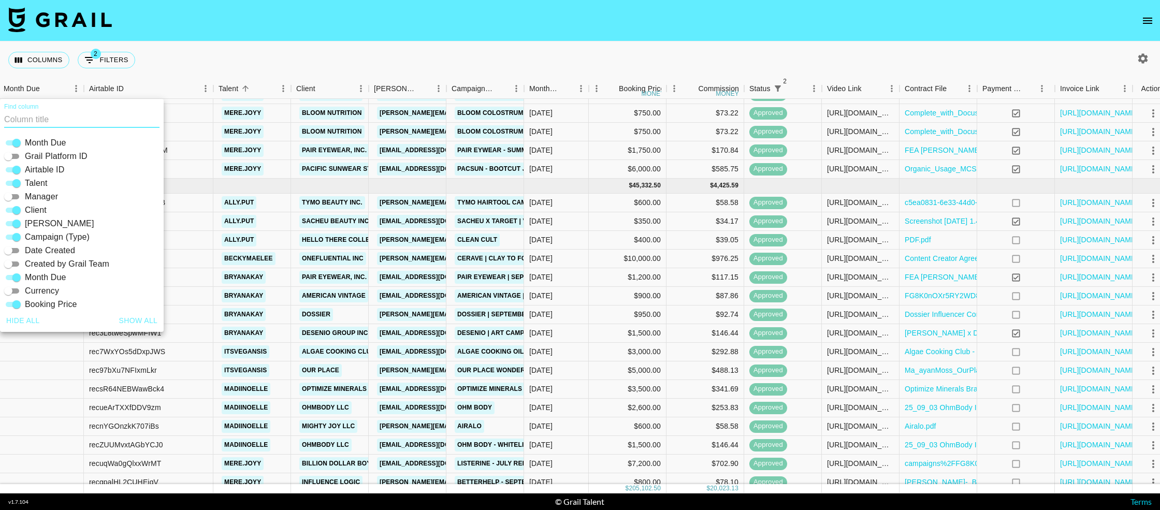
select select "status"
select select "not"
select select "cancelled"
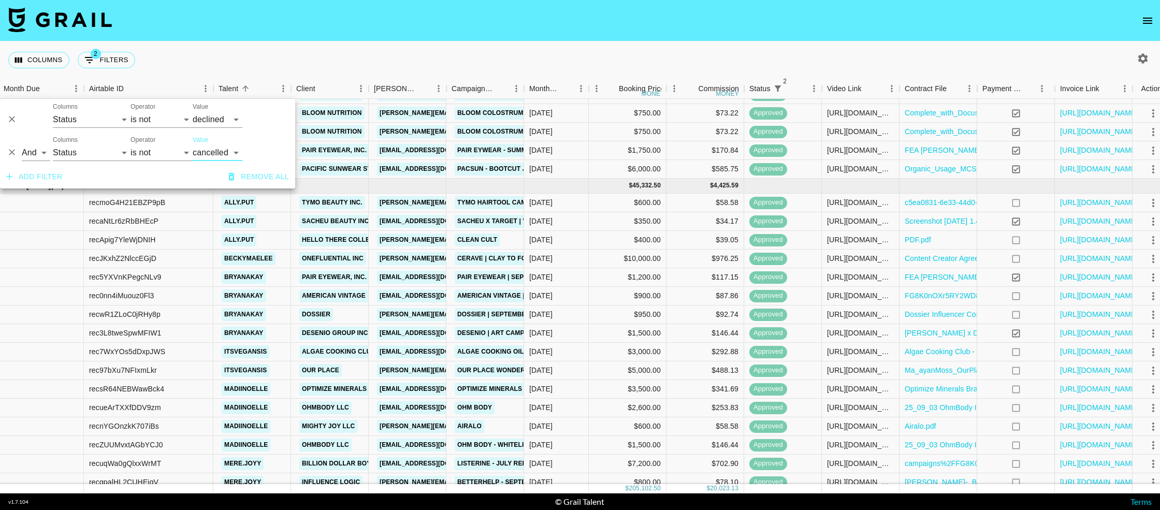
click at [8, 119] on icon "Delete" at bounding box center [12, 119] width 10 height 10
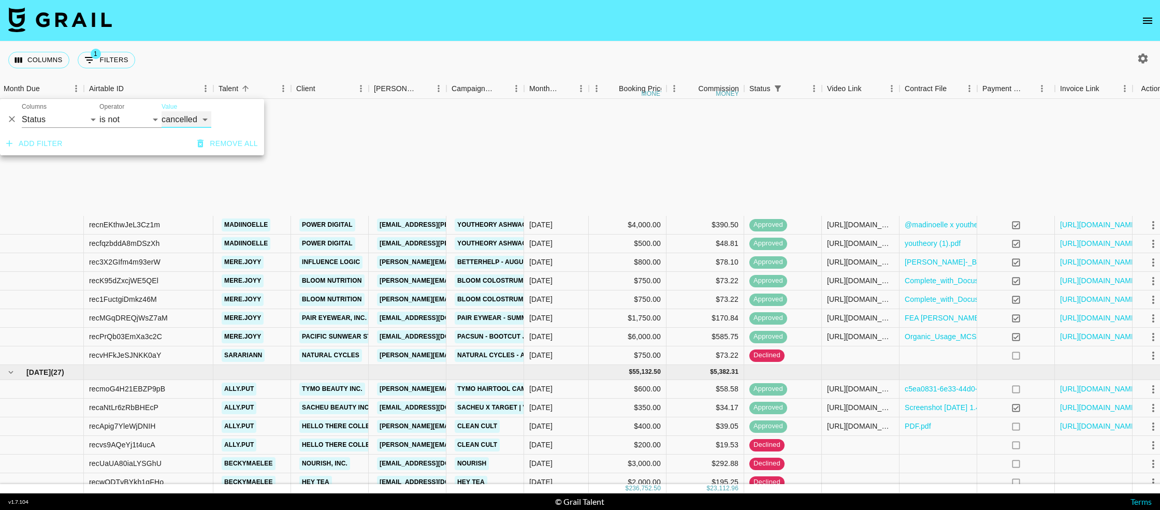
scroll to position [733, 2]
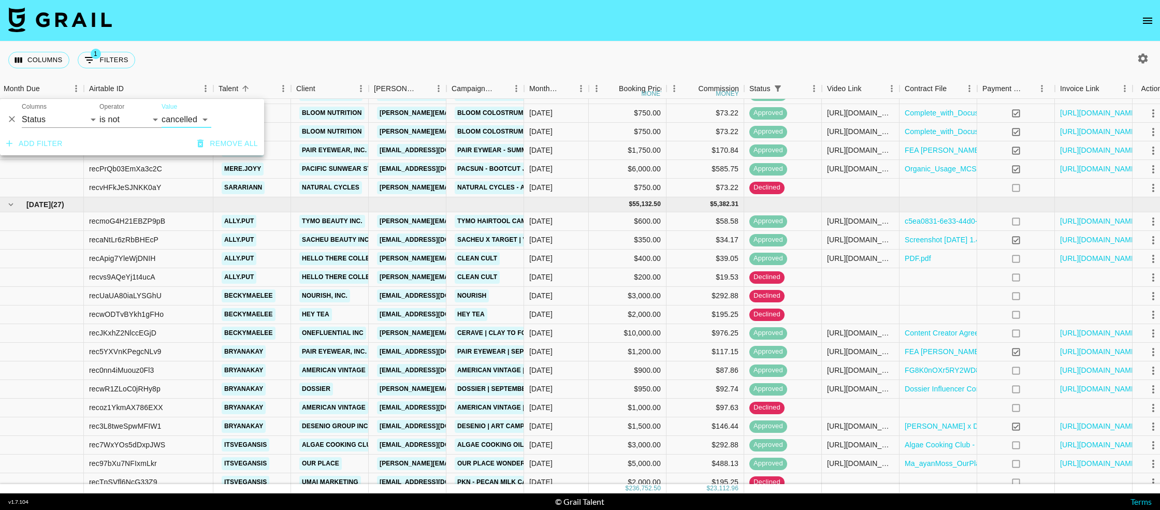
click at [12, 118] on icon "Delete" at bounding box center [12, 119] width 6 height 6
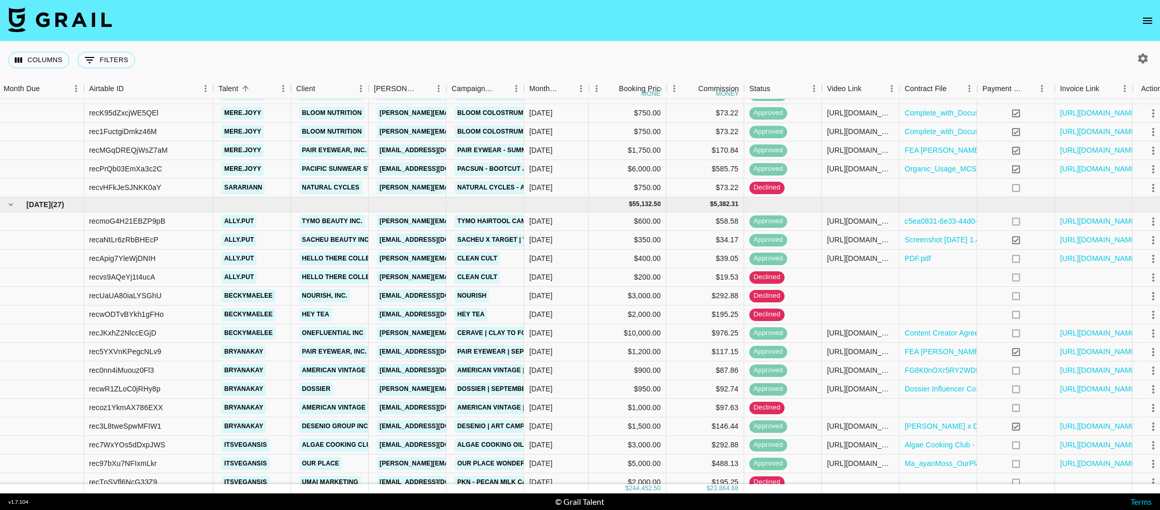
click at [292, 68] on div "Columns 0 Filters + Booking" at bounding box center [580, 59] width 1160 height 37
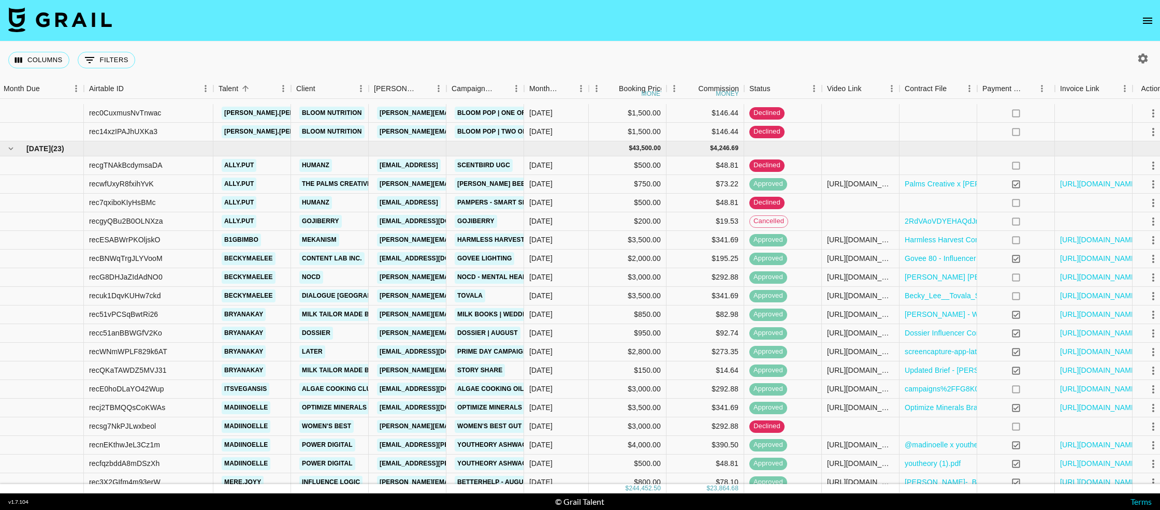
scroll to position [379, 2]
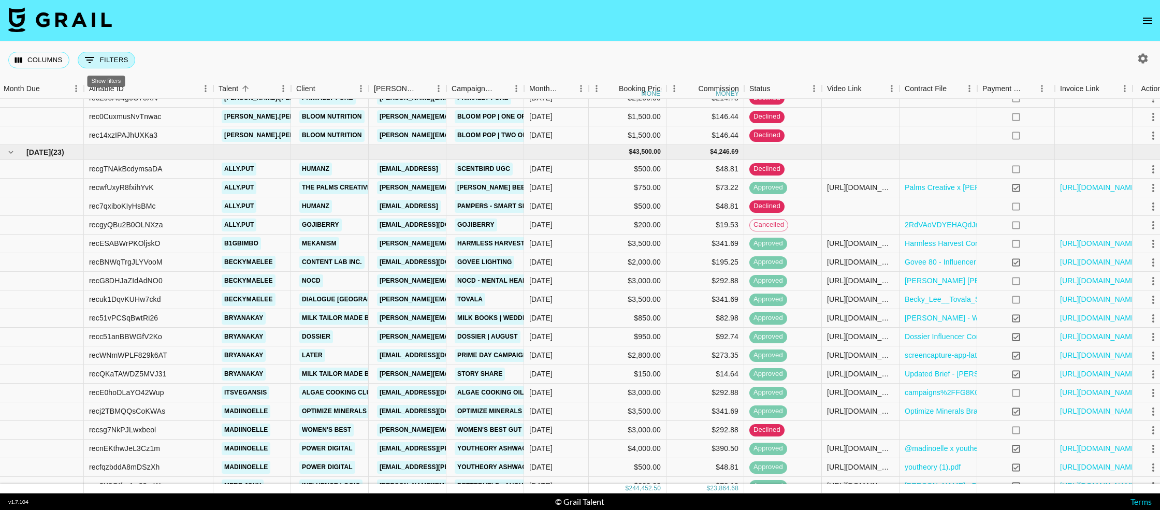
click at [111, 61] on button "0 Filters" at bounding box center [106, 60] width 57 height 17
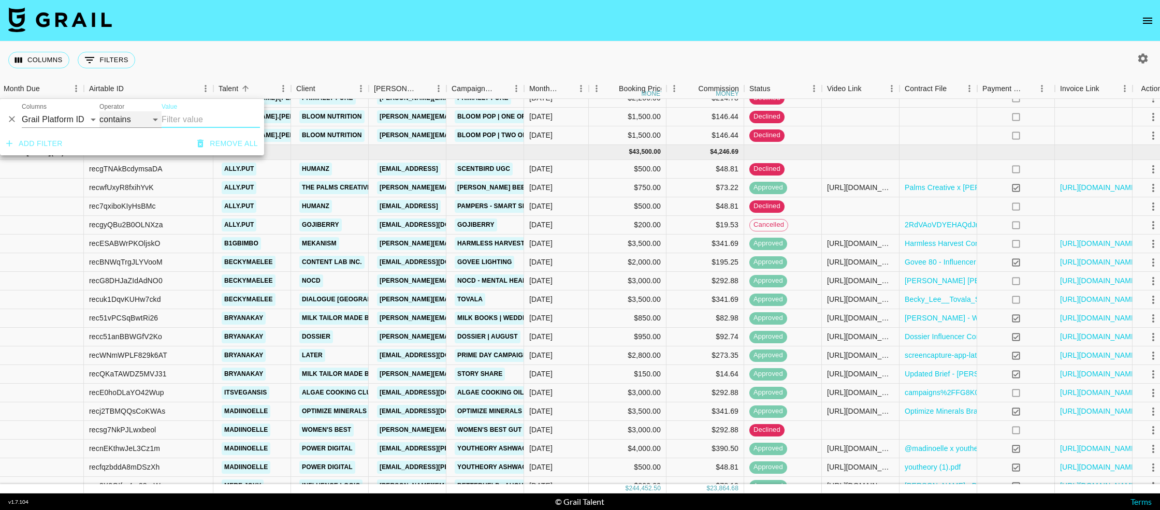
click at [110, 115] on select "contains equals starts with ends with is empty is not empty is any of" at bounding box center [130, 119] width 62 height 17
click at [79, 122] on select "Grail Platform ID Airtable ID Talent Manager Client [PERSON_NAME] Campaign (Typ…" at bounding box center [61, 119] width 78 height 17
select select "status"
click at [22, 111] on select "Grail Platform ID Airtable ID Talent Manager Client [PERSON_NAME] Campaign (Typ…" at bounding box center [61, 119] width 78 height 17
click at [134, 121] on select "is is not is any of is not any of" at bounding box center [130, 119] width 62 height 17
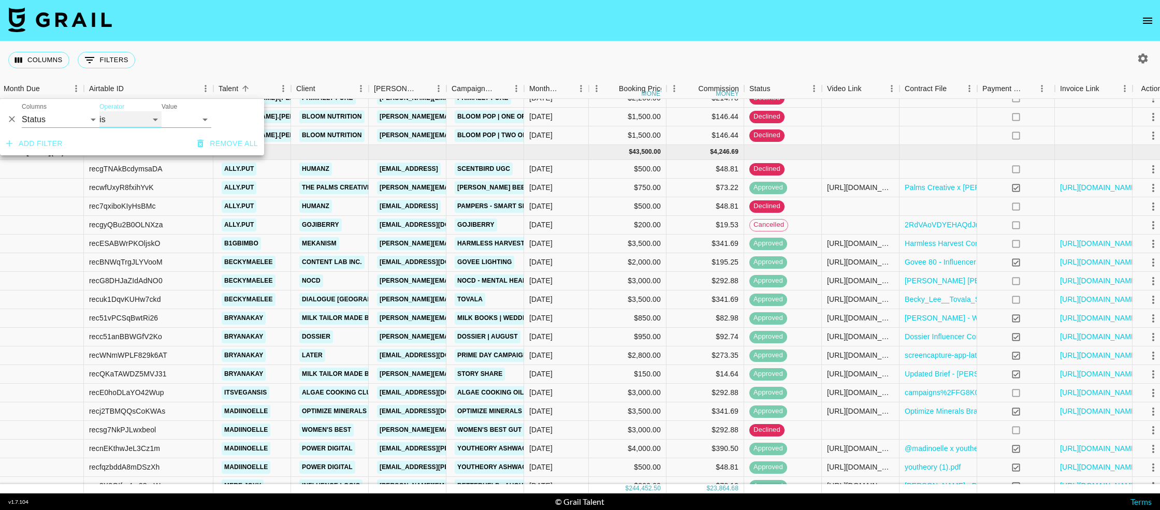
select select "not"
click at [99, 111] on select "is is not is any of is not any of" at bounding box center [130, 119] width 62 height 17
click at [190, 119] on select "confirmed declined draft posted approved cancelled badDebt" at bounding box center [187, 119] width 50 height 17
click at [162, 111] on select "confirmed declined draft posted approved cancelled badDebt" at bounding box center [187, 119] width 50 height 17
click at [186, 124] on select "confirmed declined draft posted approved cancelled badDebt" at bounding box center [187, 119] width 50 height 17
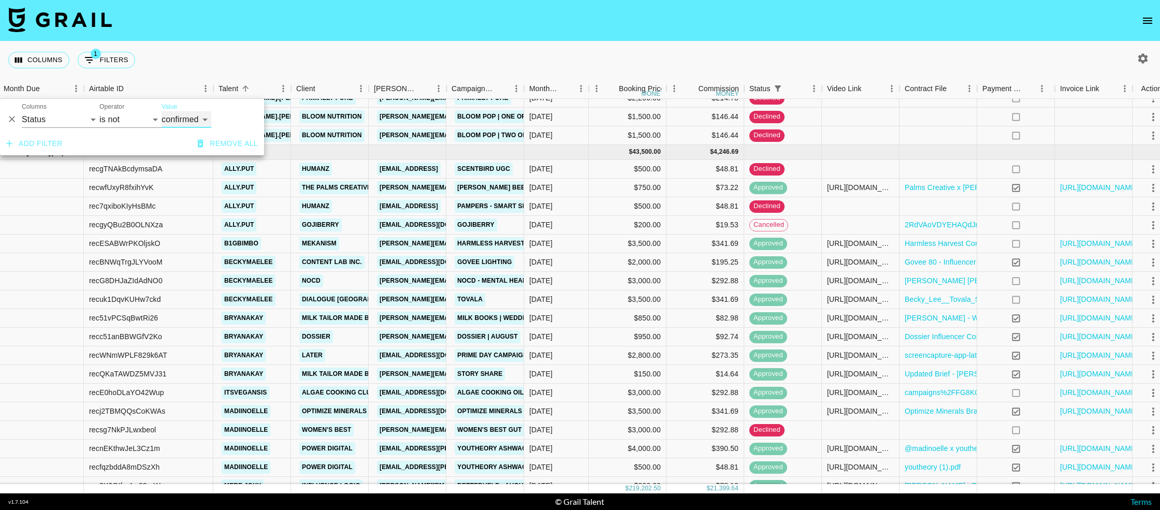
select select "declined"
click at [162, 111] on select "confirmed declined draft posted approved cancelled badDebt" at bounding box center [187, 119] width 50 height 17
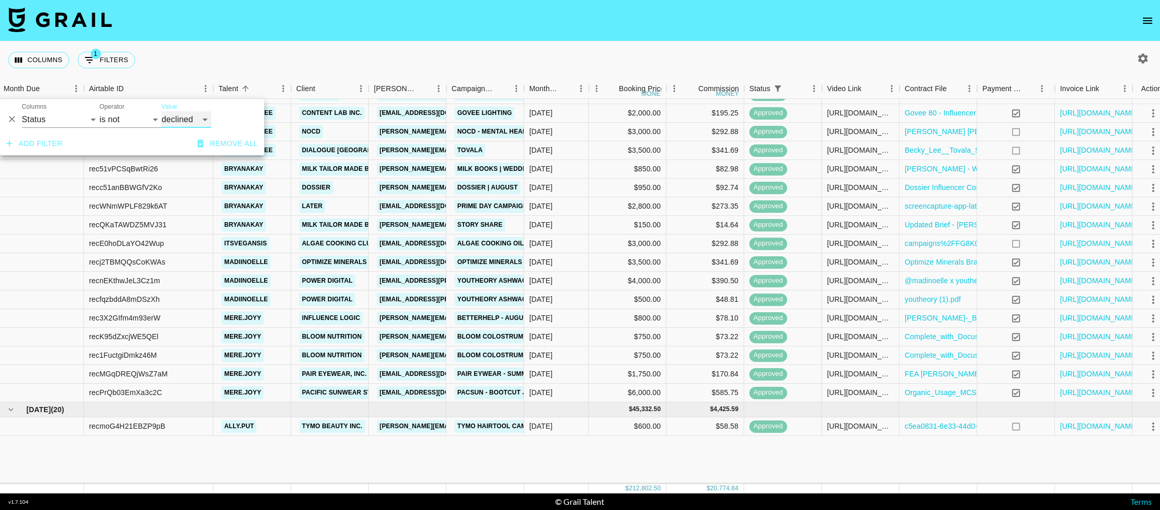
scroll to position [252, 2]
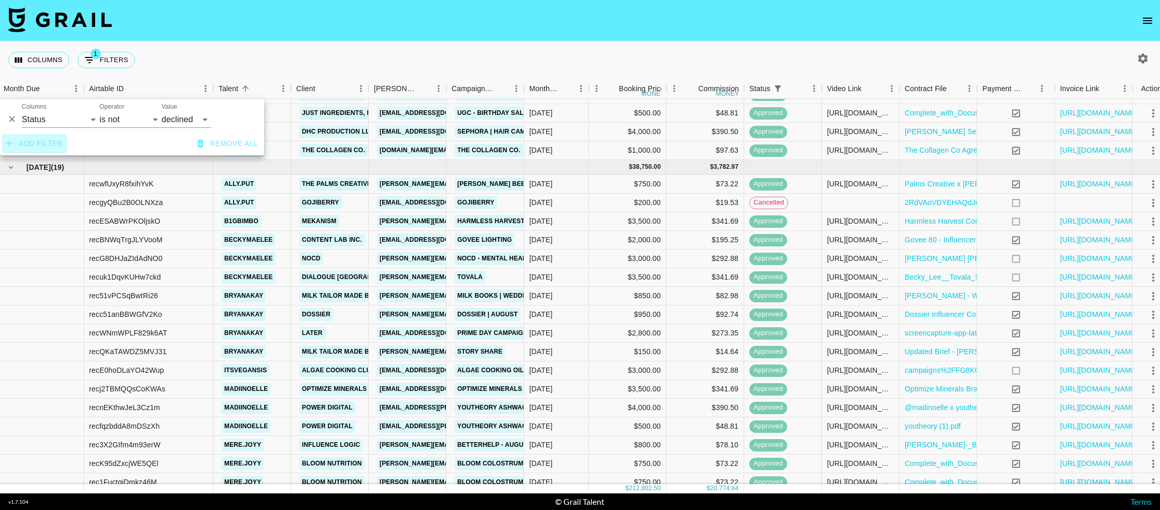
click at [22, 142] on button "Add filter" at bounding box center [34, 143] width 65 height 19
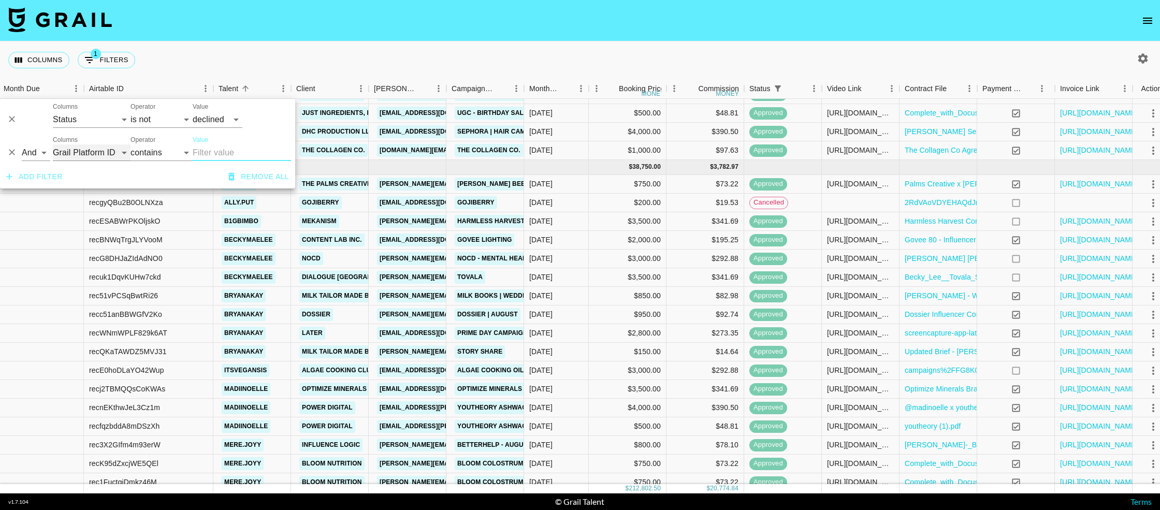
click at [94, 154] on select "Grail Platform ID Airtable ID Talent Manager Client [PERSON_NAME] Campaign (Typ…" at bounding box center [92, 152] width 78 height 17
select select "status"
click at [53, 144] on select "Grail Platform ID Airtable ID Talent Manager Client [PERSON_NAME] Campaign (Typ…" at bounding box center [92, 152] width 78 height 17
click at [162, 158] on select "is is not is any of is not any of" at bounding box center [161, 152] width 62 height 17
select select "not"
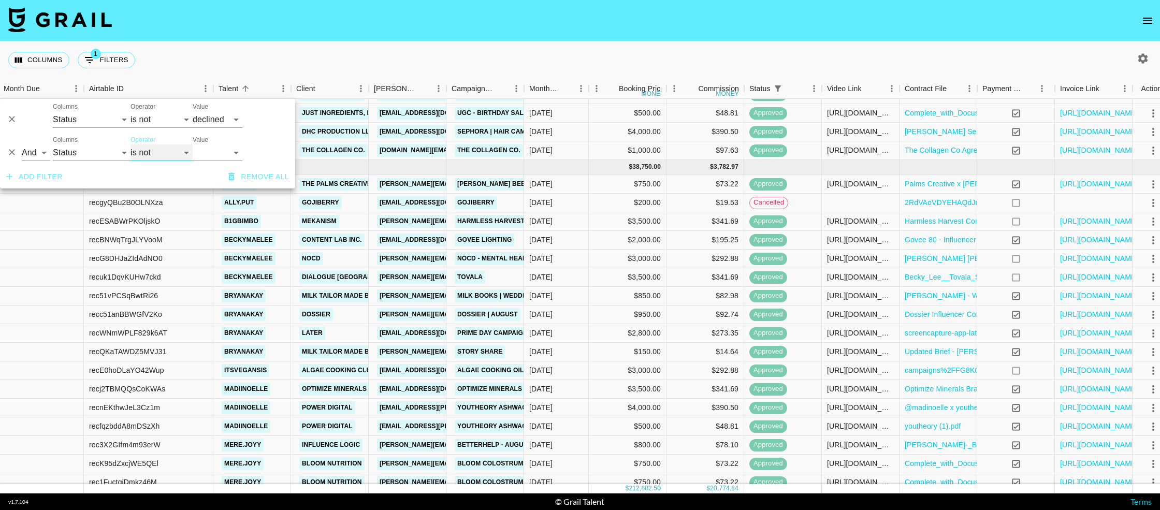
click at [130, 144] on select "is is not is any of is not any of" at bounding box center [161, 152] width 62 height 17
click at [207, 156] on select "confirmed declined draft posted approved cancelled badDebt" at bounding box center [218, 152] width 50 height 17
select select "cancelled"
click at [193, 144] on select "confirmed declined draft posted approved cancelled badDebt" at bounding box center [218, 152] width 50 height 17
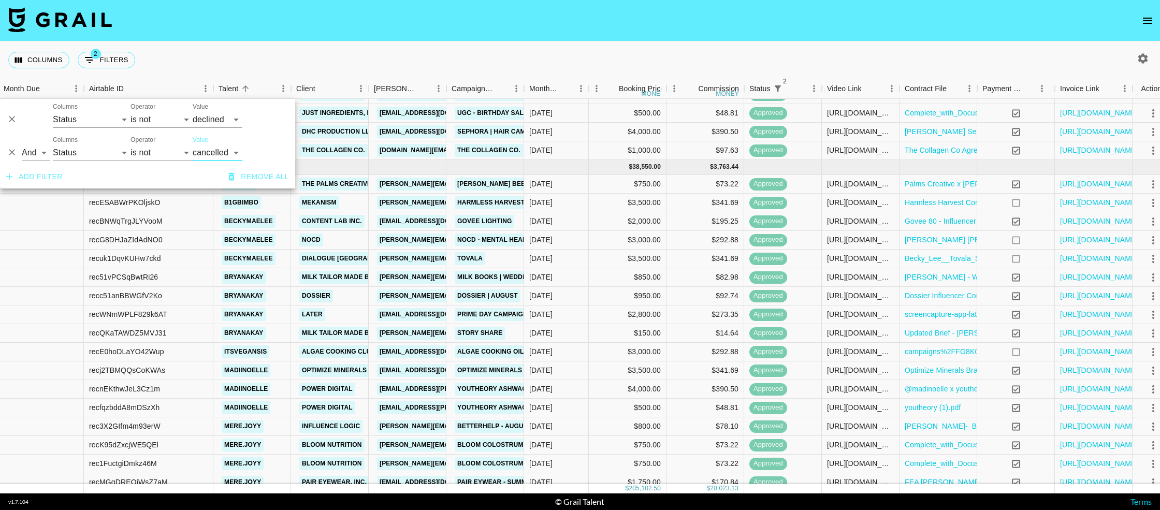
click at [516, 49] on div "Columns 2 Filters + Booking" at bounding box center [580, 59] width 1160 height 37
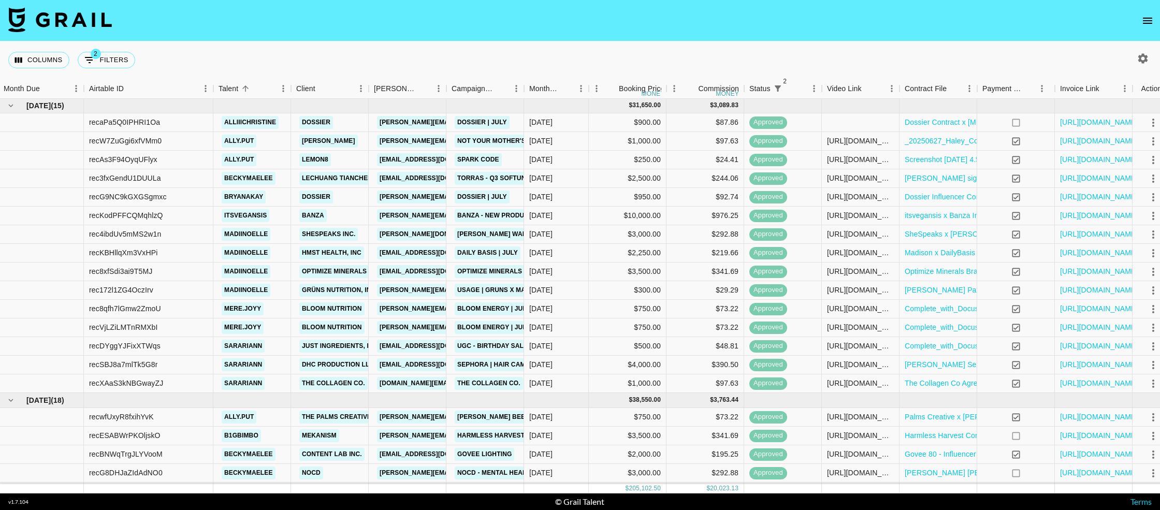
scroll to position [0, 2]
click at [1136, 60] on button "button" at bounding box center [1143, 59] width 18 height 18
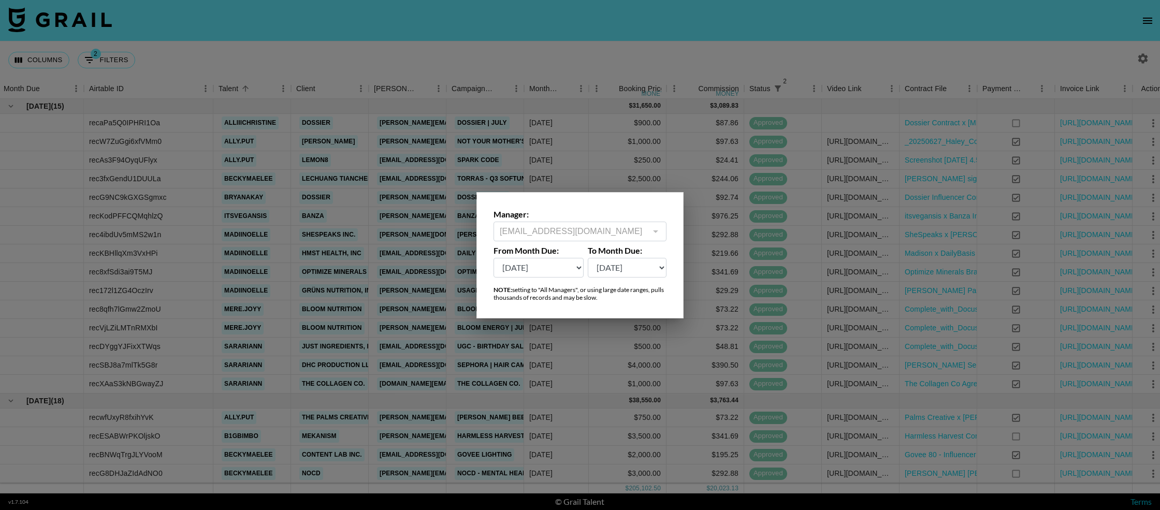
click at [554, 267] on select "[DATE] Sep '[DATE] [DATE] '[DATE] May '[DATE] Mar '[DATE] Jan '[DATE] Nov '[DAT…" at bounding box center [538, 268] width 90 height 20
select select "[DATE]"
click at [493, 258] on select "[DATE] Sep '[DATE] [DATE] '[DATE] May '[DATE] Mar '[DATE] Jan '[DATE] Nov '[DAT…" at bounding box center [538, 268] width 90 height 20
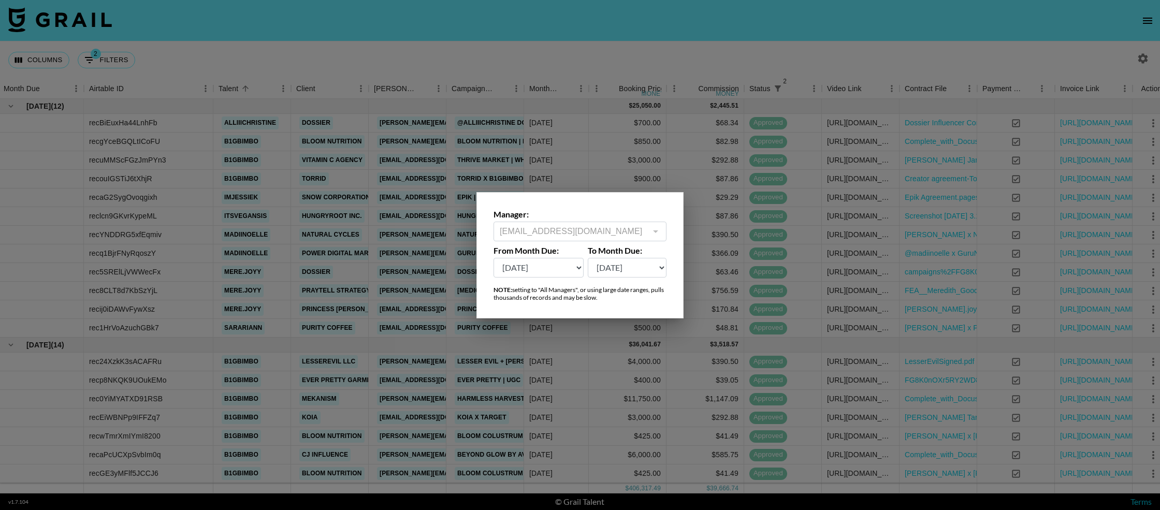
click at [583, 64] on div at bounding box center [580, 255] width 1160 height 510
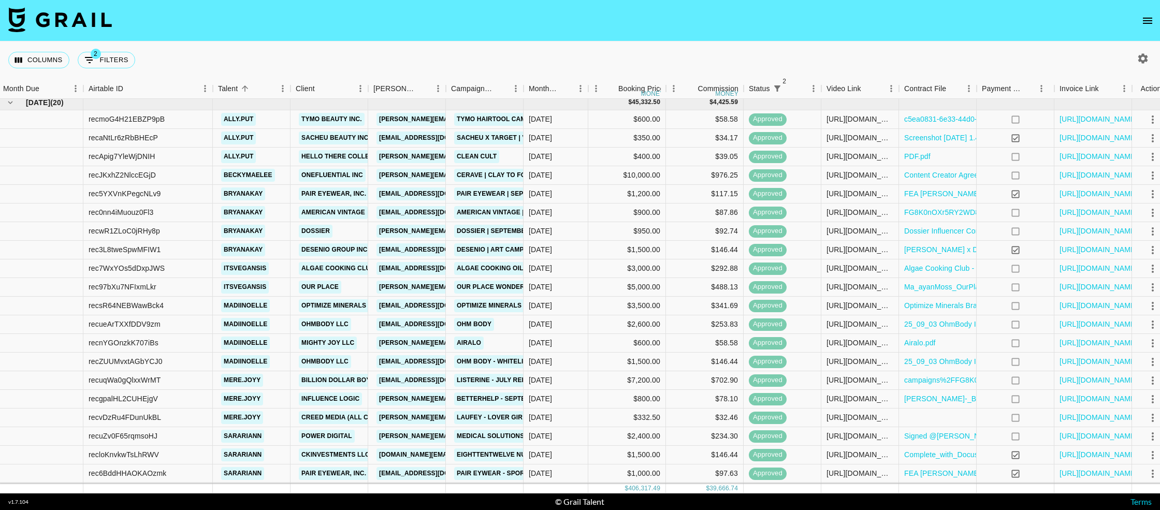
scroll to position [2323, 2]
click at [95, 62] on icon "Show filters" at bounding box center [89, 60] width 12 height 12
select select "status"
select select "not"
select select "declined"
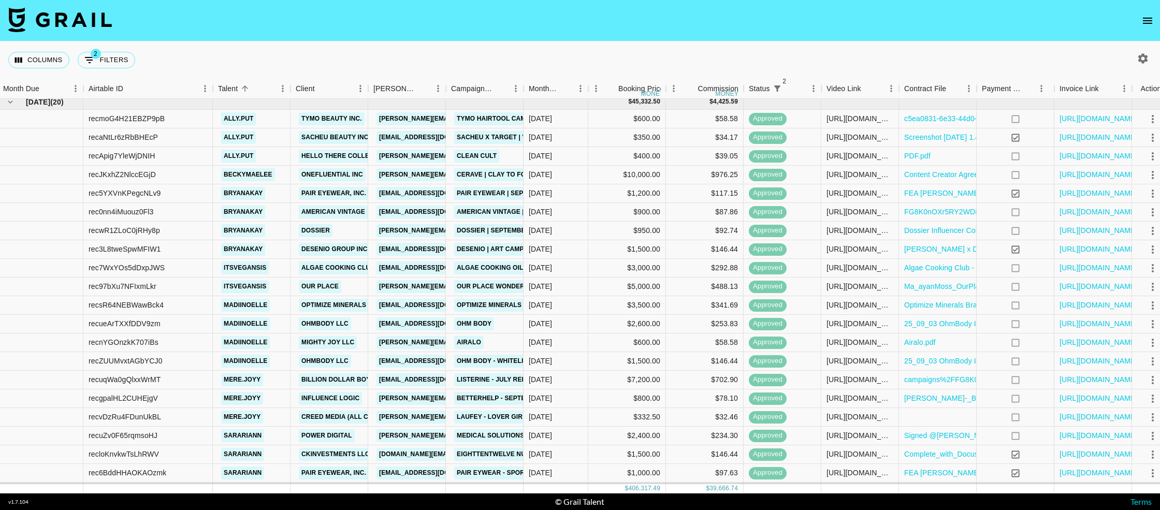
select select "status"
select select "not"
select select "cancelled"
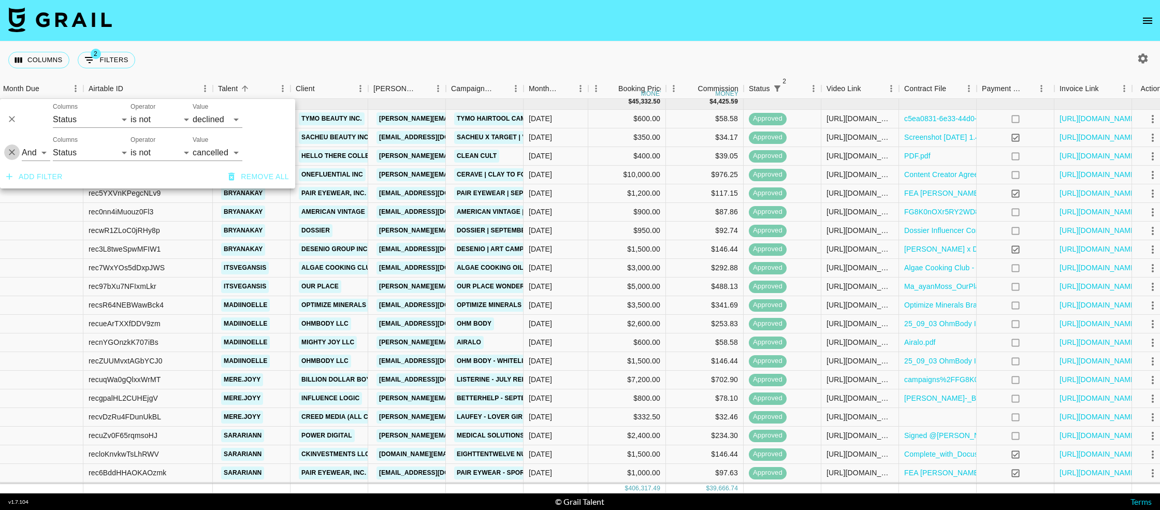
click at [8, 151] on icon "Delete" at bounding box center [12, 152] width 10 height 10
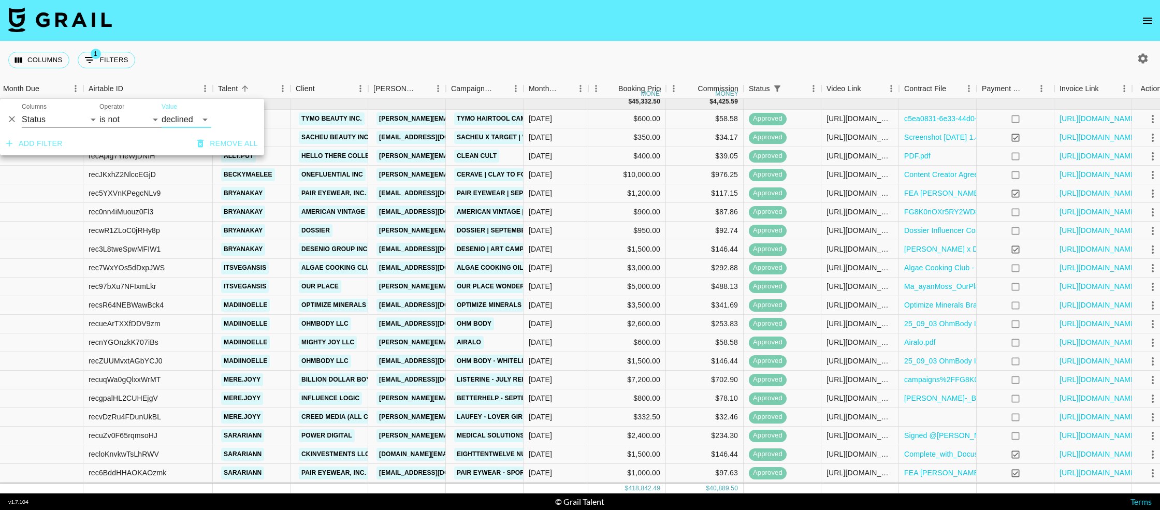
click at [11, 123] on icon "Delete" at bounding box center [12, 119] width 10 height 10
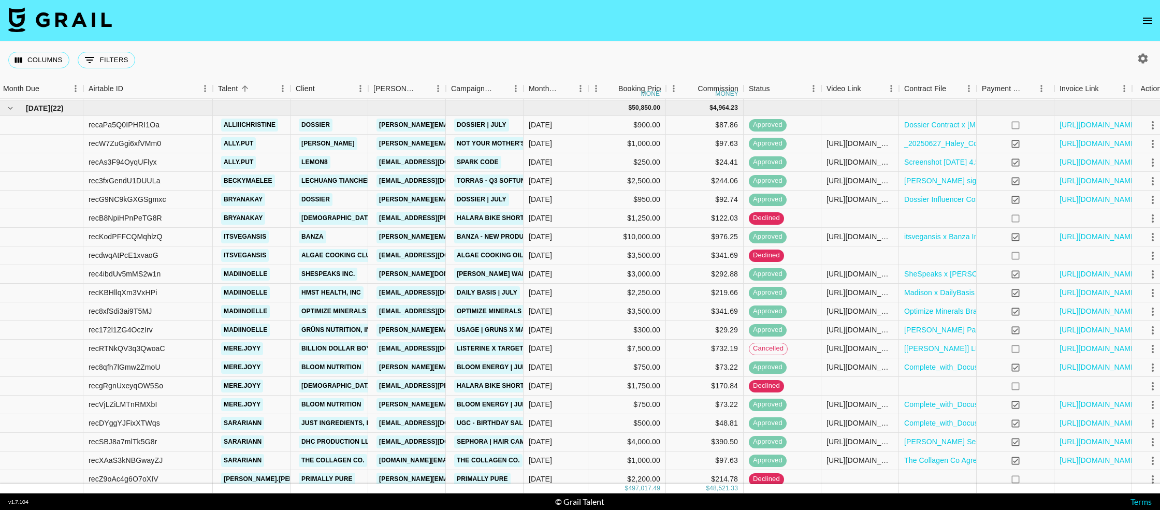
scroll to position [2215, 2]
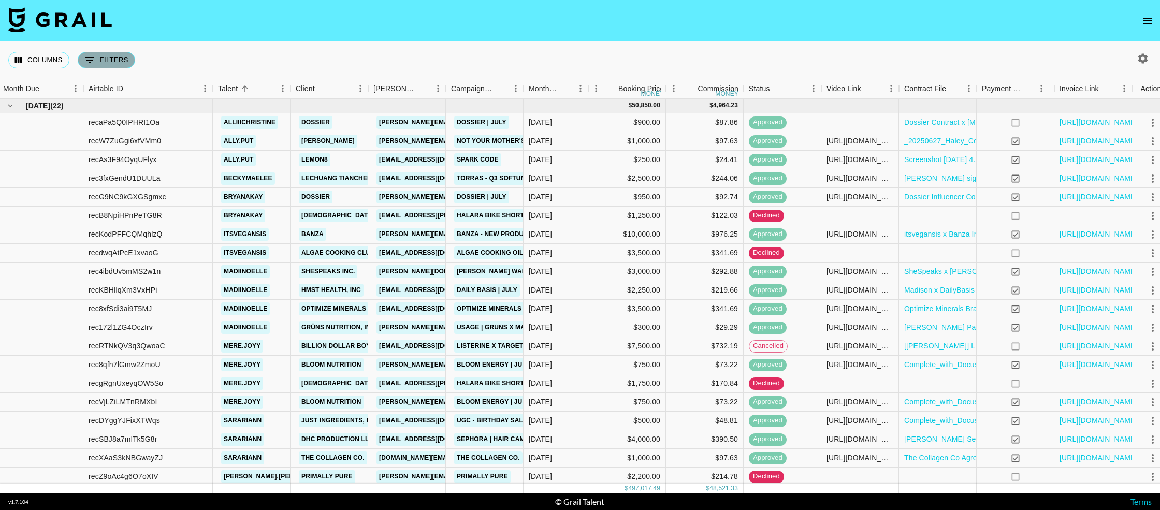
click at [93, 59] on icon "Show filters" at bounding box center [89, 60] width 12 height 12
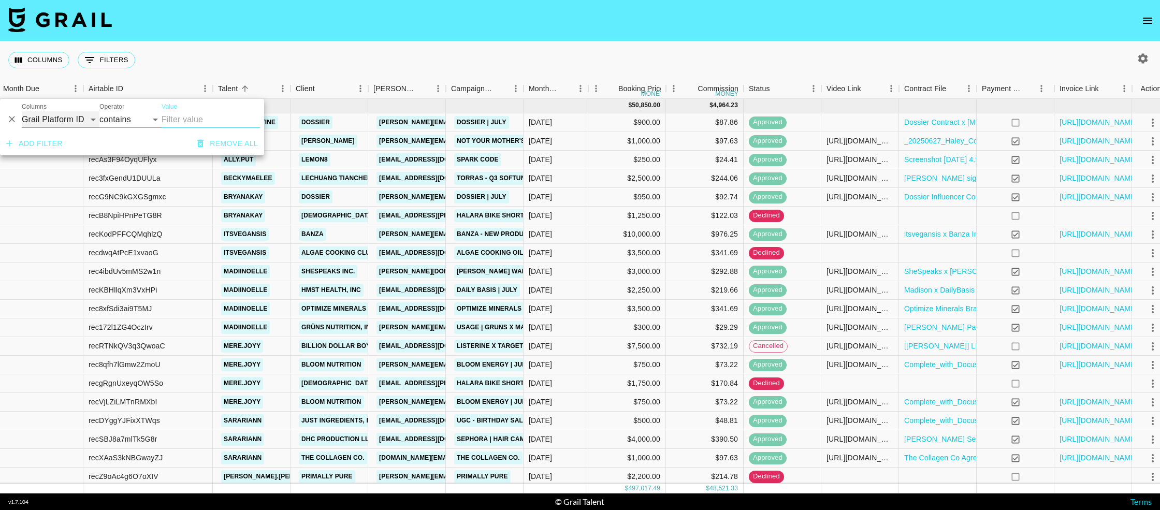
click at [70, 123] on select "Grail Platform ID Airtable ID Talent Manager Client [PERSON_NAME] Campaign (Typ…" at bounding box center [61, 119] width 78 height 17
select select "status"
click at [22, 111] on select "Grail Platform ID Airtable ID Talent Manager Client [PERSON_NAME] Campaign (Typ…" at bounding box center [61, 119] width 78 height 17
click at [134, 118] on select "is is not is any of is not any of" at bounding box center [130, 119] width 62 height 17
select select "not"
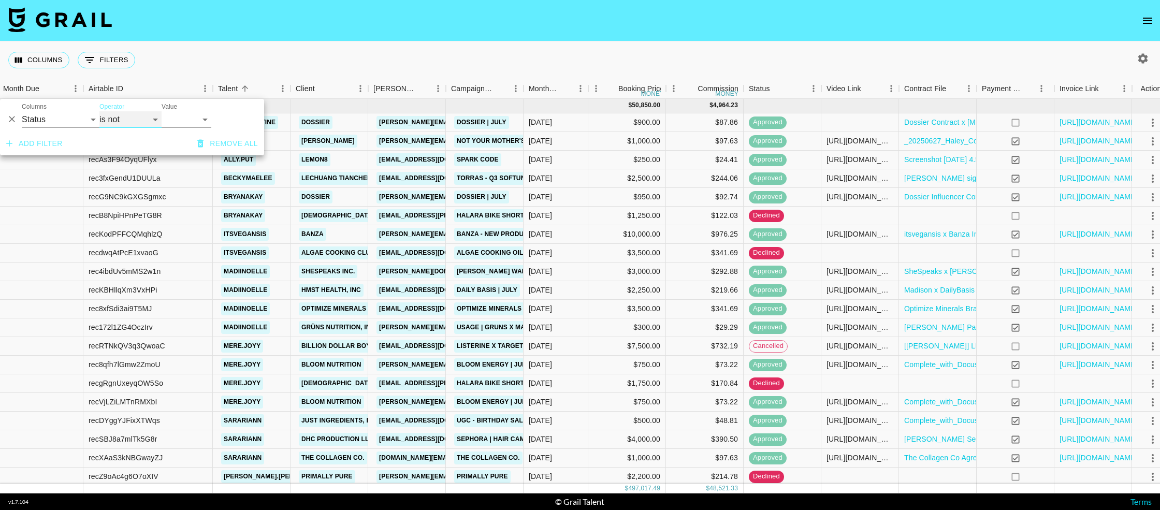
click at [99, 111] on select "is is not is any of is not any of" at bounding box center [130, 119] width 62 height 17
click at [171, 121] on select "confirmed declined draft posted approved cancelled badDebt" at bounding box center [187, 119] width 50 height 17
select select "cancelled"
click at [162, 111] on select "confirmed declined draft posted approved cancelled badDebt" at bounding box center [187, 119] width 50 height 17
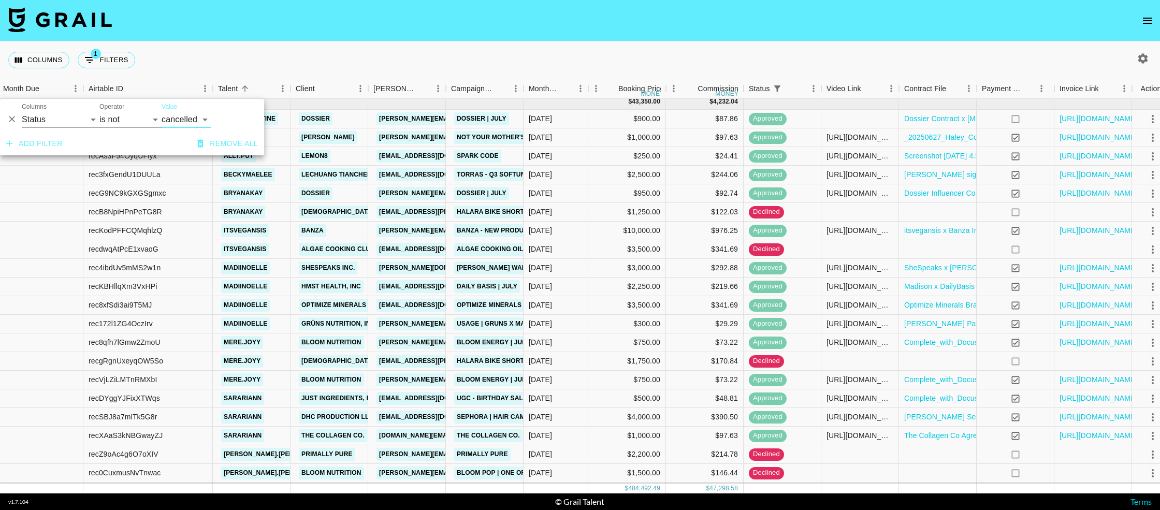
click at [229, 53] on div "Columns 1 Filters + Booking" at bounding box center [580, 59] width 1160 height 37
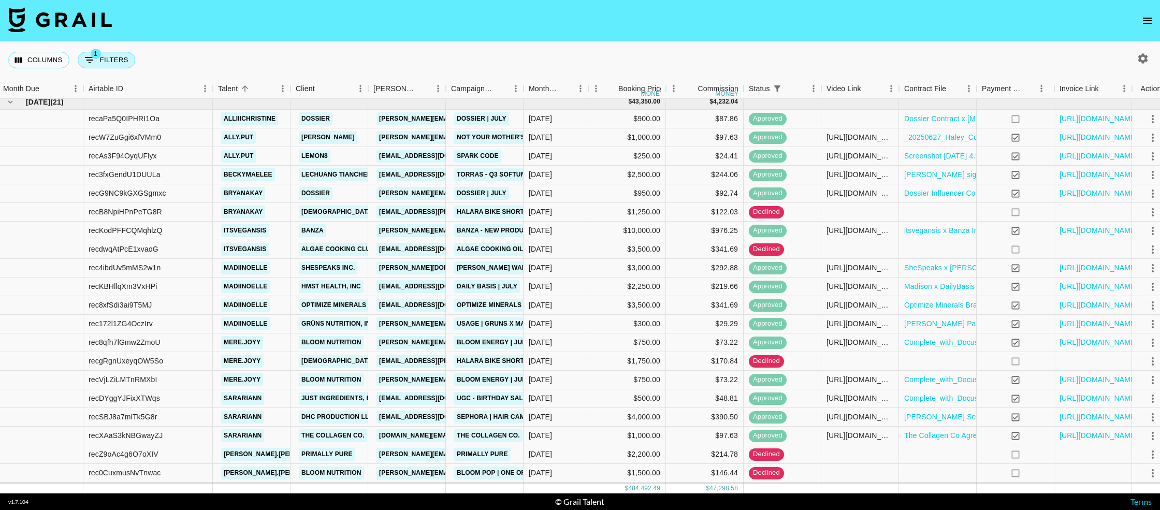
click at [112, 58] on button "1 Filters" at bounding box center [106, 60] width 57 height 17
select select "status"
select select "not"
select select "cancelled"
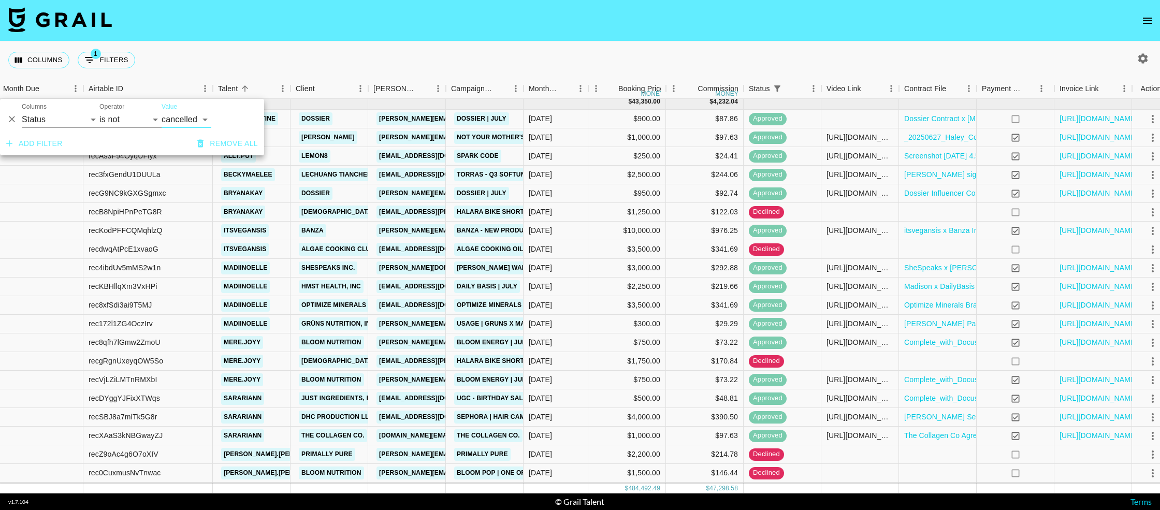
click at [38, 139] on button "Add filter" at bounding box center [34, 143] width 65 height 19
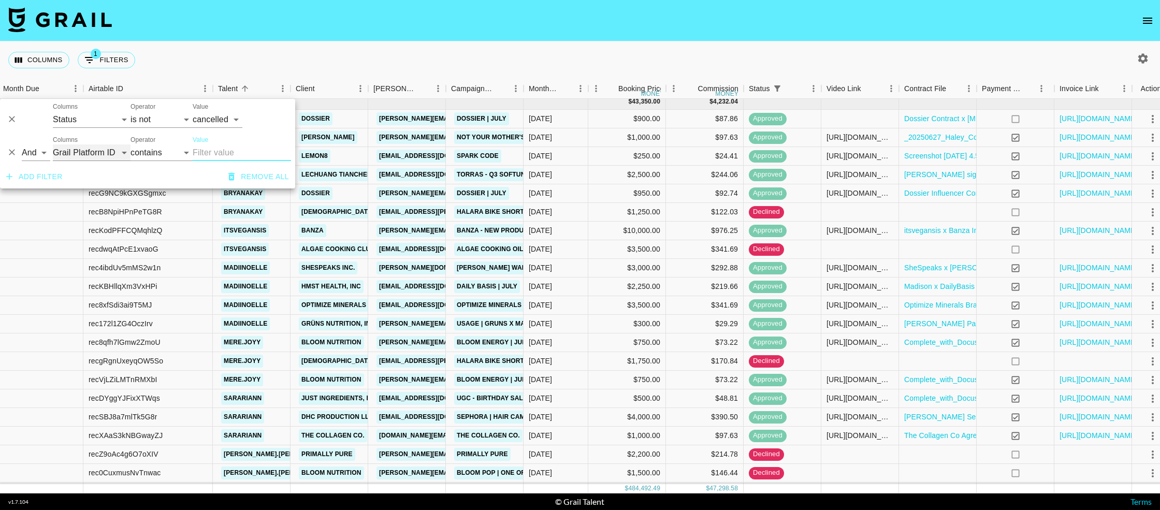
click at [81, 153] on select "Grail Platform ID Airtable ID Talent Manager Client [PERSON_NAME] Campaign (Typ…" at bounding box center [92, 152] width 78 height 17
select select "status"
click at [53, 144] on select "Grail Platform ID Airtable ID Talent Manager Client [PERSON_NAME] Campaign (Typ…" at bounding box center [92, 152] width 78 height 17
click at [172, 154] on select "is is not is any of is not any of" at bounding box center [161, 152] width 62 height 17
select select "not"
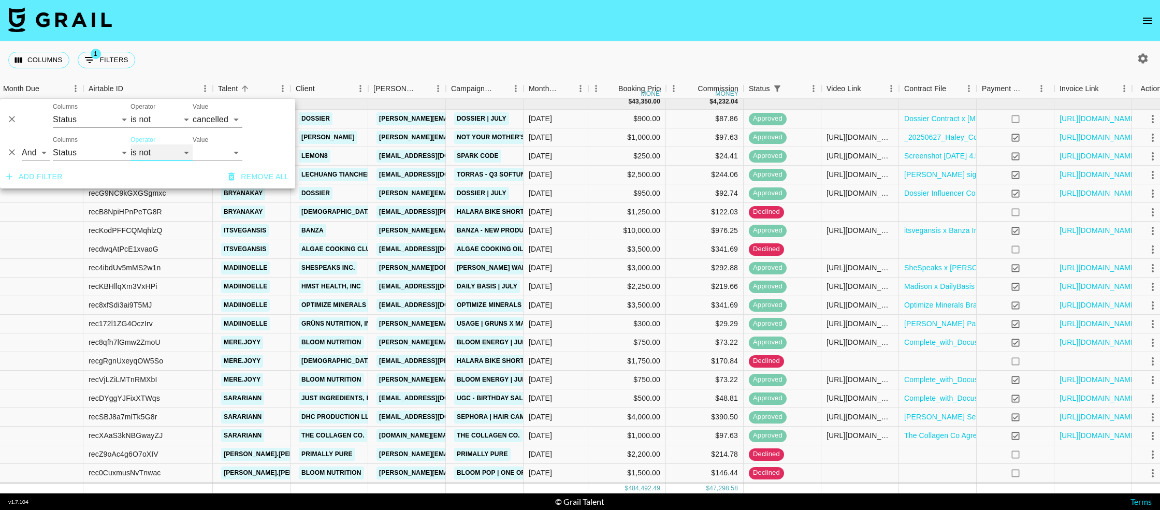
click at [130, 144] on select "is is not is any of is not any of" at bounding box center [161, 152] width 62 height 17
click at [213, 153] on select "confirmed declined draft posted approved cancelled badDebt" at bounding box center [218, 152] width 50 height 17
select select "declined"
click at [193, 144] on select "confirmed declined draft posted approved cancelled badDebt" at bounding box center [218, 152] width 50 height 17
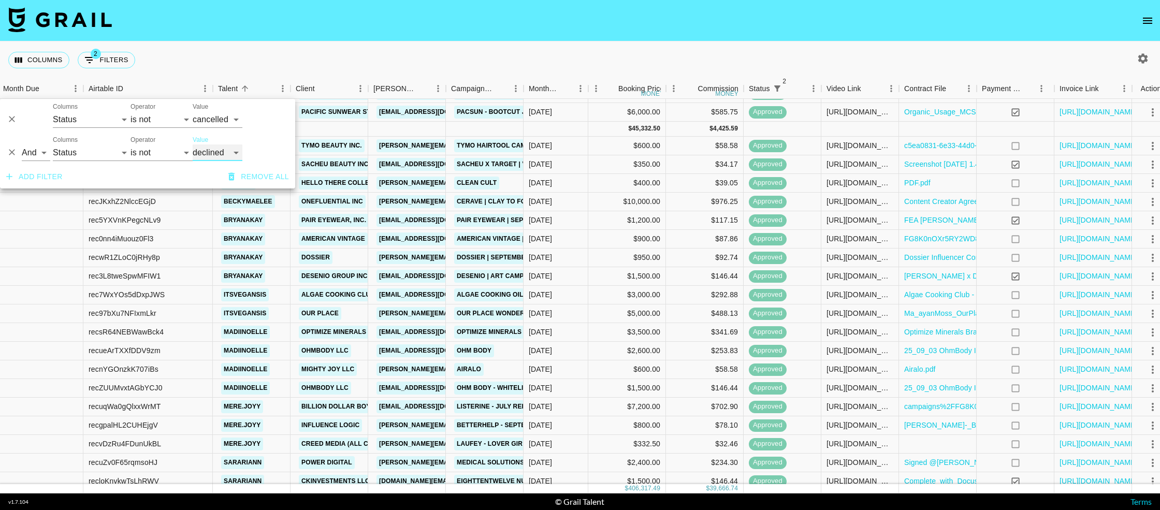
scroll to position [2313, 2]
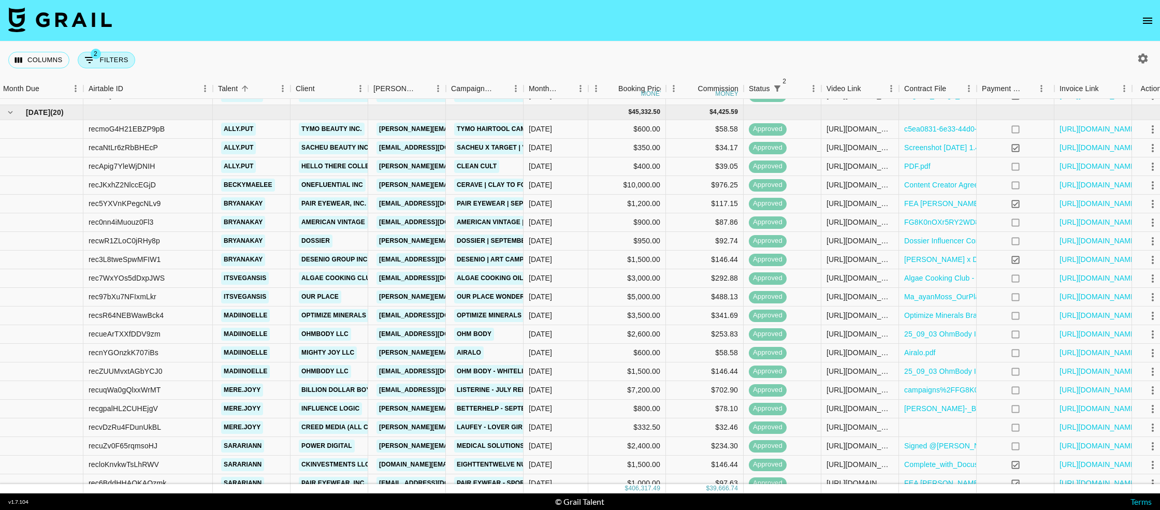
click at [98, 65] on button "2 Filters" at bounding box center [106, 60] width 57 height 17
select select "status"
select select "not"
select select "cancelled"
select select "status"
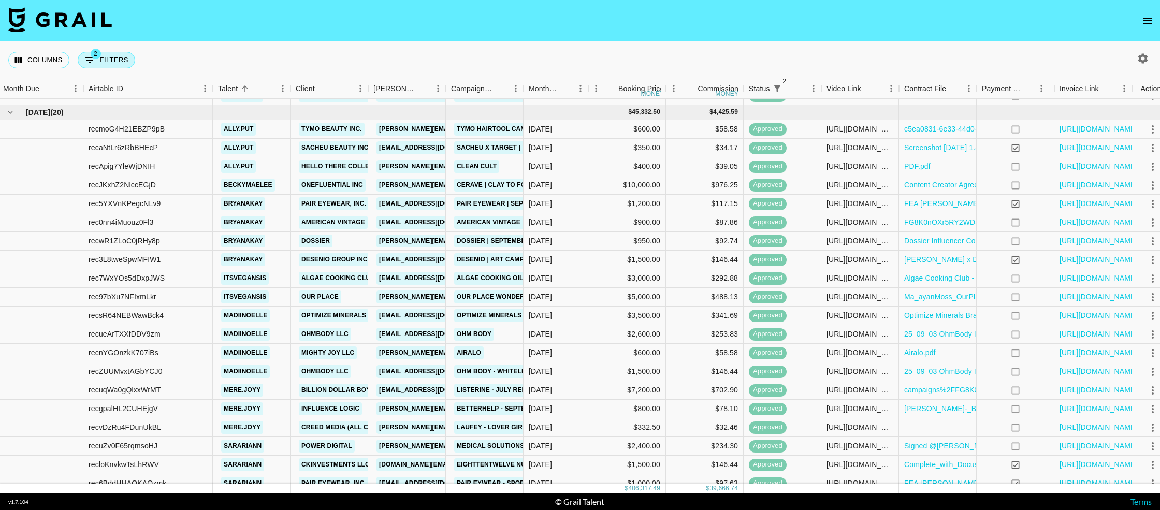
select select "not"
select select "declined"
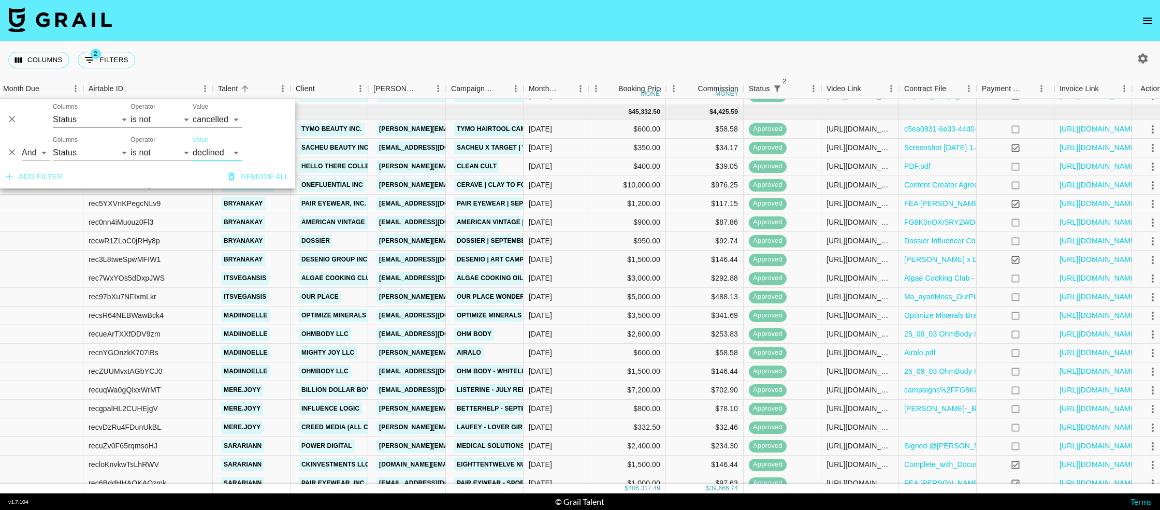
click at [7, 148] on icon "Delete" at bounding box center [12, 152] width 10 height 10
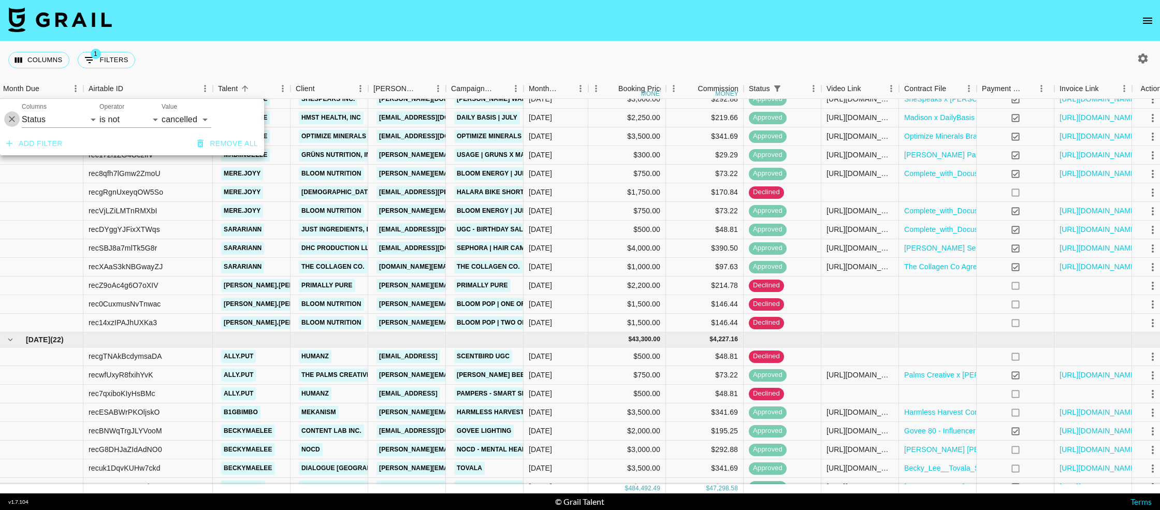
click at [11, 122] on icon "Delete" at bounding box center [12, 119] width 10 height 10
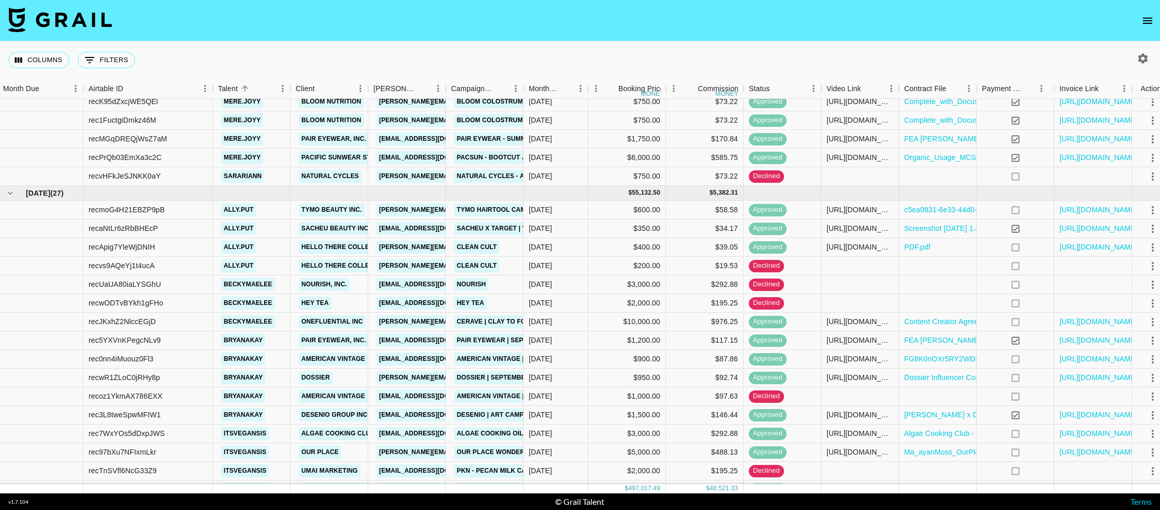
scroll to position [2997, 2]
click at [97, 64] on button "0 Filters" at bounding box center [106, 60] width 57 height 17
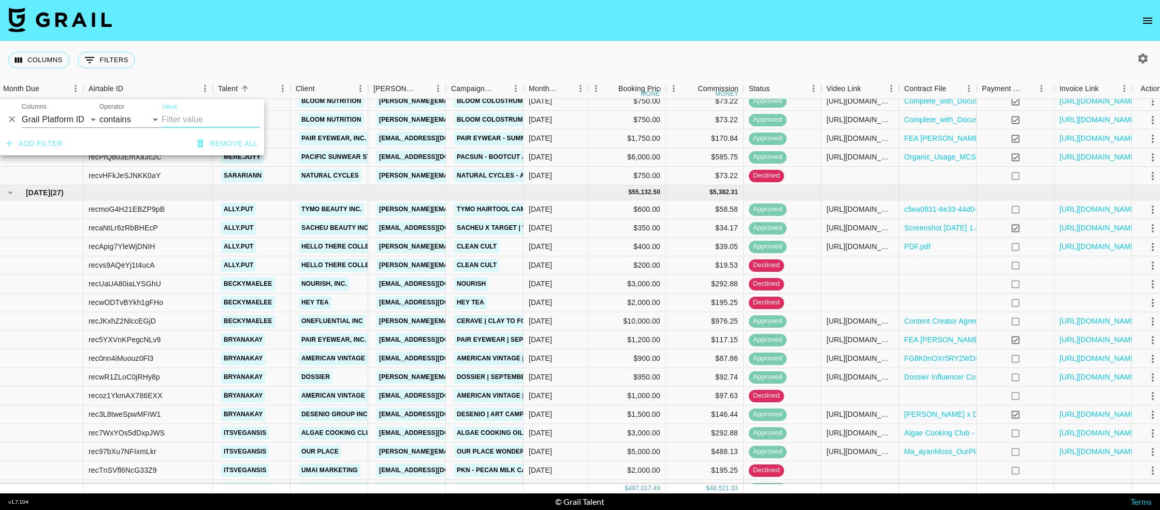
click at [21, 115] on div "And Or Columns Grail Platform ID Airtable ID Talent Manager Client [PERSON_NAME…" at bounding box center [132, 115] width 264 height 33
click at [53, 127] on select "Grail Platform ID Airtable ID Talent Manager Client [PERSON_NAME] Campaign (Typ…" at bounding box center [61, 119] width 78 height 17
select select "status"
click at [22, 111] on select "Grail Platform ID Airtable ID Talent Manager Client [PERSON_NAME] Campaign (Typ…" at bounding box center [61, 119] width 78 height 17
click at [131, 119] on select "is is not is any of is not any of" at bounding box center [130, 119] width 62 height 17
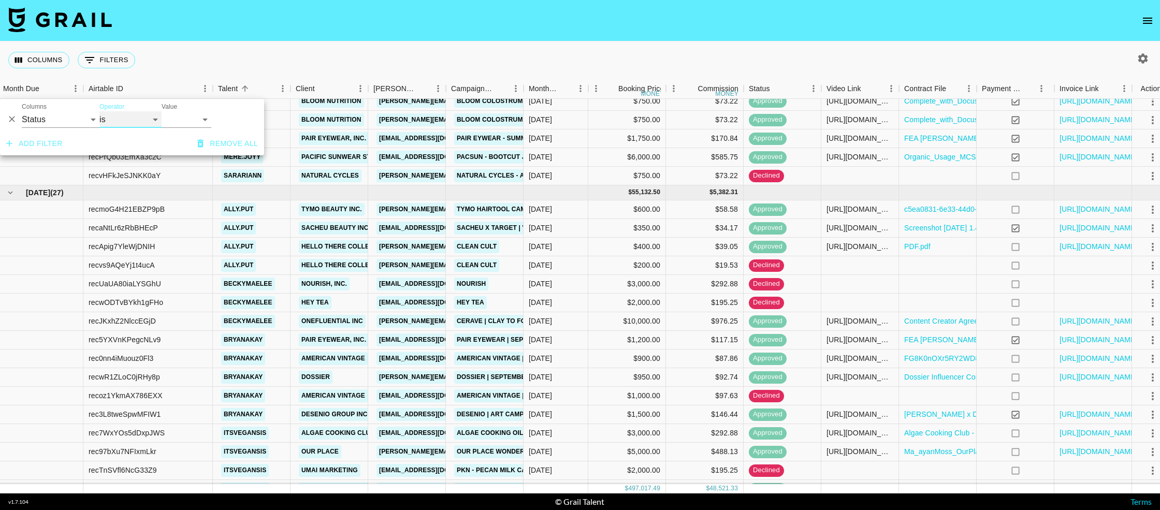
select select "not"
click at [99, 111] on select "is is not is any of is not any of" at bounding box center [130, 119] width 62 height 17
click at [188, 121] on select "confirmed declined draft posted approved cancelled badDebt" at bounding box center [187, 119] width 50 height 17
select select "declined"
click at [162, 111] on select "confirmed declined draft posted approved cancelled badDebt" at bounding box center [187, 119] width 50 height 17
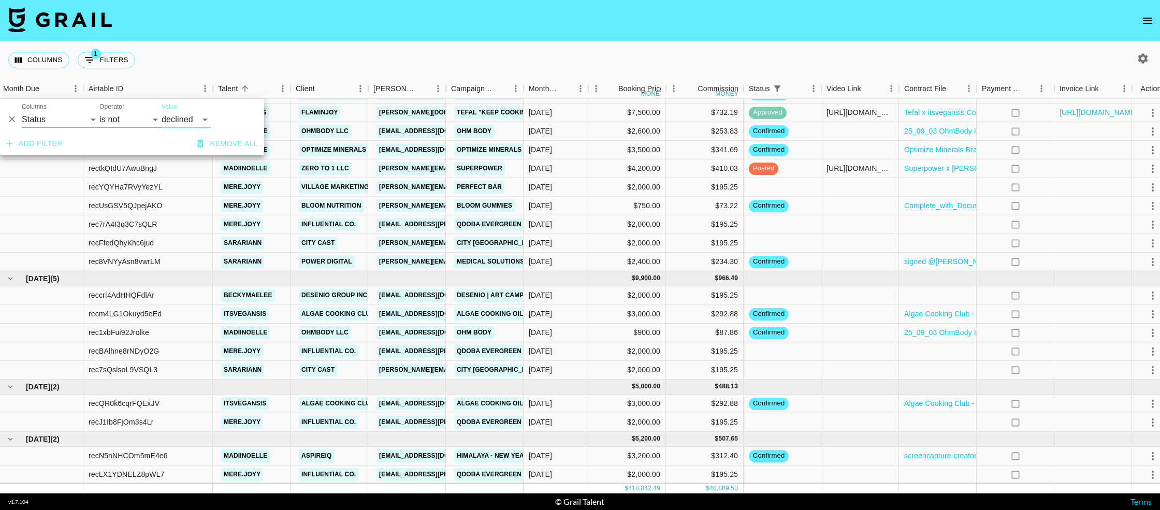
click at [27, 144] on button "Add filter" at bounding box center [34, 143] width 65 height 19
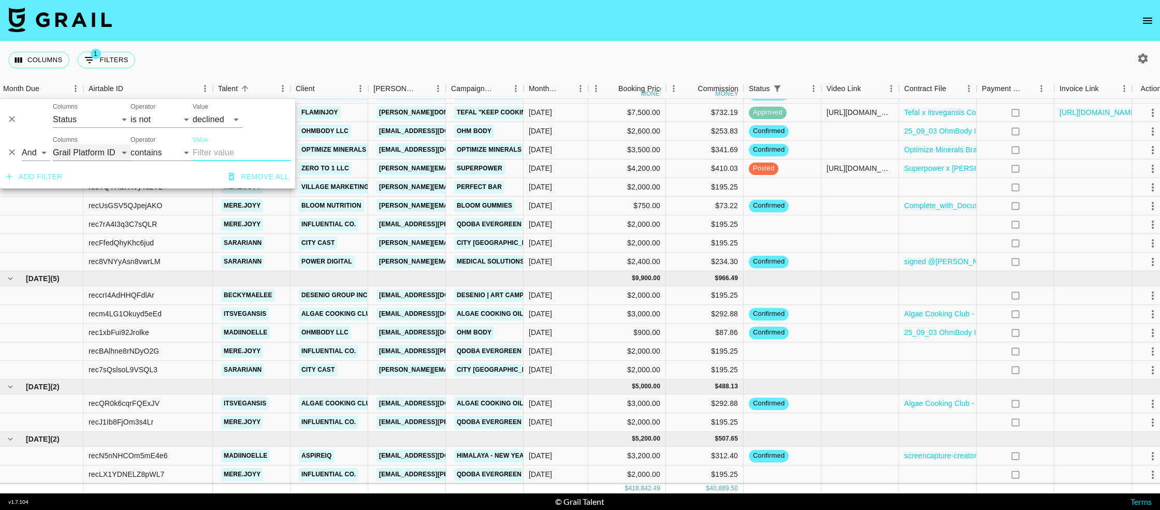
click at [74, 157] on select "Grail Platform ID Airtable ID Talent Manager Client [PERSON_NAME] Campaign (Typ…" at bounding box center [92, 152] width 78 height 17
select select "status"
click at [53, 144] on select "Grail Platform ID Airtable ID Talent Manager Client [PERSON_NAME] Campaign (Typ…" at bounding box center [92, 152] width 78 height 17
click at [158, 156] on select "is is not is any of is not any of" at bounding box center [161, 152] width 62 height 17
select select "not"
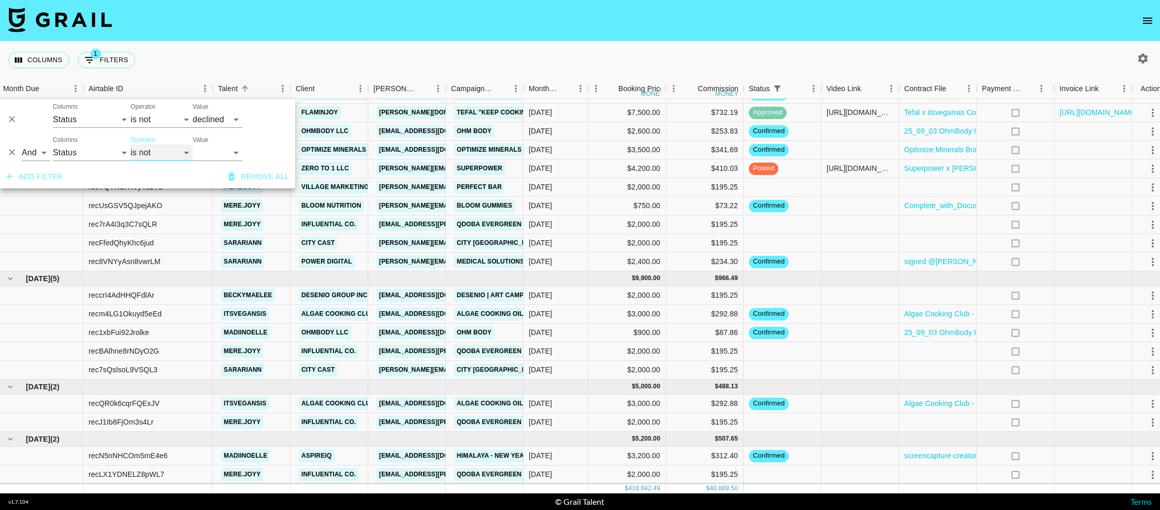
click at [130, 144] on select "is is not is any of is not any of" at bounding box center [161, 152] width 62 height 17
click at [208, 155] on select "confirmed declined draft posted approved cancelled badDebt" at bounding box center [218, 152] width 50 height 17
select select "cancelled"
click at [193, 144] on select "confirmed declined draft posted approved cancelled badDebt" at bounding box center [218, 152] width 50 height 17
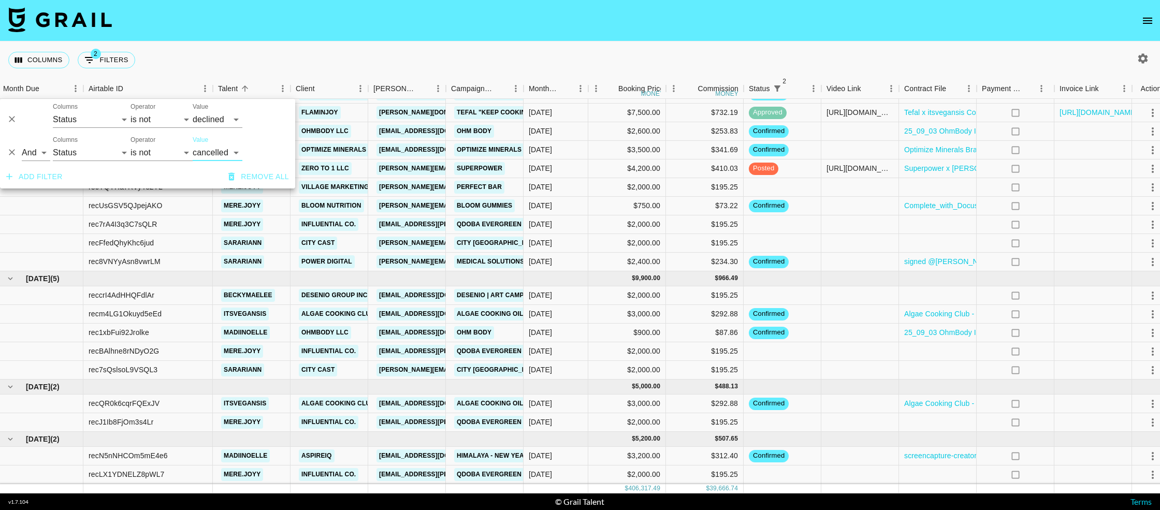
click at [334, 49] on div "Columns 2 Filters + Booking" at bounding box center [580, 59] width 1160 height 37
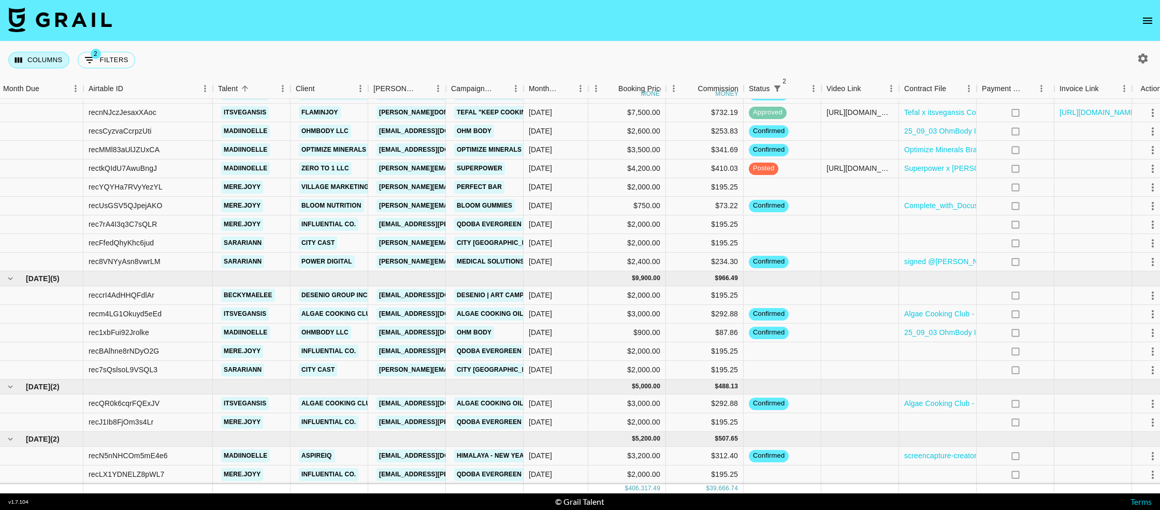
click at [50, 62] on button "Columns" at bounding box center [38, 60] width 61 height 17
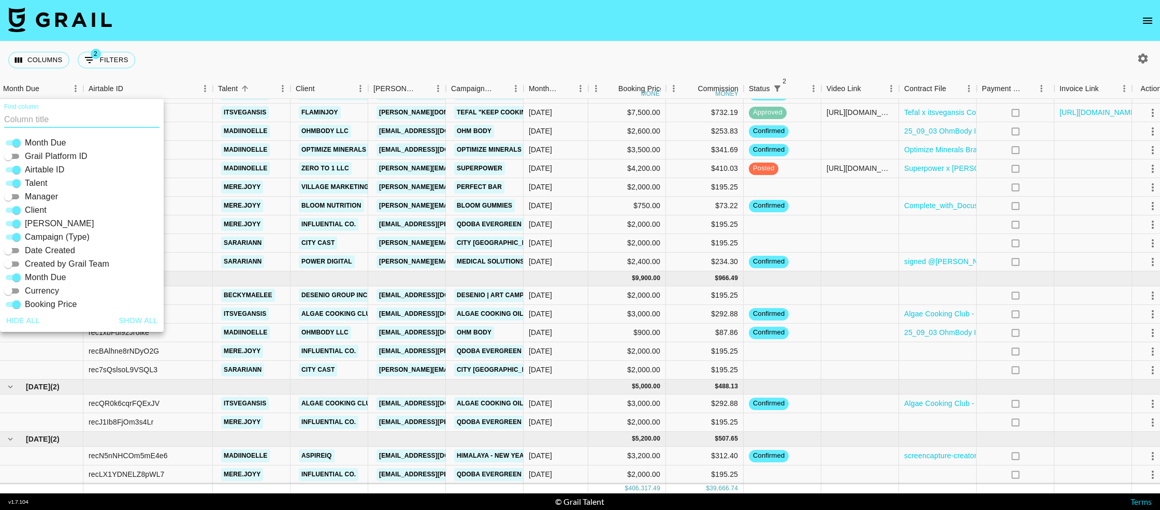
drag, startPoint x: 16, startPoint y: 167, endPoint x: 21, endPoint y: 163, distance: 6.6
click at [17, 166] on input "Airtable ID" at bounding box center [16, 170] width 37 height 12
checkbox input "false"
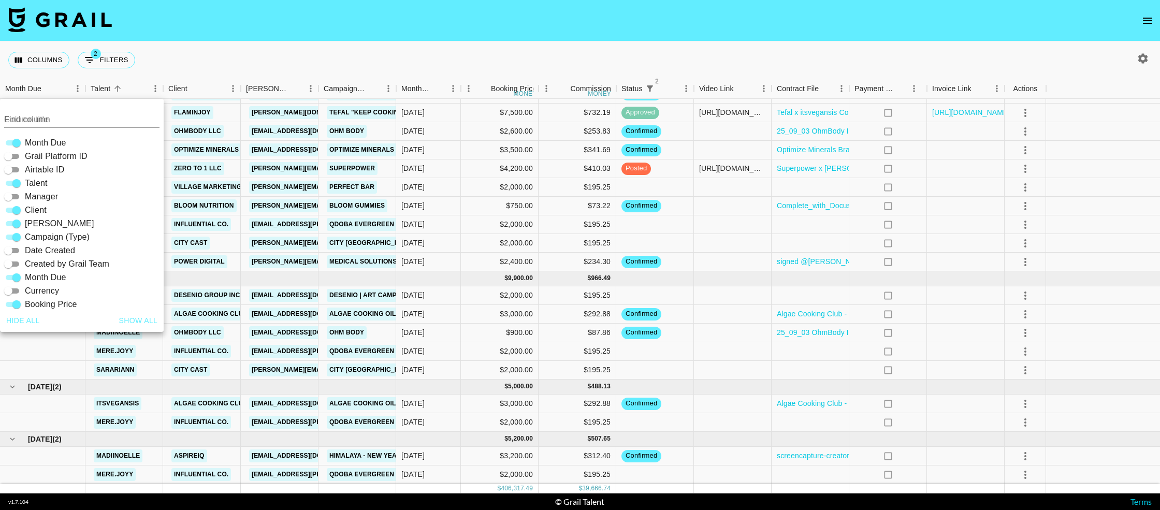
scroll to position [2885, 0]
click at [345, 53] on div "Columns 2 Filters + Booking" at bounding box center [580, 59] width 1160 height 37
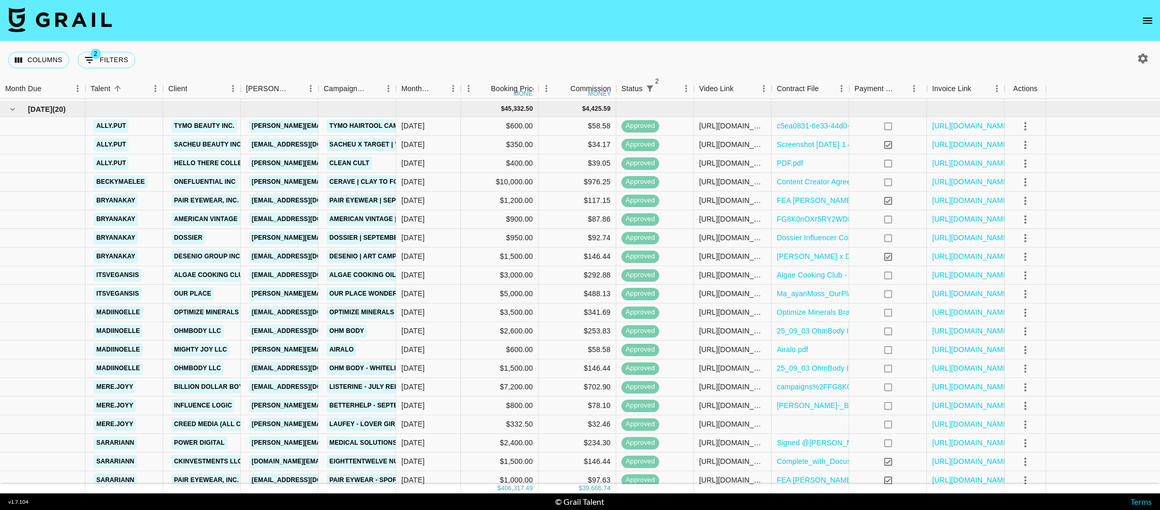
scroll to position [2248, 0]
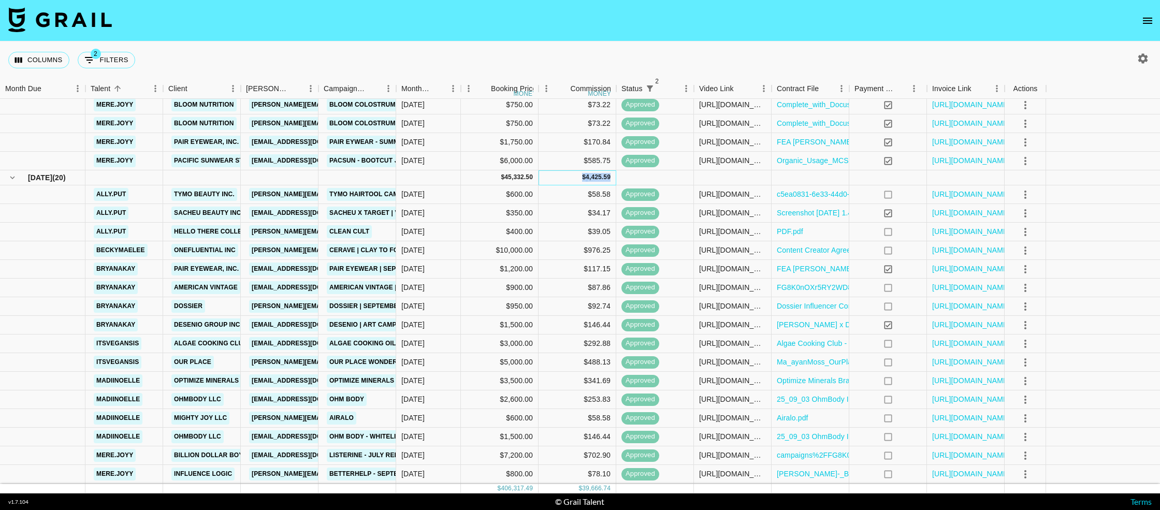
drag, startPoint x: 607, startPoint y: 179, endPoint x: 614, endPoint y: 179, distance: 7.8
click at [614, 179] on div "$ 4,425.59" at bounding box center [577, 177] width 78 height 15
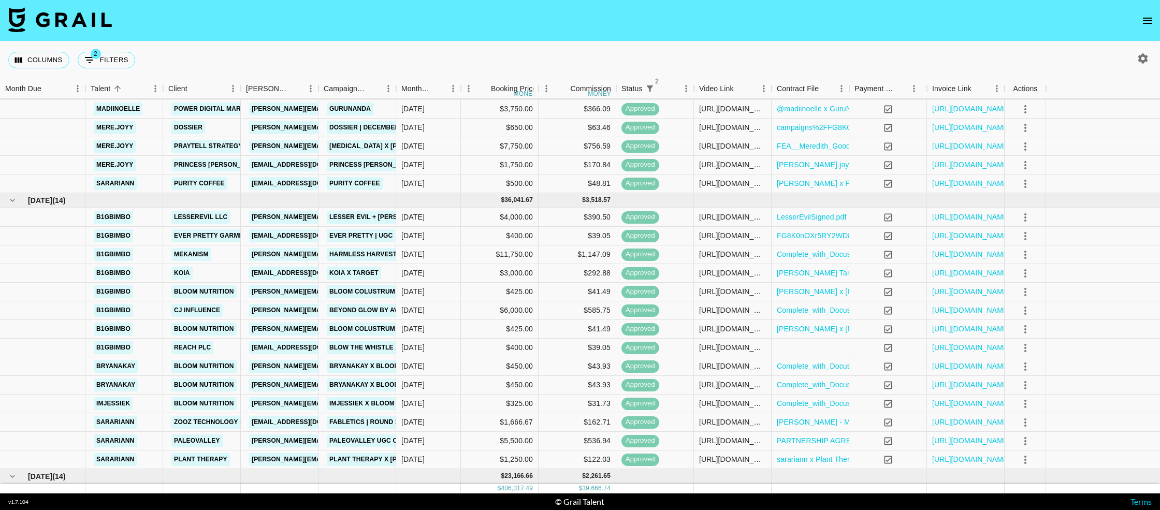
scroll to position [0, 0]
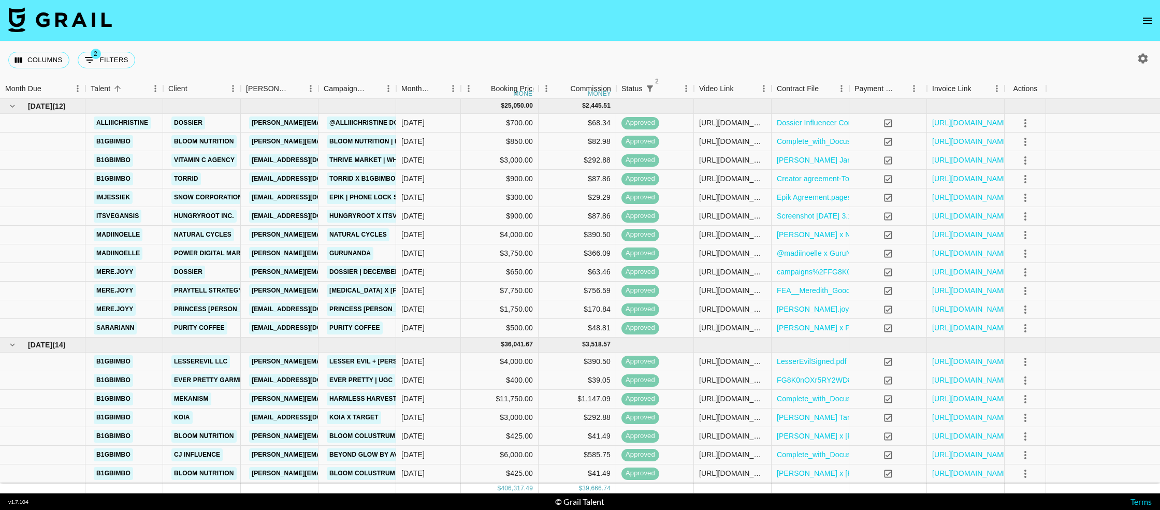
click at [708, 62] on div "Columns 2 Filters + Booking" at bounding box center [580, 59] width 1160 height 37
drag, startPoint x: 950, startPoint y: 48, endPoint x: 963, endPoint y: 60, distance: 17.9
click at [959, 56] on div "Columns 2 Filters + Booking" at bounding box center [580, 59] width 1160 height 37
drag, startPoint x: 1111, startPoint y: 82, endPoint x: 977, endPoint y: 453, distance: 394.8
click at [1094, 133] on div "Month Due Talent Client [PERSON_NAME] Campaign (Type) Month Due Booking Price m…" at bounding box center [580, 286] width 1160 height 415
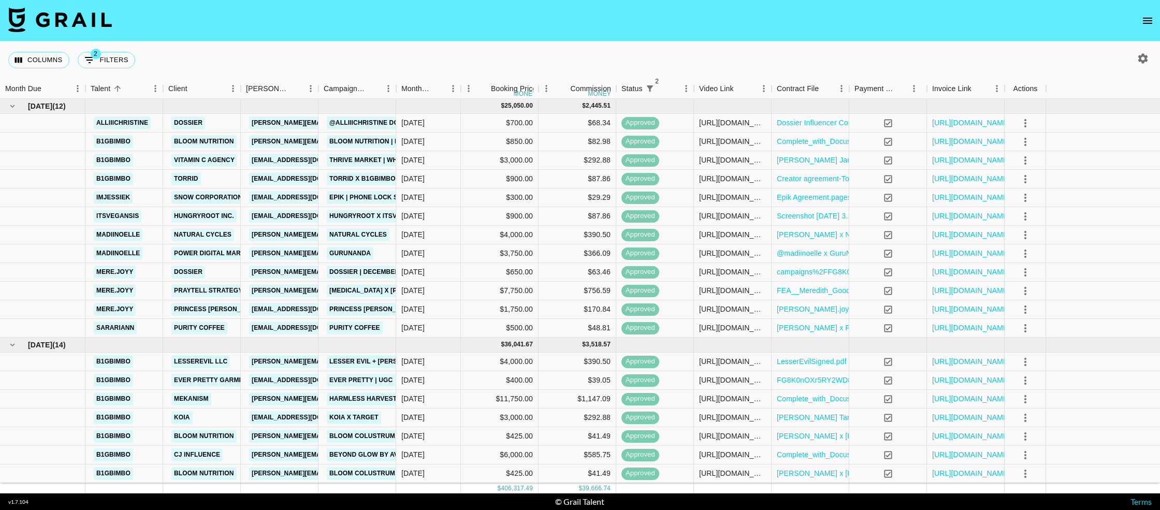
click at [969, 70] on div "Columns 2 Filters + Booking" at bounding box center [580, 59] width 1160 height 37
click at [1145, 25] on icon "open drawer" at bounding box center [1147, 20] width 12 height 12
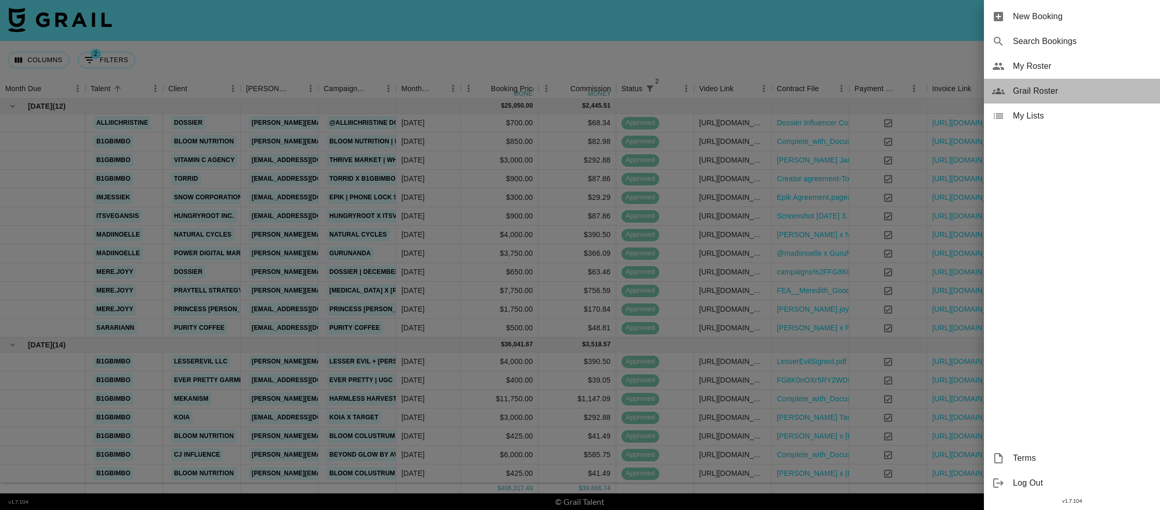
click at [1066, 85] on span "Grail Roster" at bounding box center [1082, 91] width 139 height 12
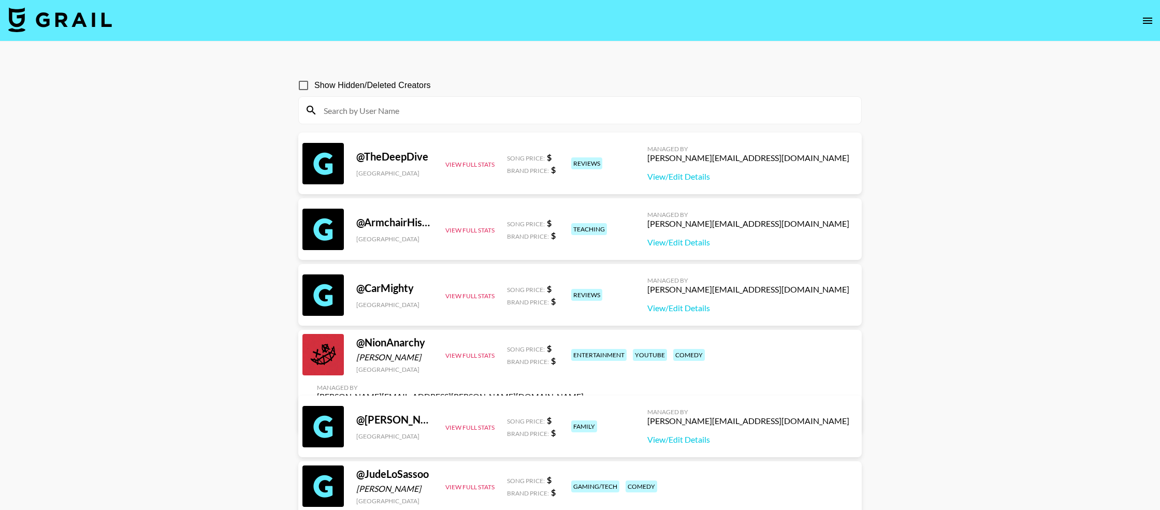
click at [469, 113] on input at bounding box center [585, 110] width 537 height 17
click at [1150, 24] on icon "open drawer" at bounding box center [1147, 20] width 12 height 12
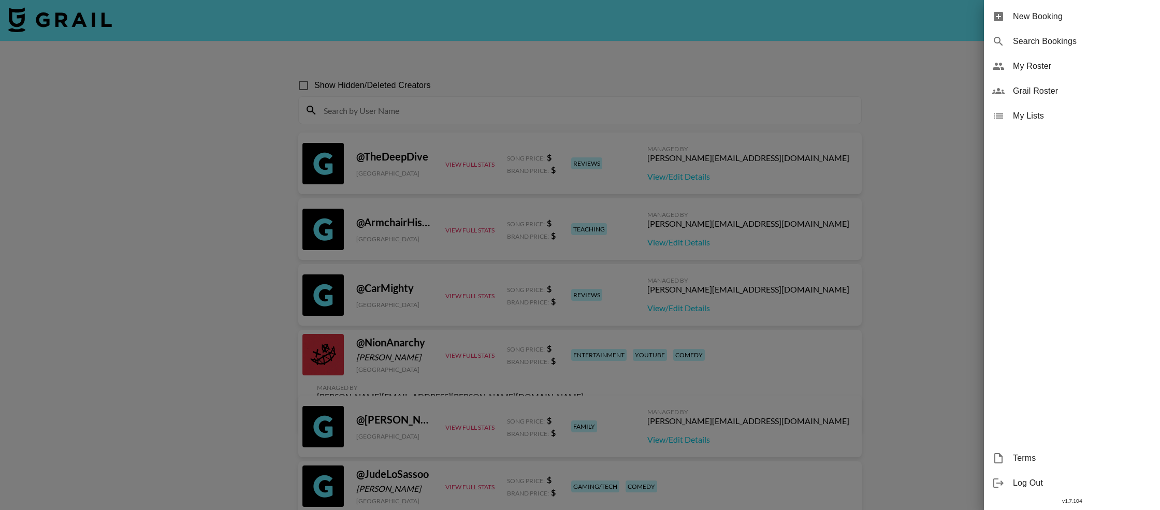
click at [885, 69] on div at bounding box center [580, 255] width 1160 height 510
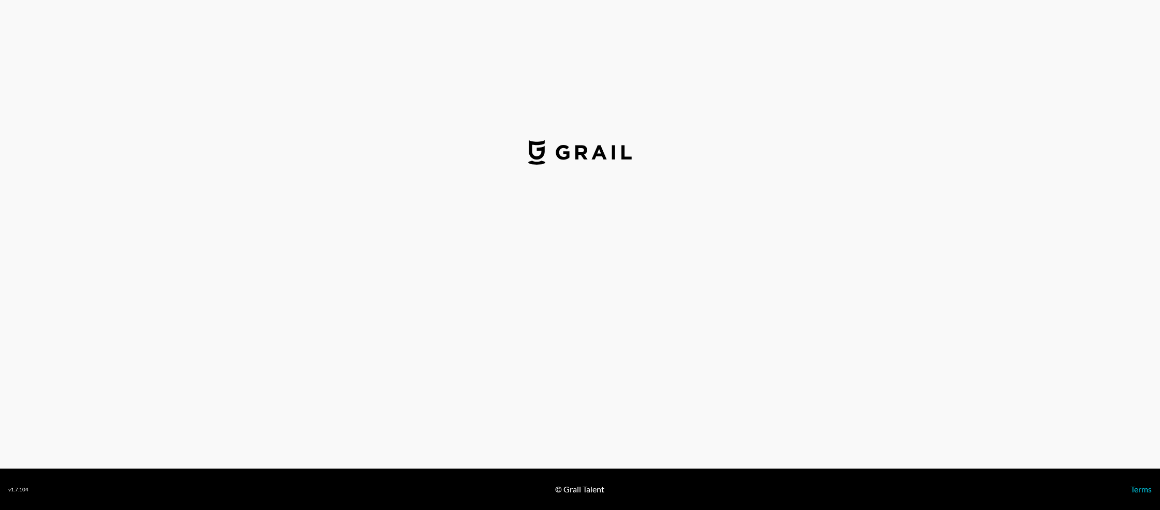
select select "USD"
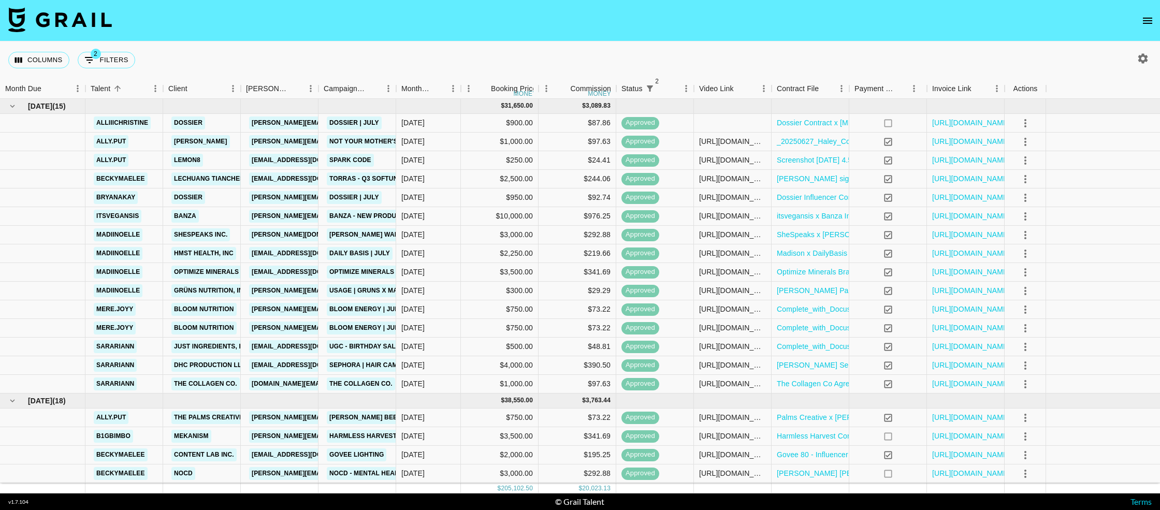
click at [1147, 17] on icon "open drawer" at bounding box center [1147, 20] width 12 height 12
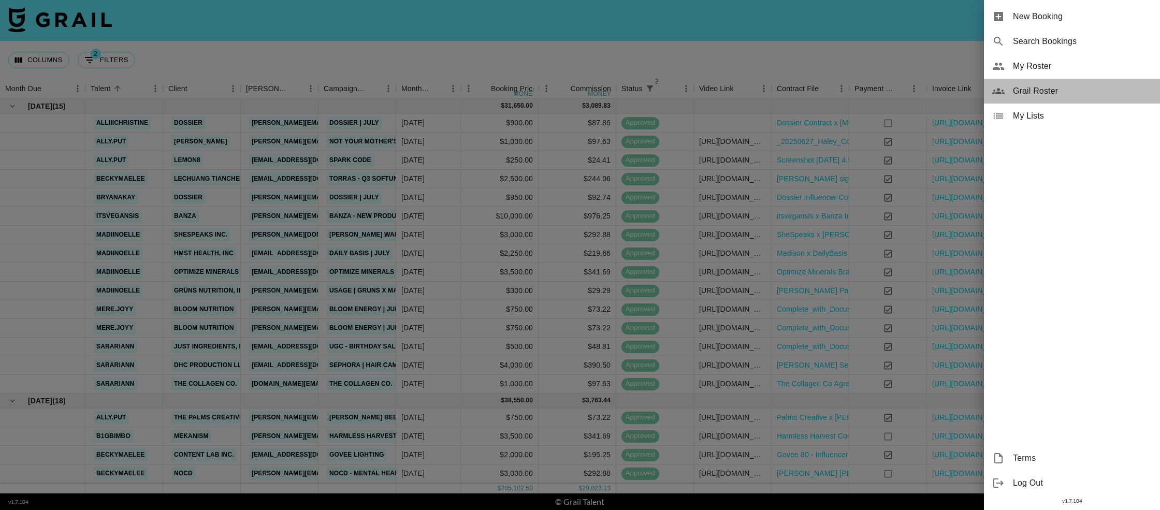
click at [1047, 93] on span "Grail Roster" at bounding box center [1082, 91] width 139 height 12
